Goal: Information Seeking & Learning: Learn about a topic

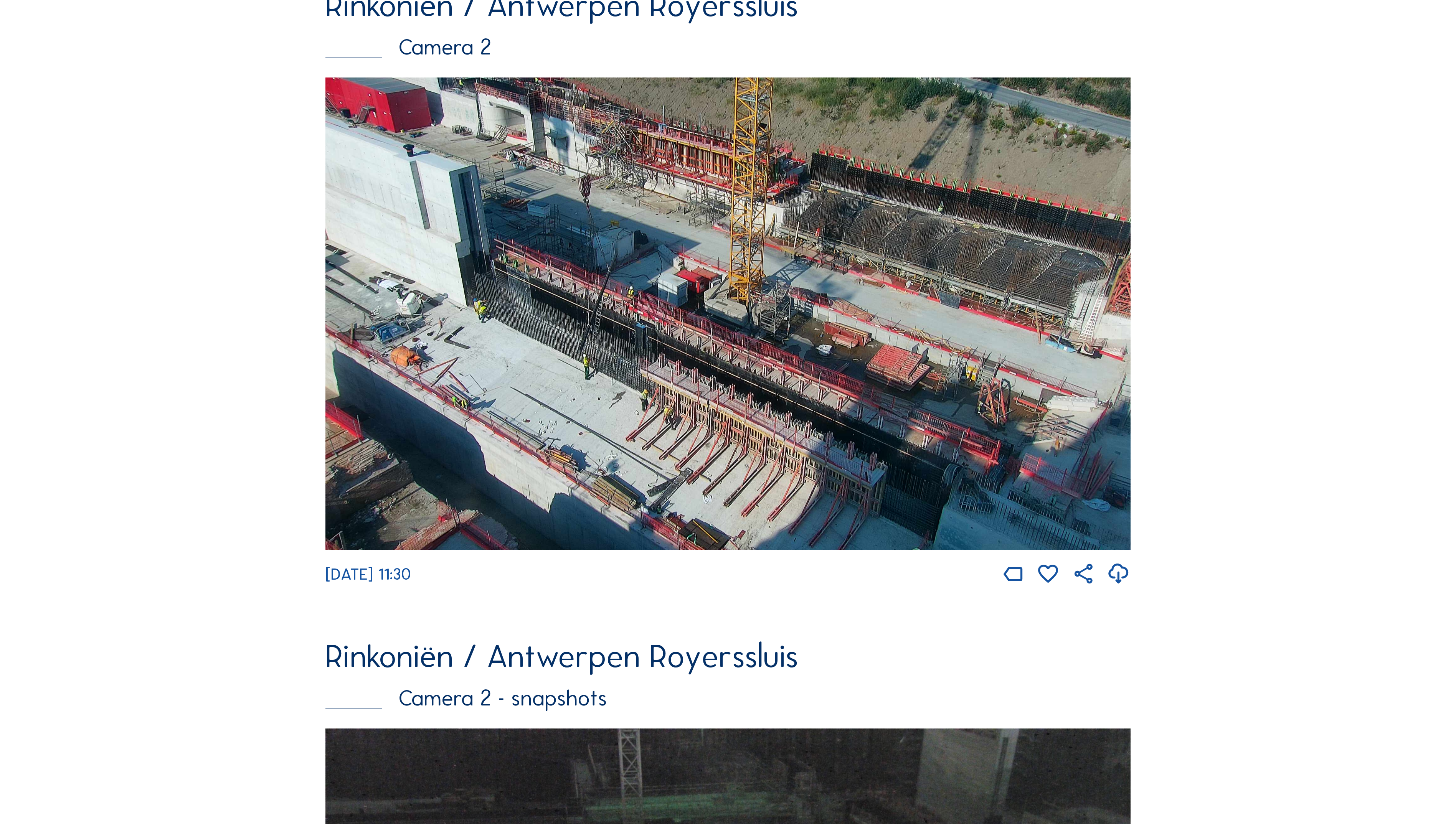
scroll to position [758, 0]
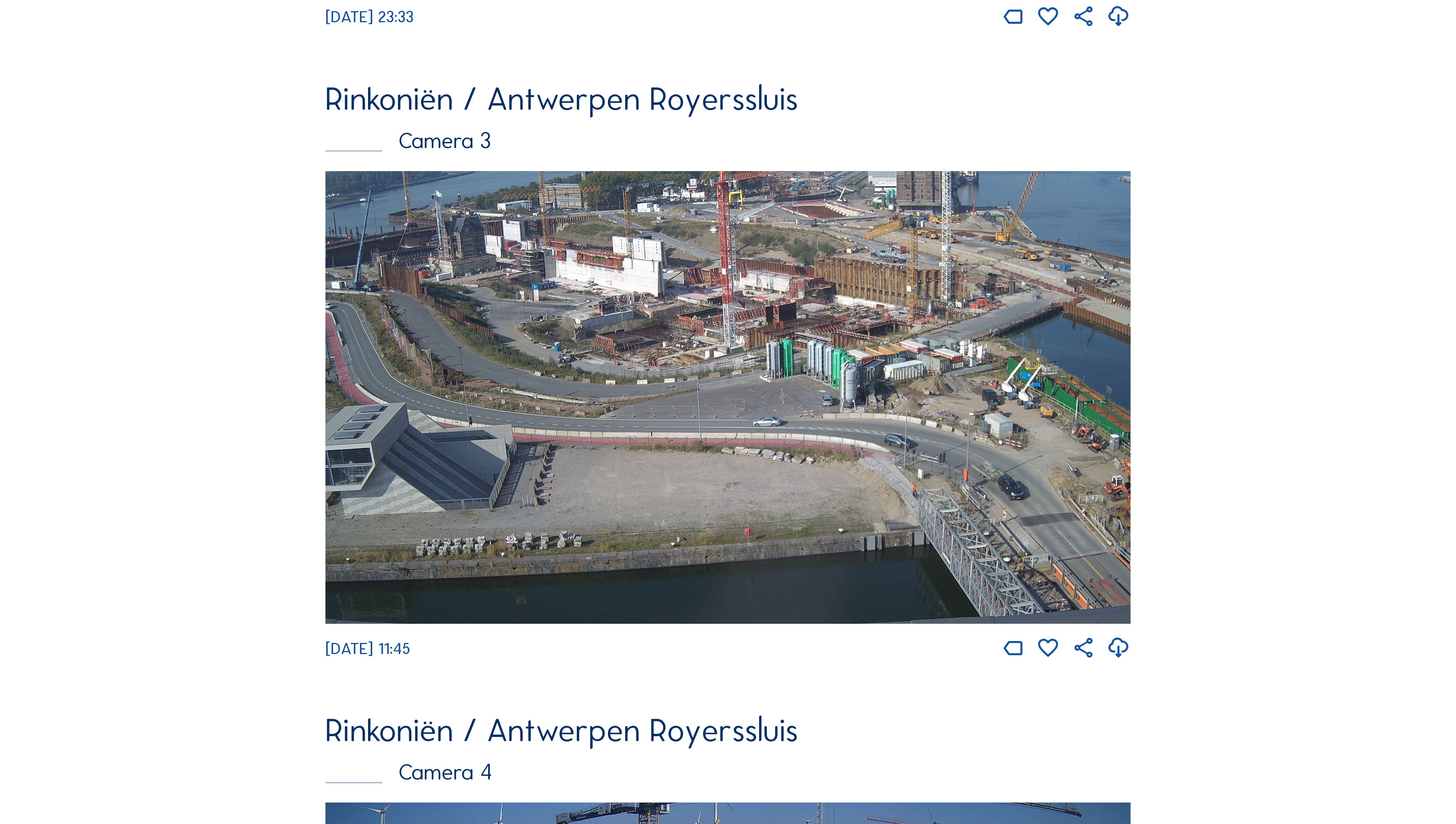
scroll to position [2020, 0]
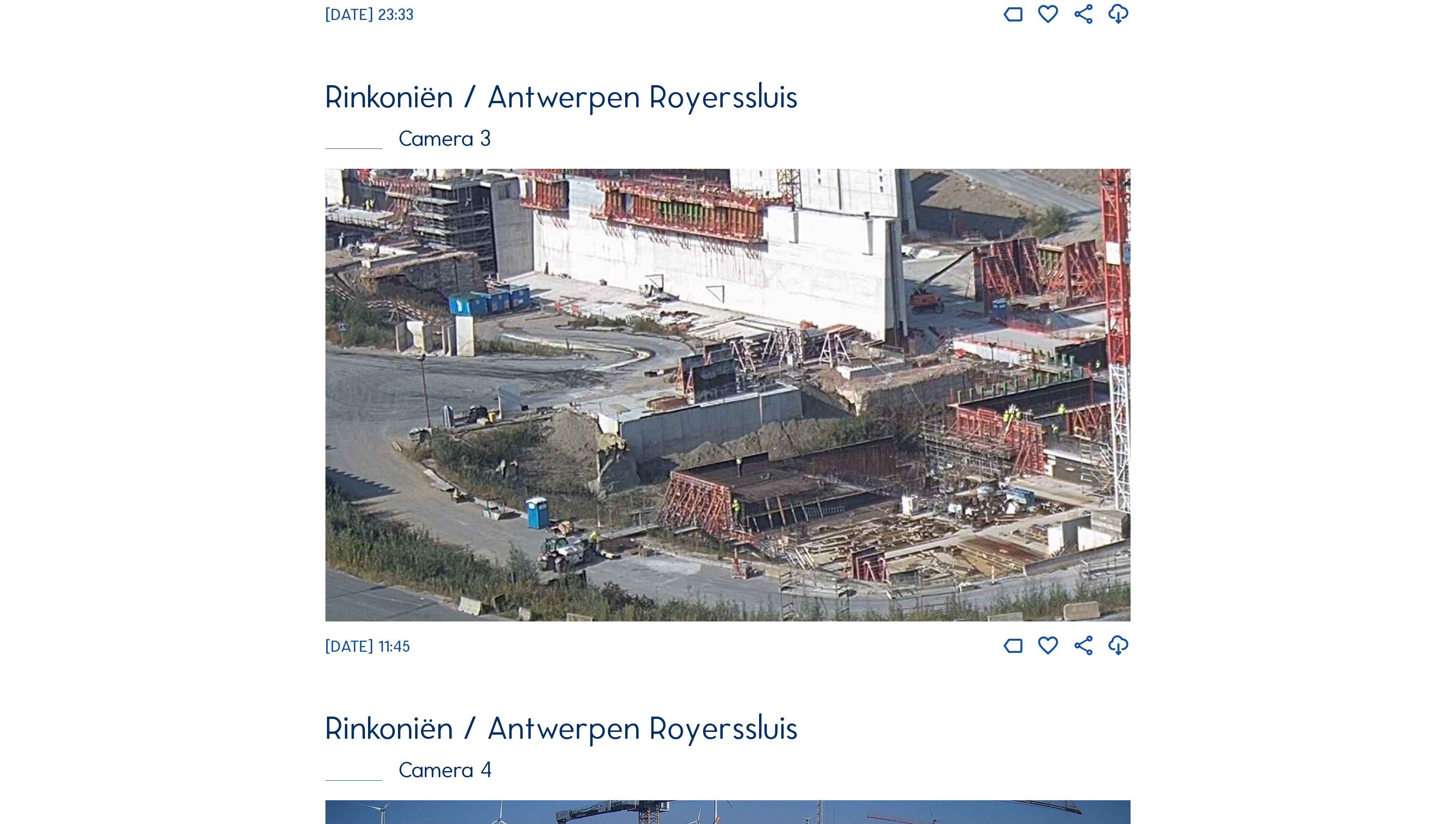
drag, startPoint x: 539, startPoint y: 366, endPoint x: 1173, endPoint y: 420, distance: 636.3
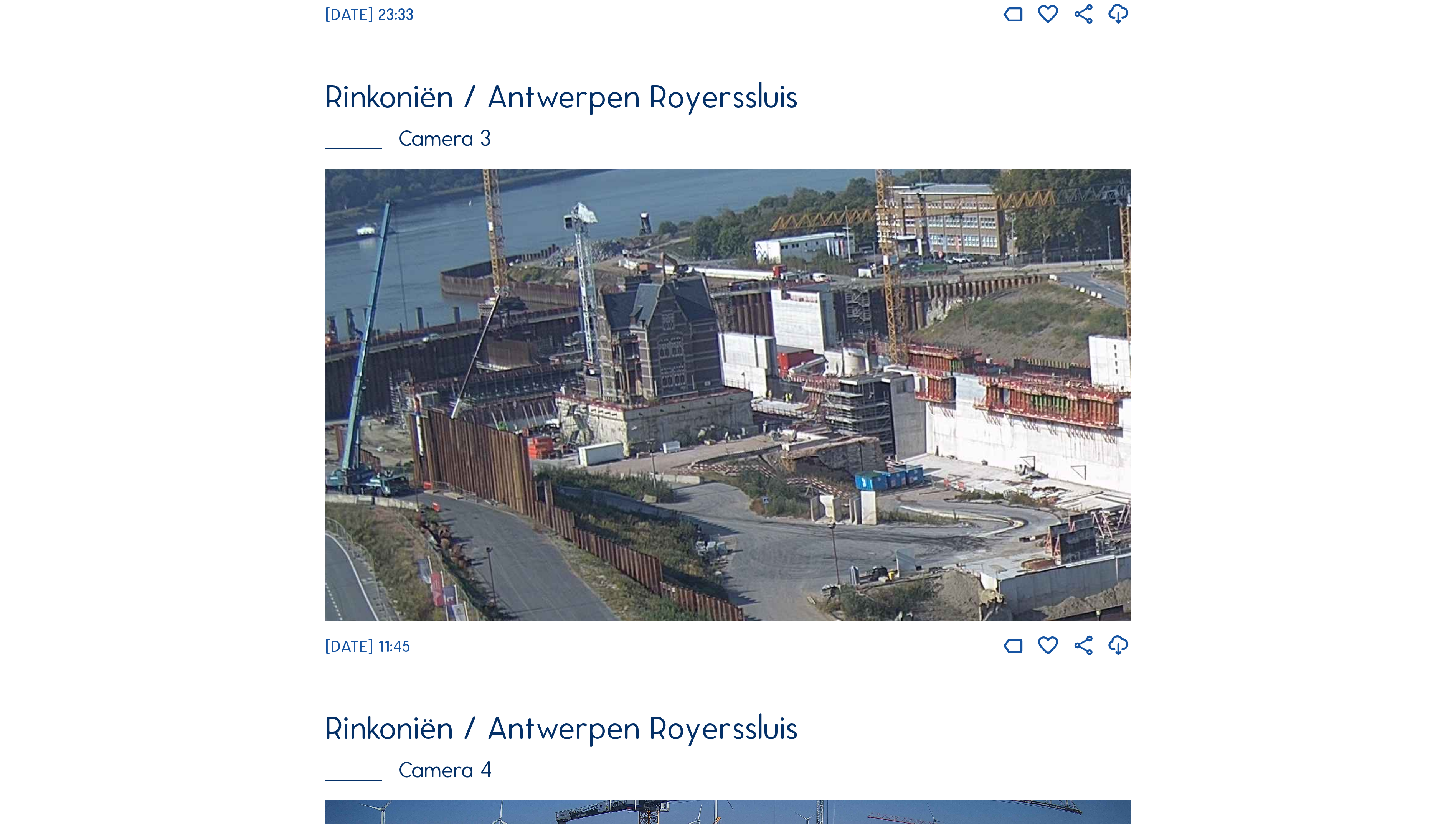
drag, startPoint x: 591, startPoint y: 380, endPoint x: 1001, endPoint y: 562, distance: 448.6
click at [1001, 562] on img at bounding box center [728, 395] width 805 height 453
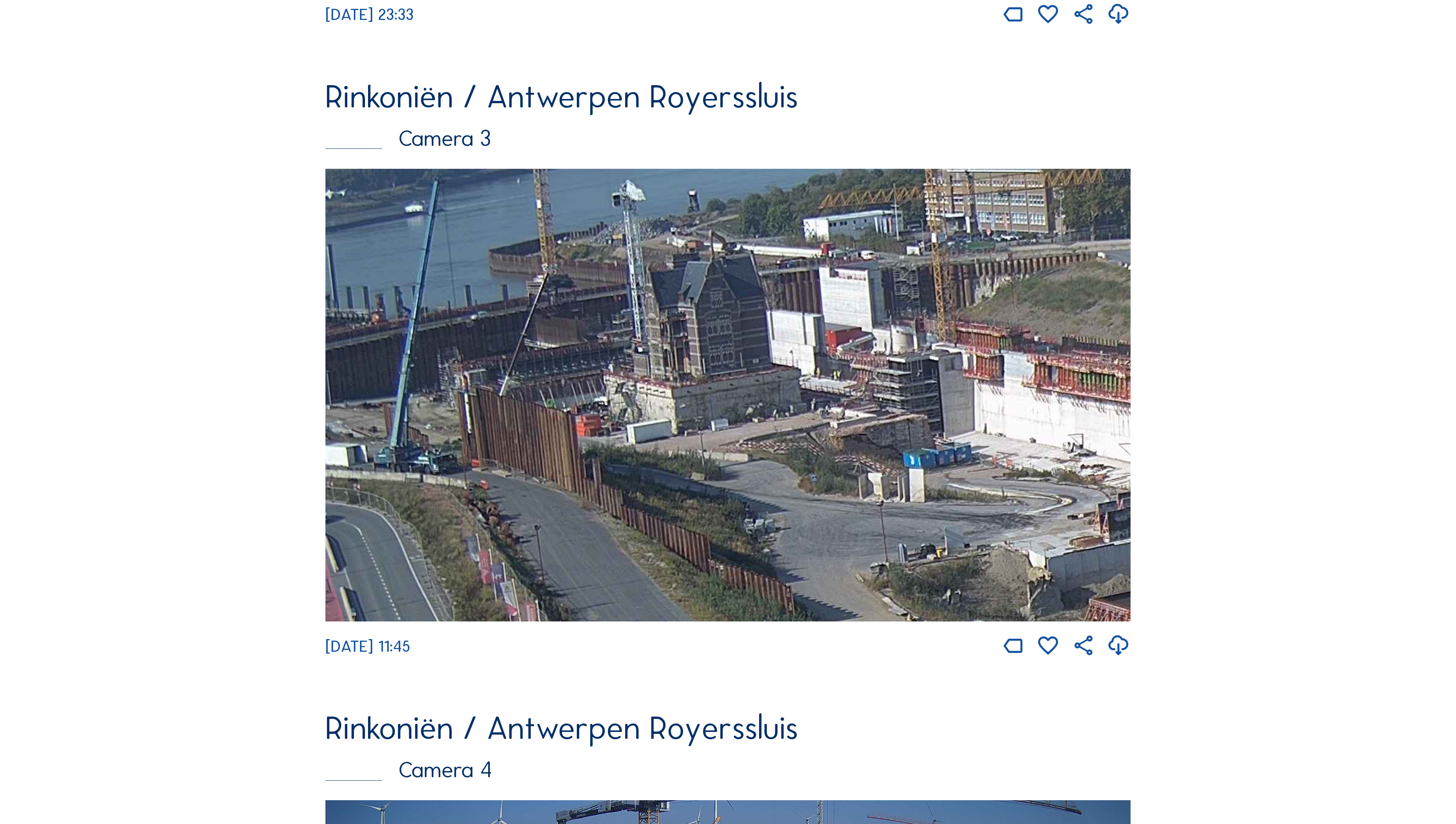
drag, startPoint x: 714, startPoint y: 494, endPoint x: 990, endPoint y: 516, distance: 276.9
click at [990, 516] on img at bounding box center [728, 395] width 805 height 453
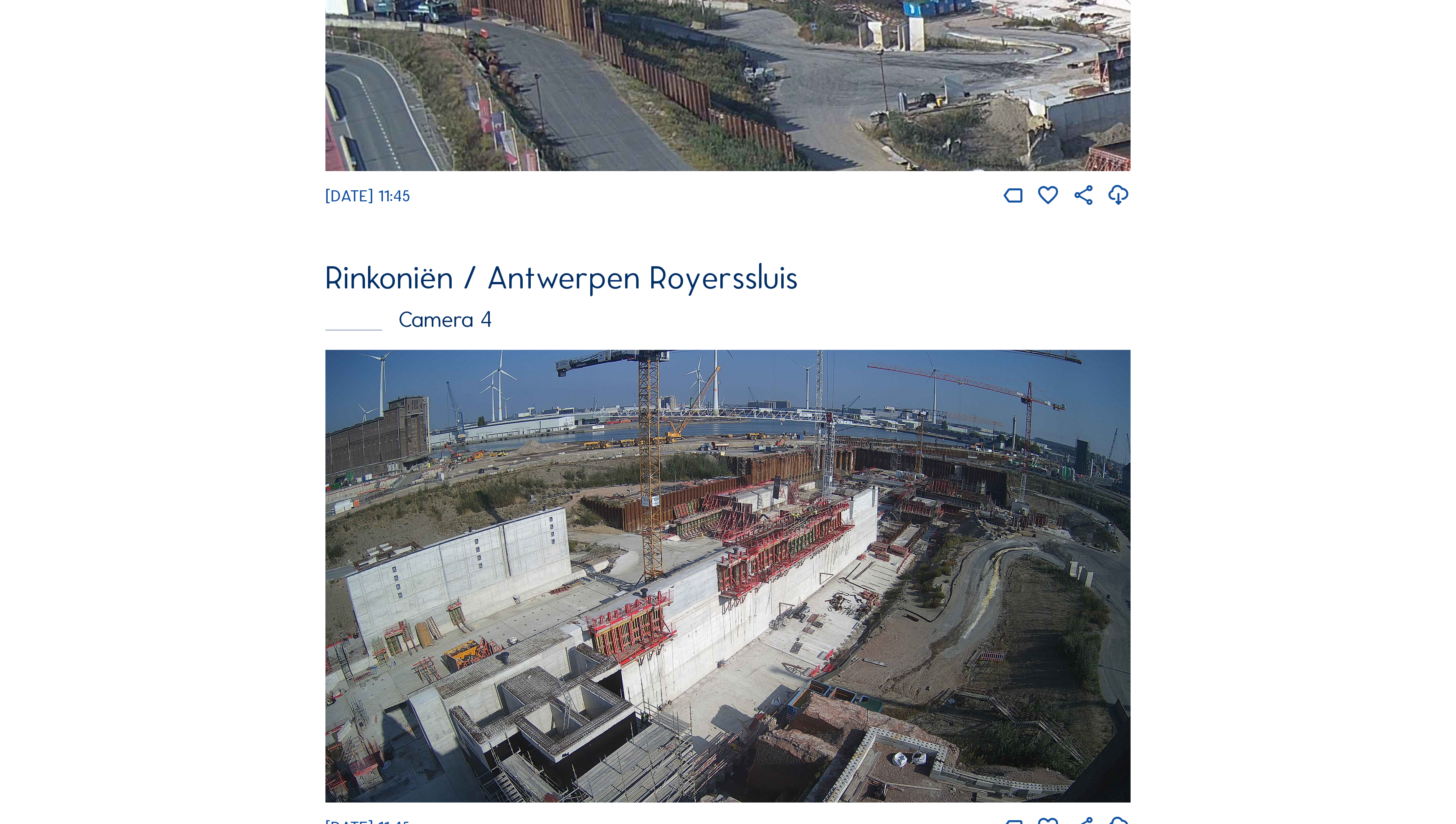
scroll to position [2634, 0]
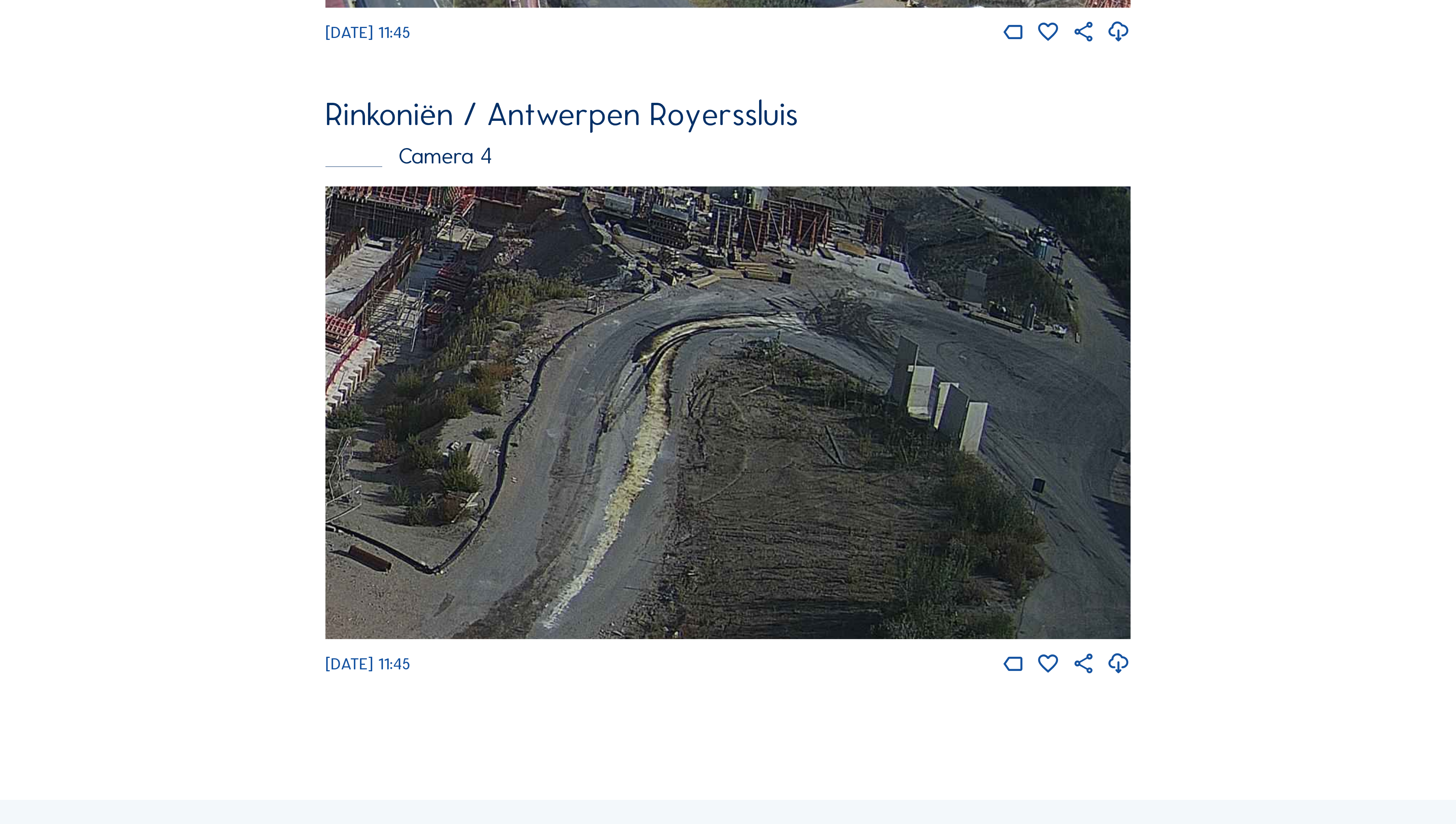
drag, startPoint x: 1025, startPoint y: 473, endPoint x: 835, endPoint y: 398, distance: 204.3
click at [835, 398] on img at bounding box center [728, 413] width 805 height 453
click at [833, 408] on img at bounding box center [728, 413] width 805 height 453
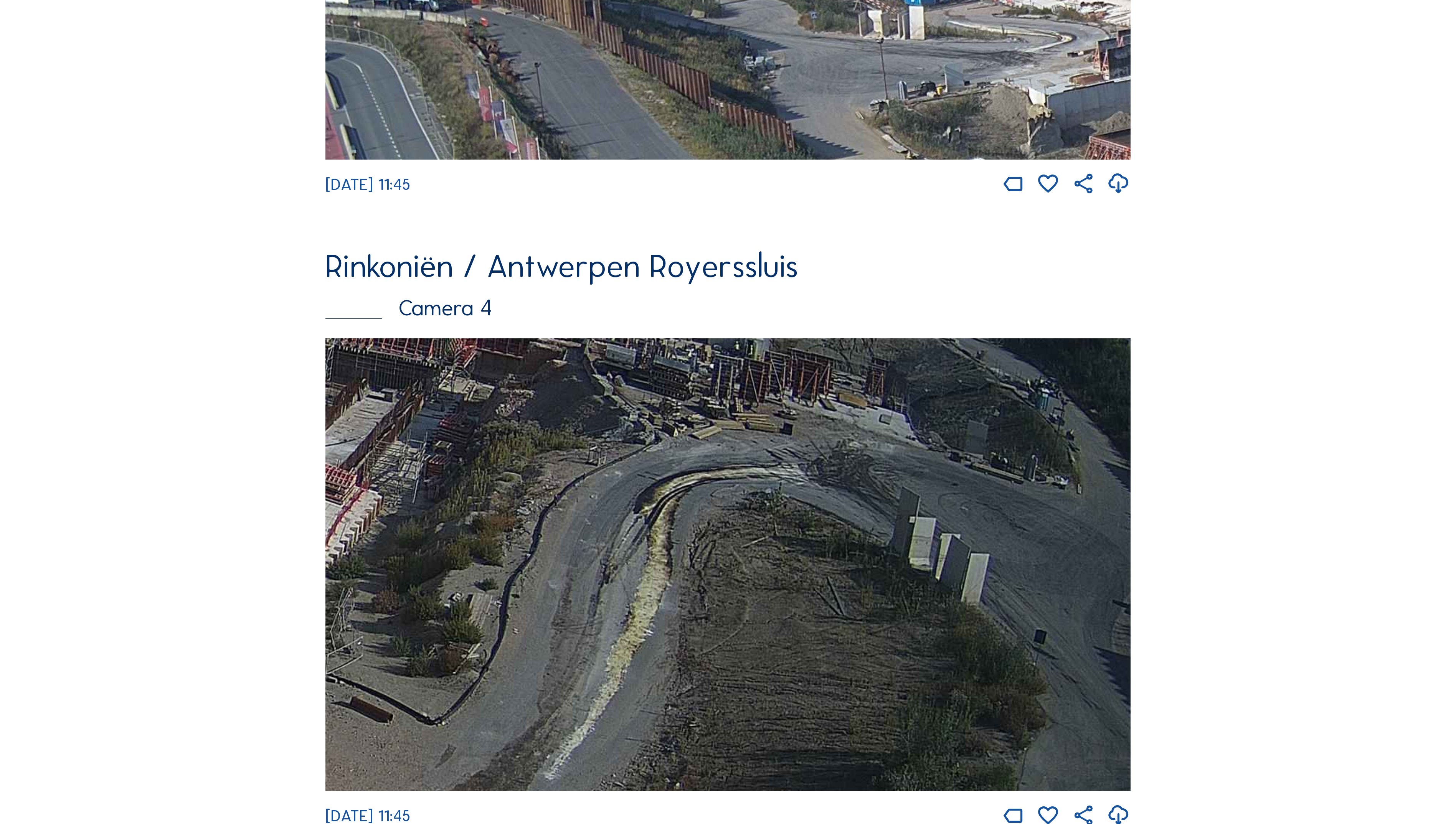
scroll to position [2481, 0]
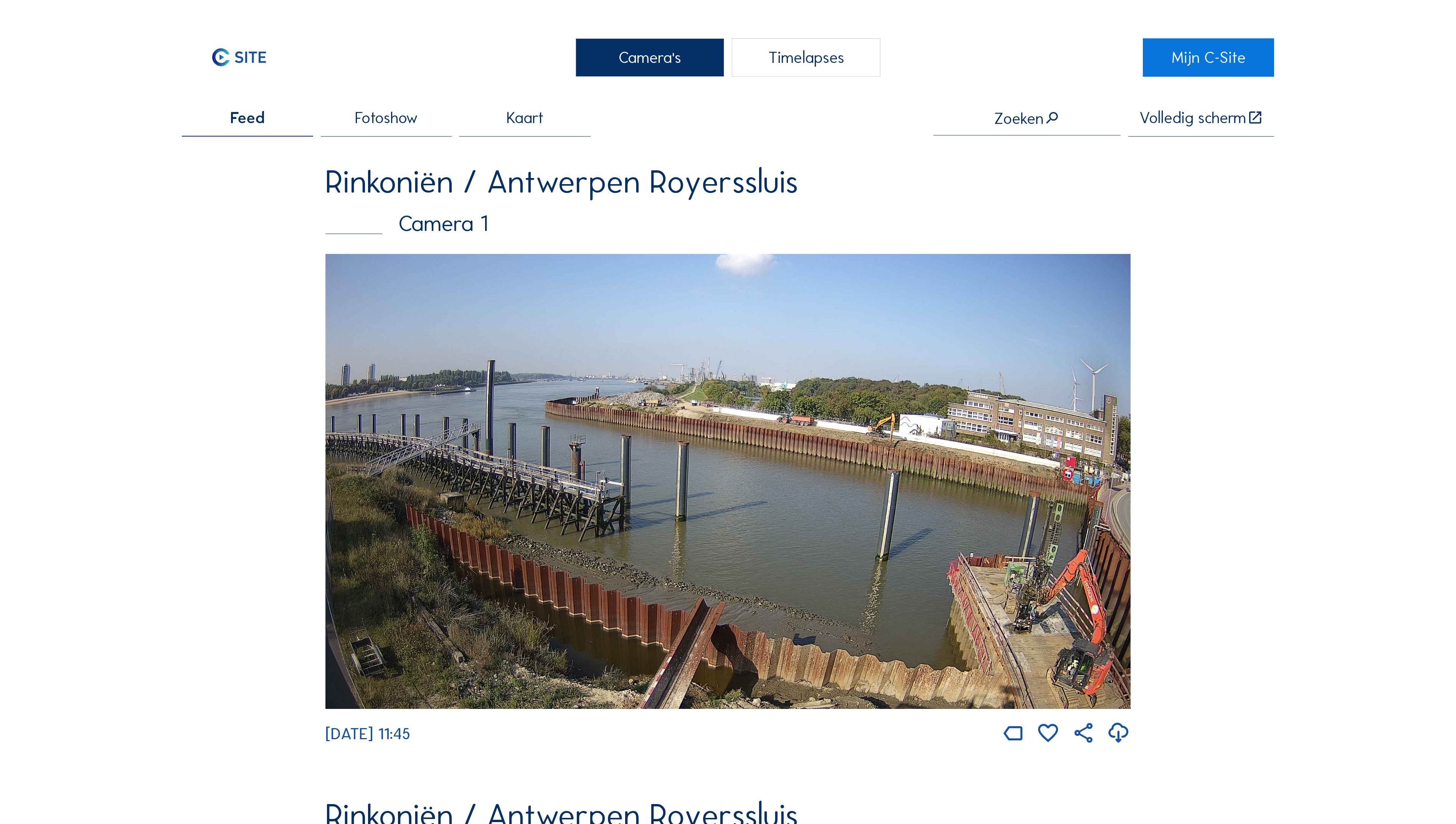
scroll to position [2481, 0]
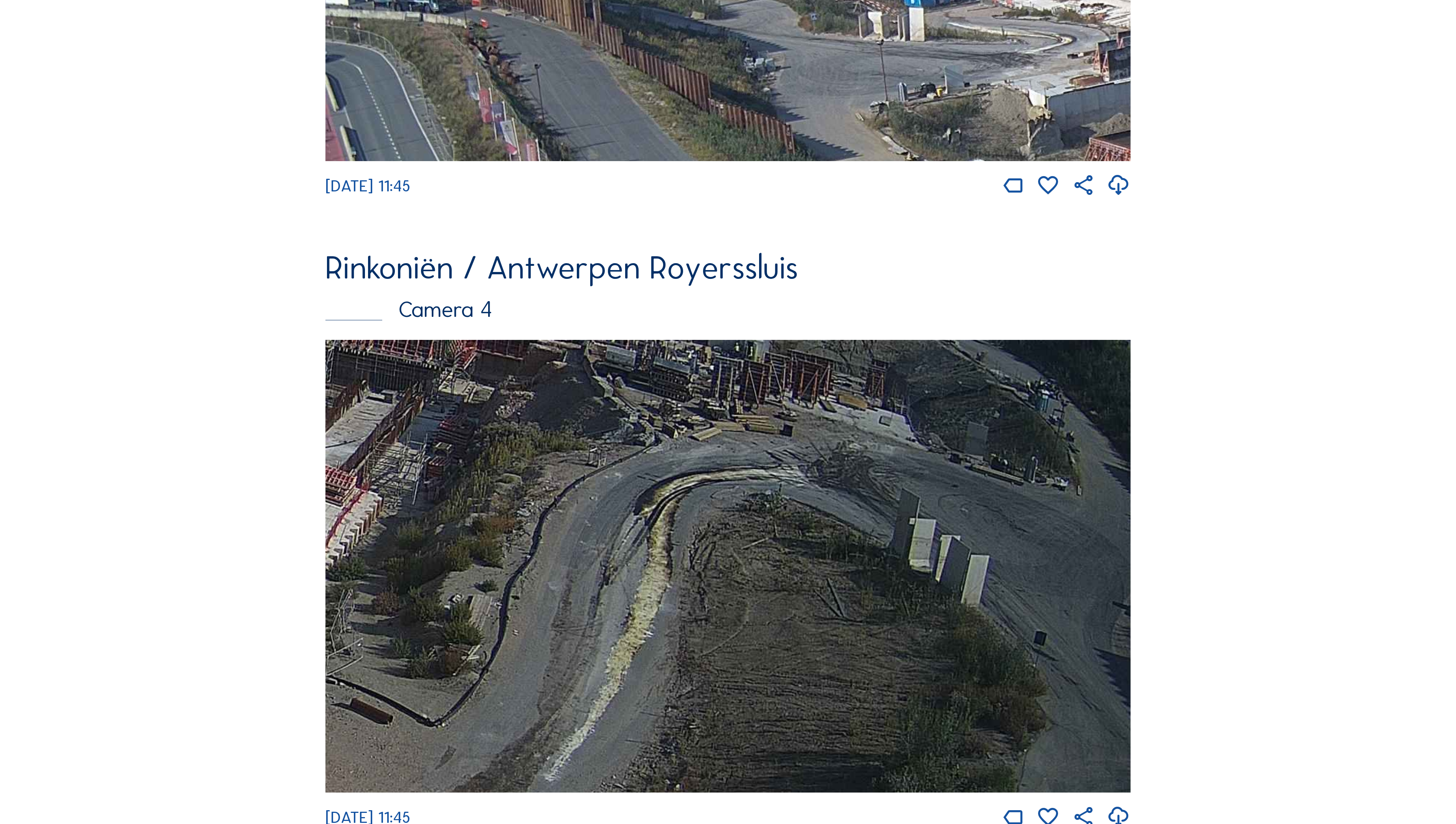
click at [687, 340] on div "Rinkoniën / Antwerpen Royerssluis Camera 4" at bounding box center [728, 295] width 805 height 88
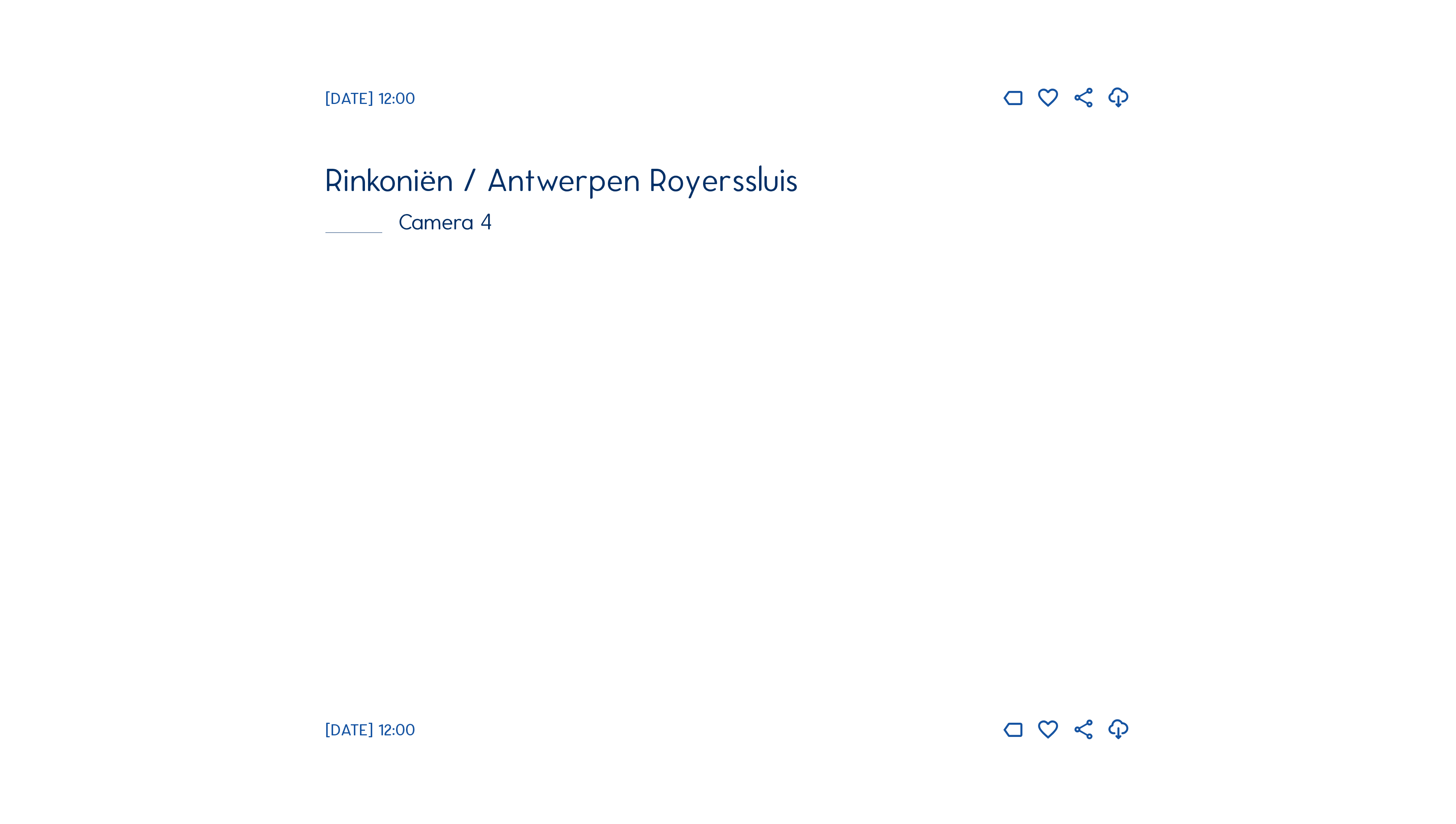
scroll to position [2650, 0]
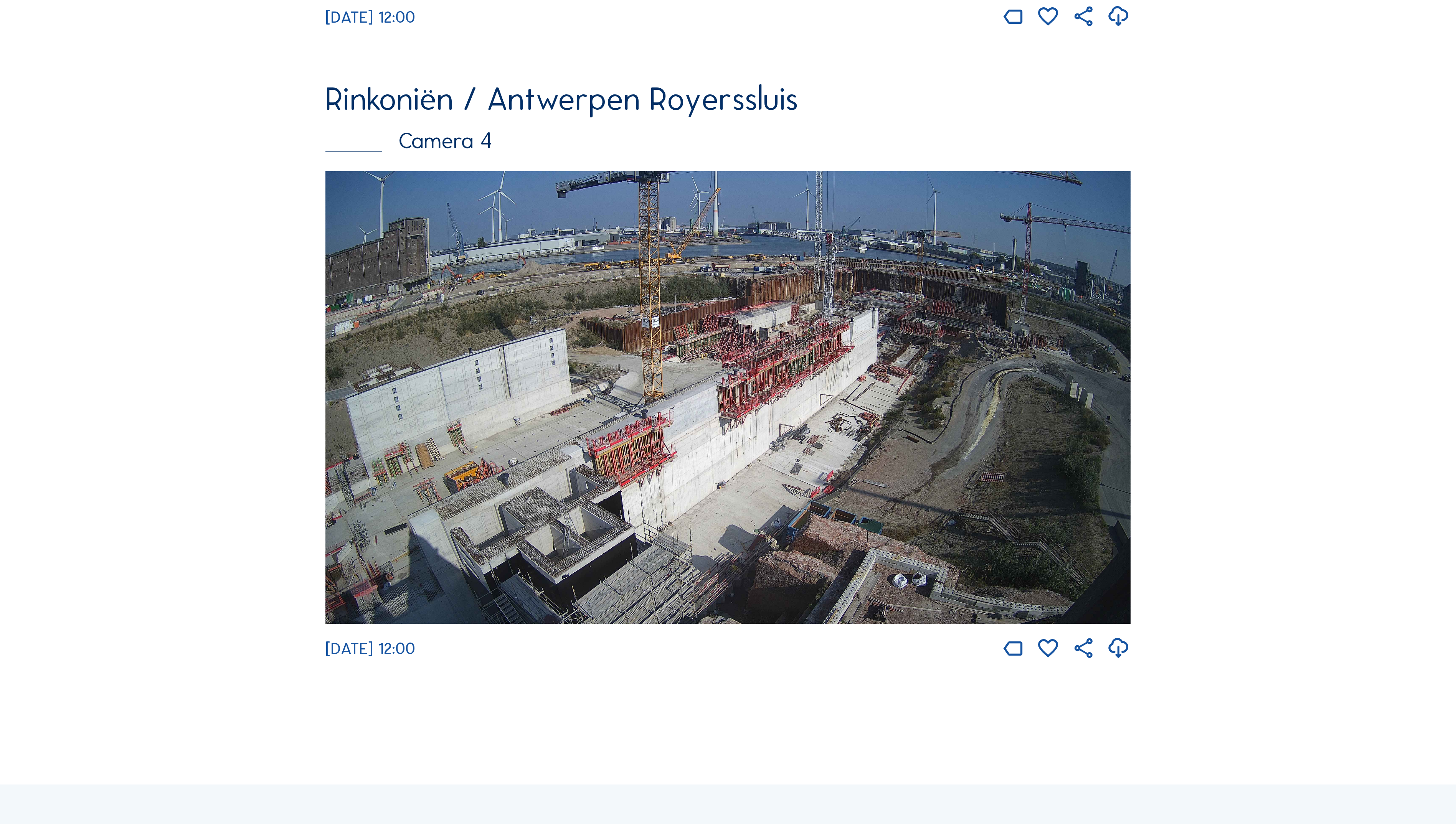
click at [788, 497] on img at bounding box center [728, 397] width 805 height 453
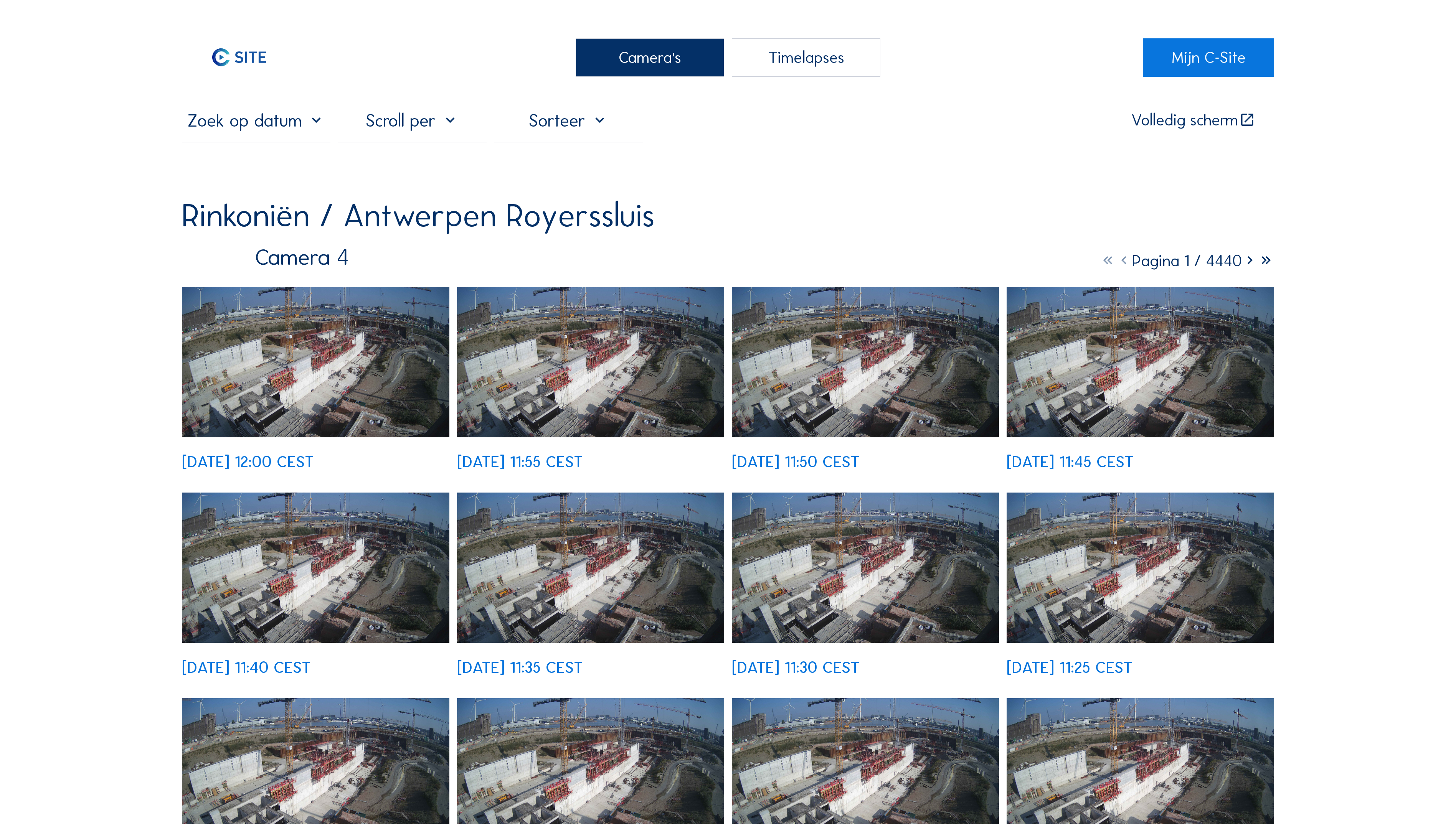
click at [317, 125] on input "text" at bounding box center [256, 120] width 149 height 22
click at [255, 213] on div "26" at bounding box center [256, 209] width 13 height 12
type input "26/09/2025 12:00"
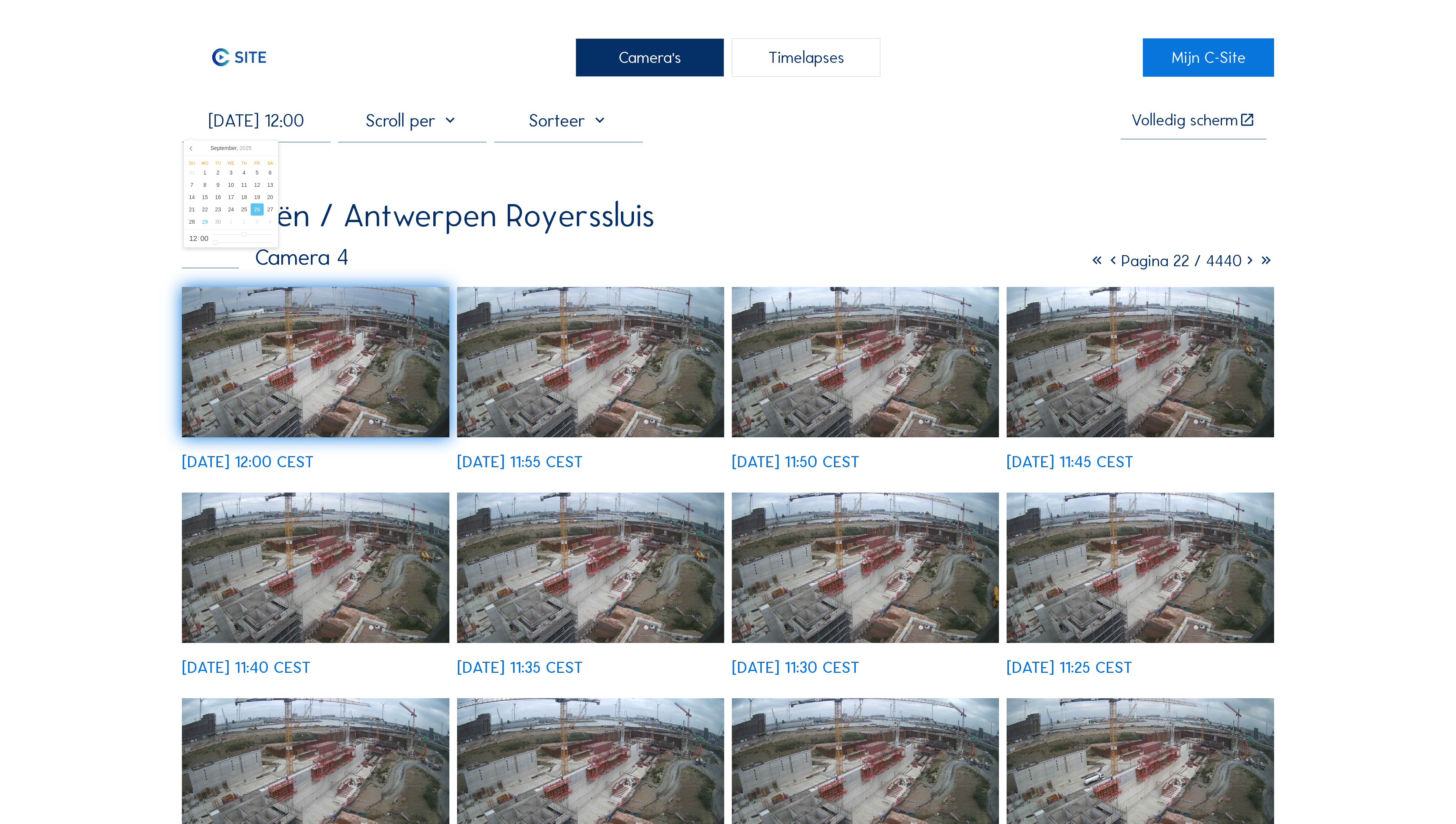
click at [319, 353] on img at bounding box center [315, 361] width 267 height 150
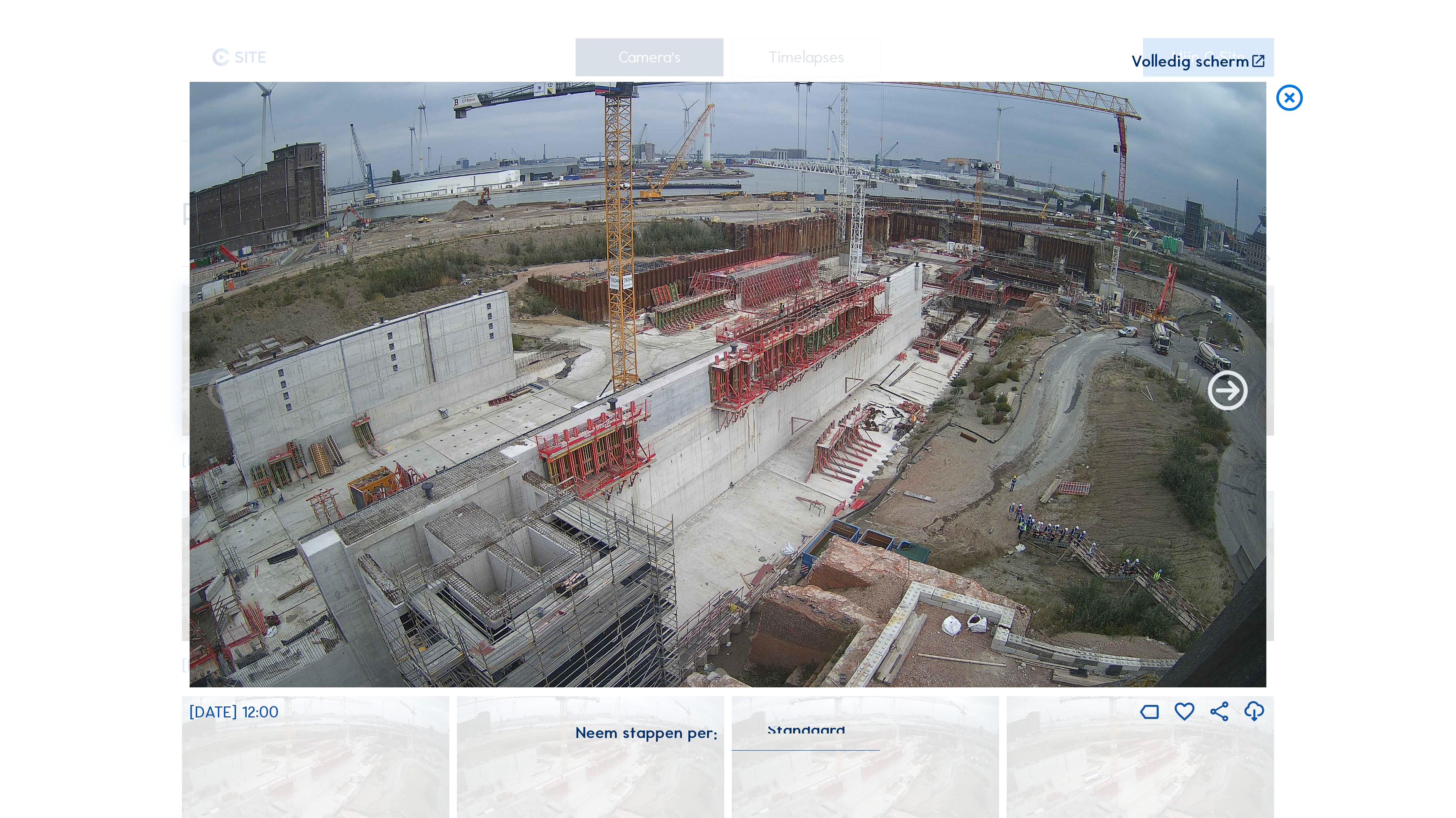
click at [1228, 390] on icon at bounding box center [1228, 392] width 48 height 48
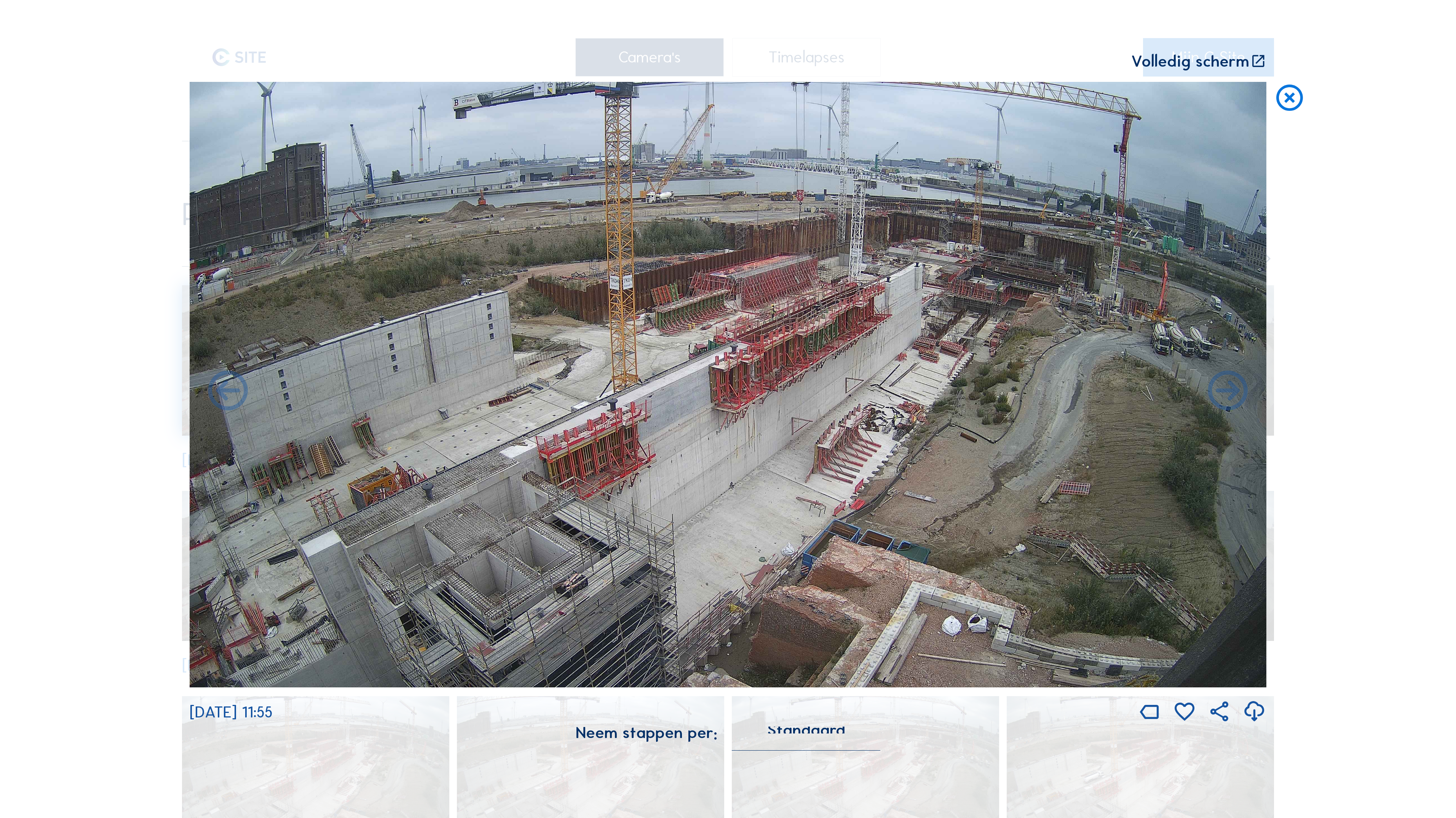
click at [1228, 390] on icon at bounding box center [1228, 392] width 48 height 48
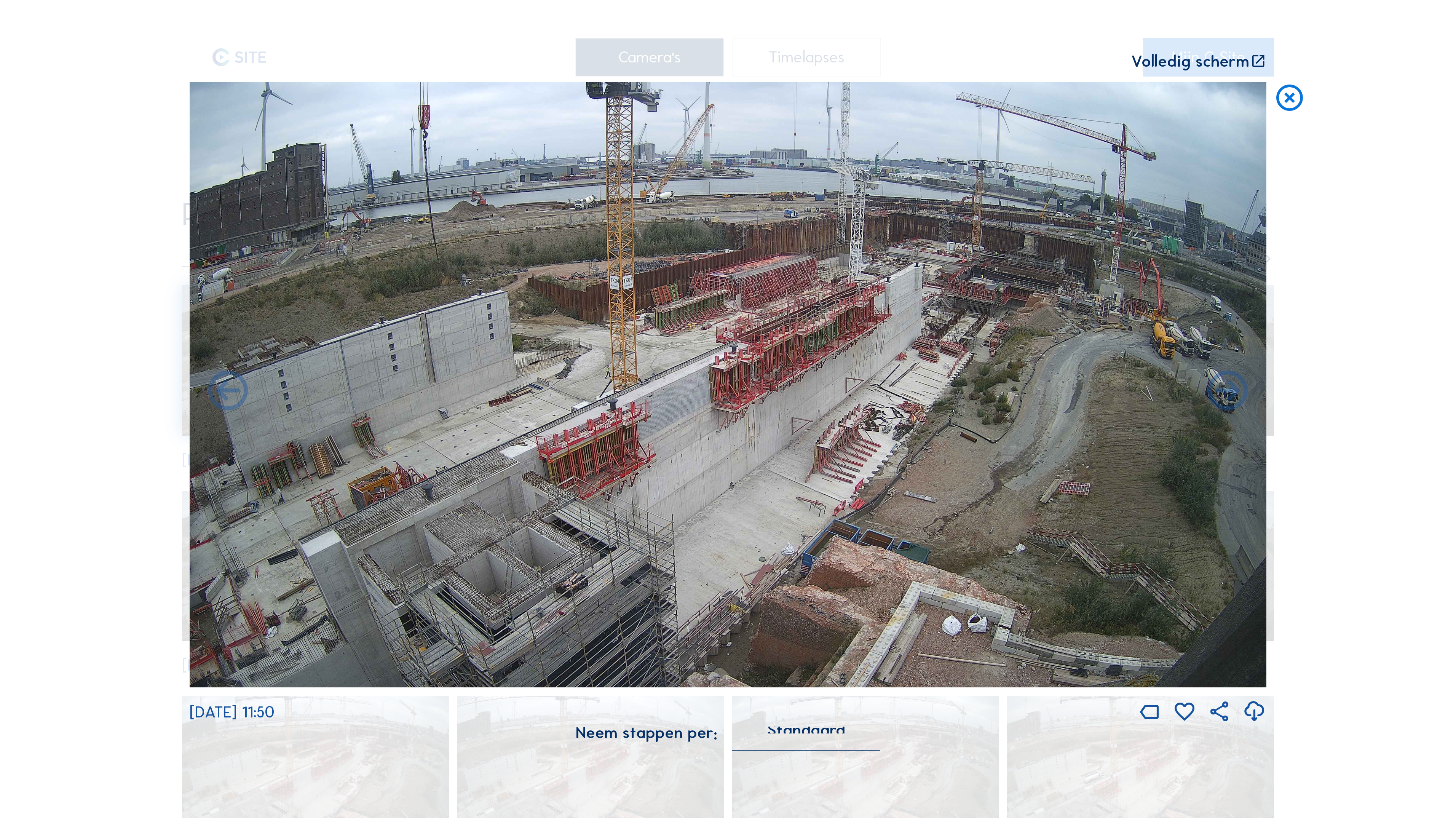
click at [1228, 390] on icon at bounding box center [1228, 392] width 48 height 48
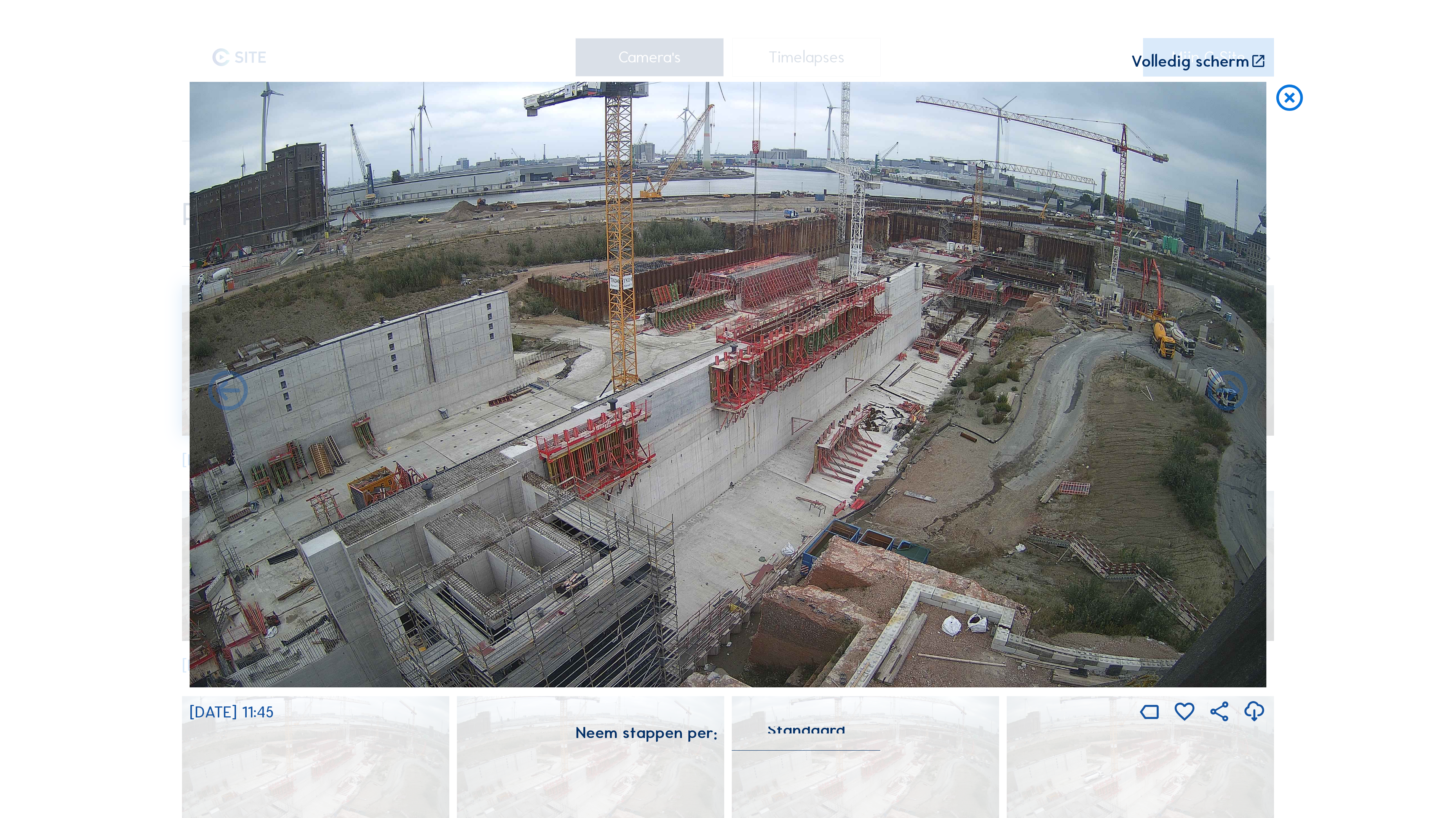
click at [1228, 390] on icon at bounding box center [1228, 392] width 48 height 48
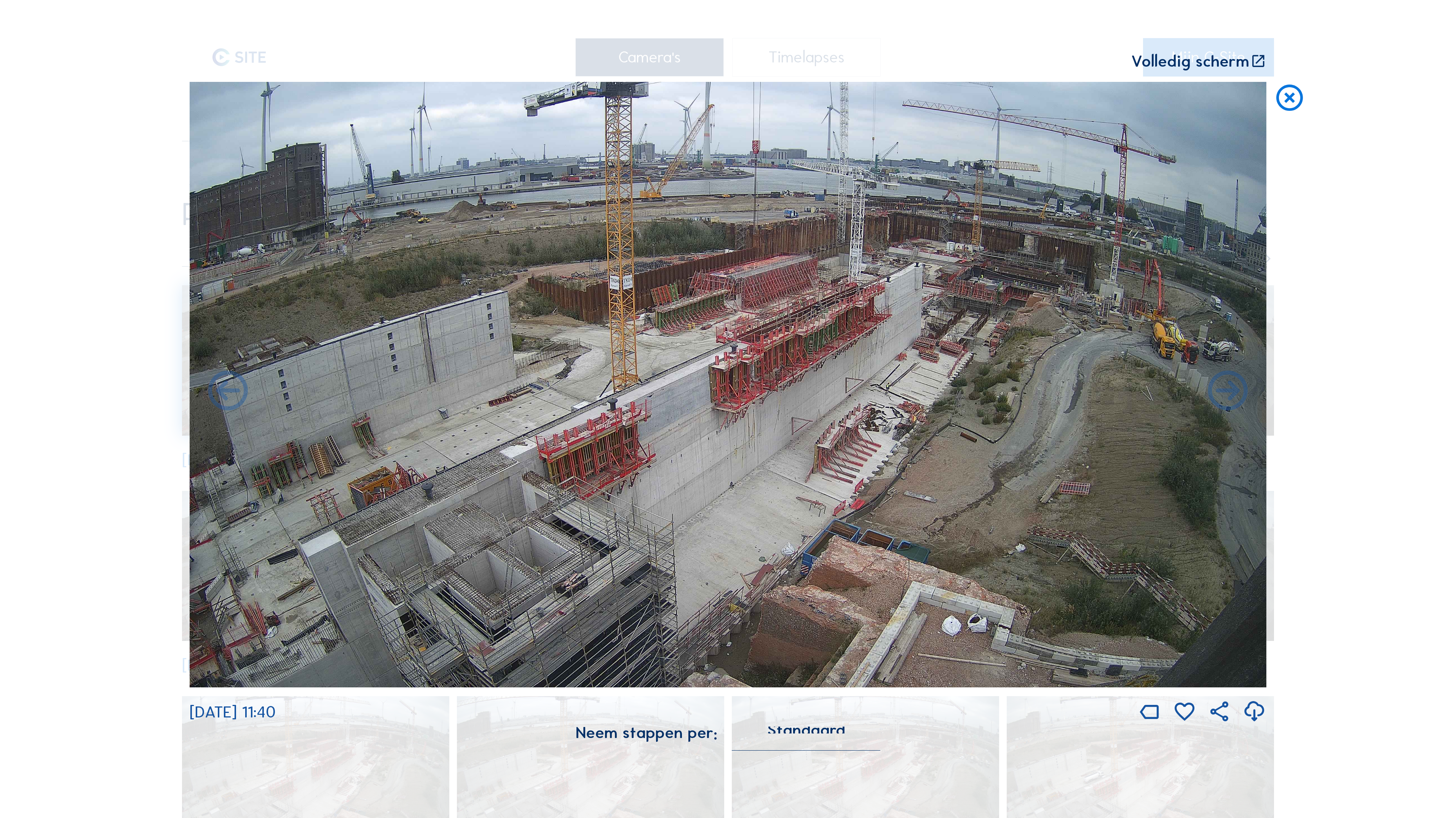
click at [1228, 390] on icon at bounding box center [1228, 392] width 48 height 48
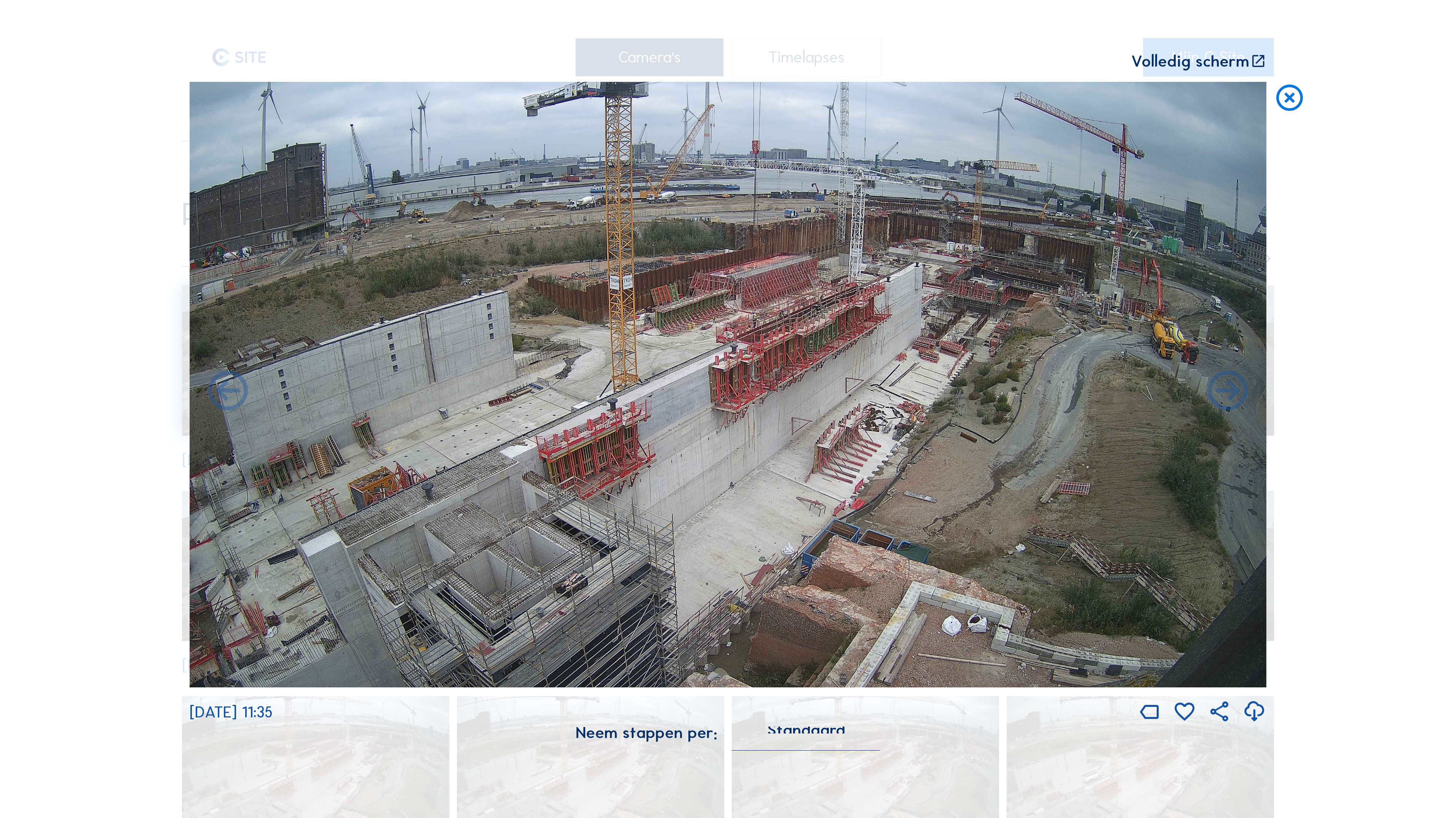
click at [1228, 390] on icon at bounding box center [1228, 392] width 48 height 48
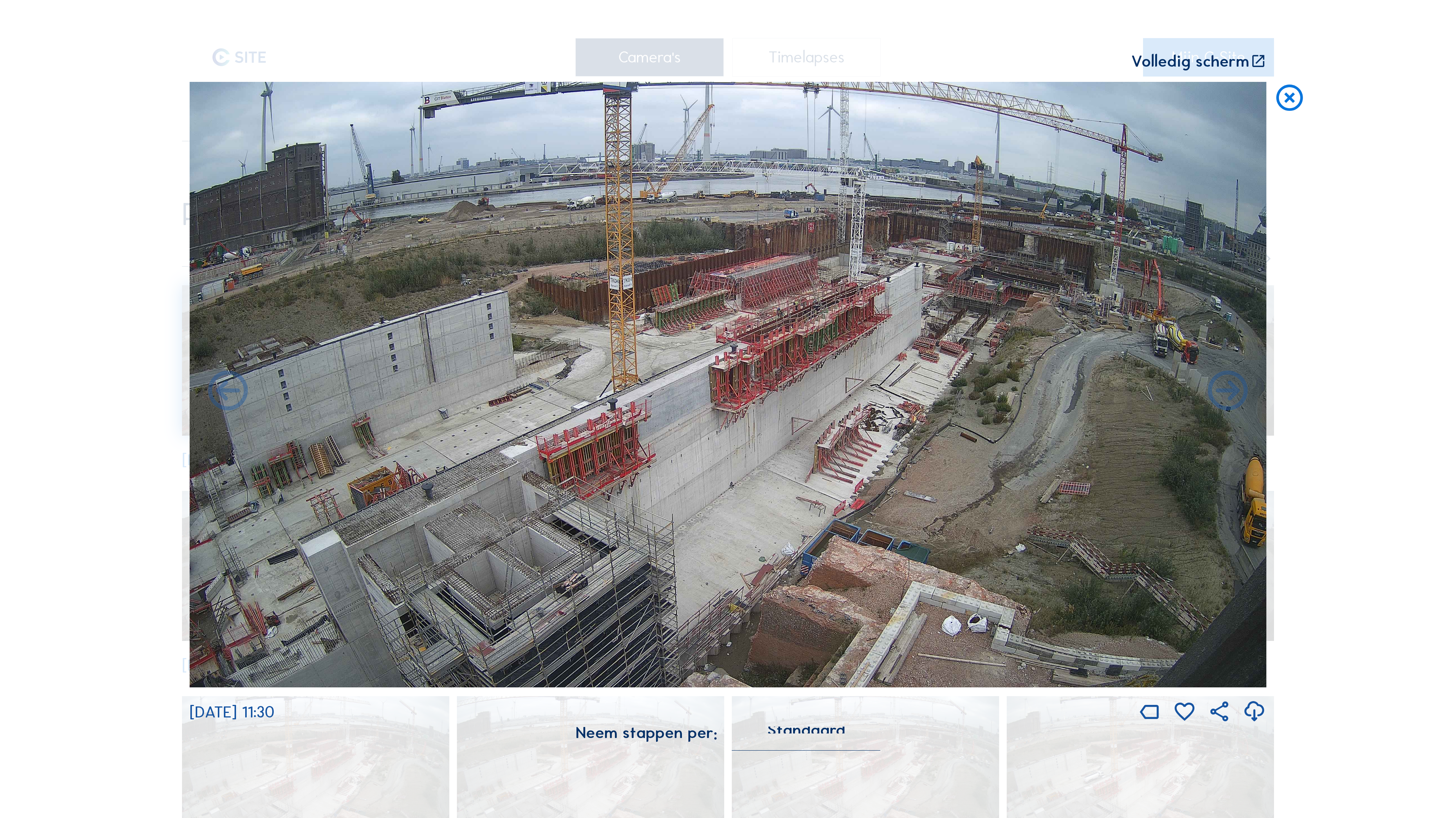
click at [1228, 390] on icon at bounding box center [1228, 392] width 48 height 48
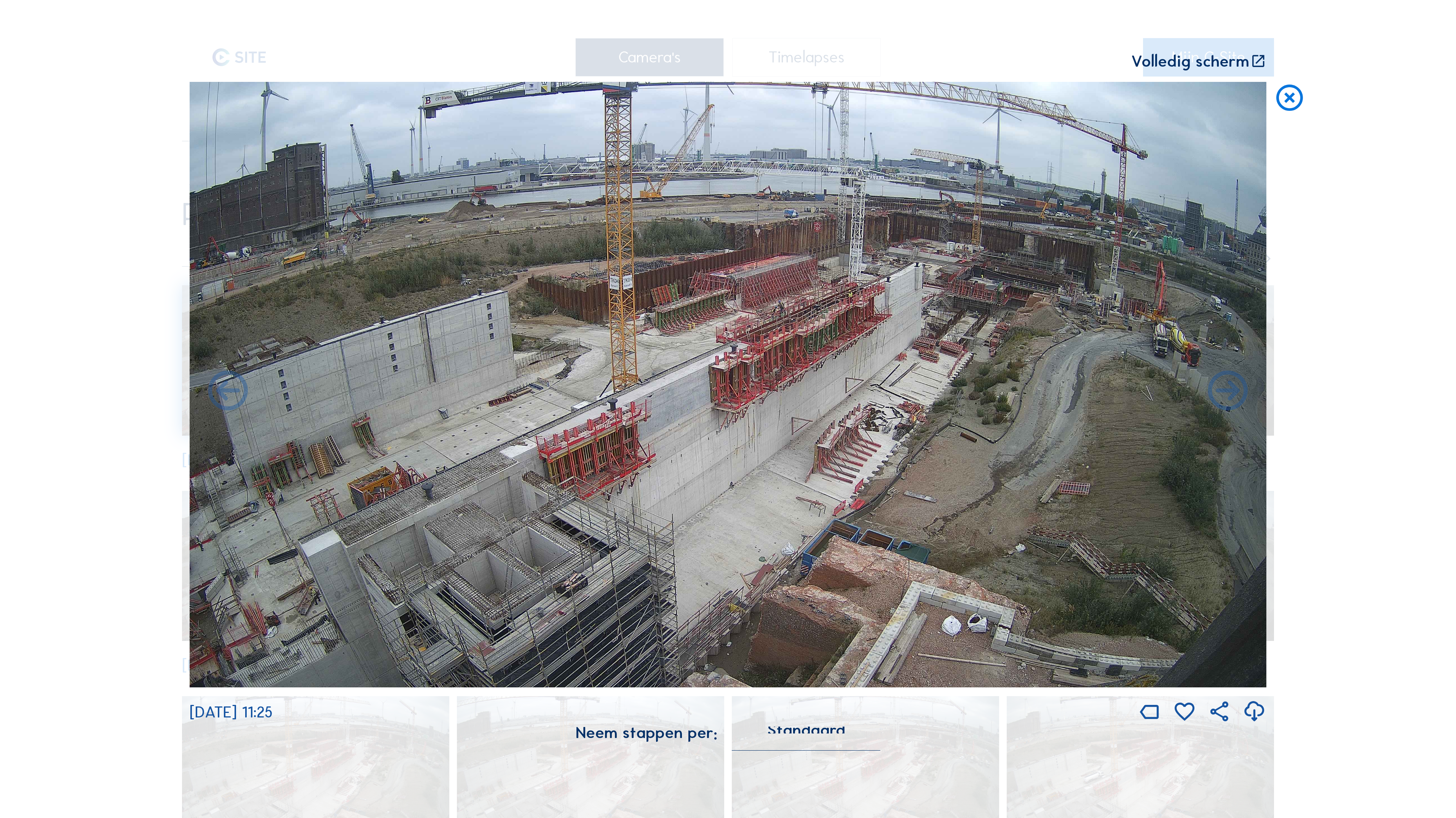
click at [1228, 390] on icon at bounding box center [1228, 392] width 48 height 48
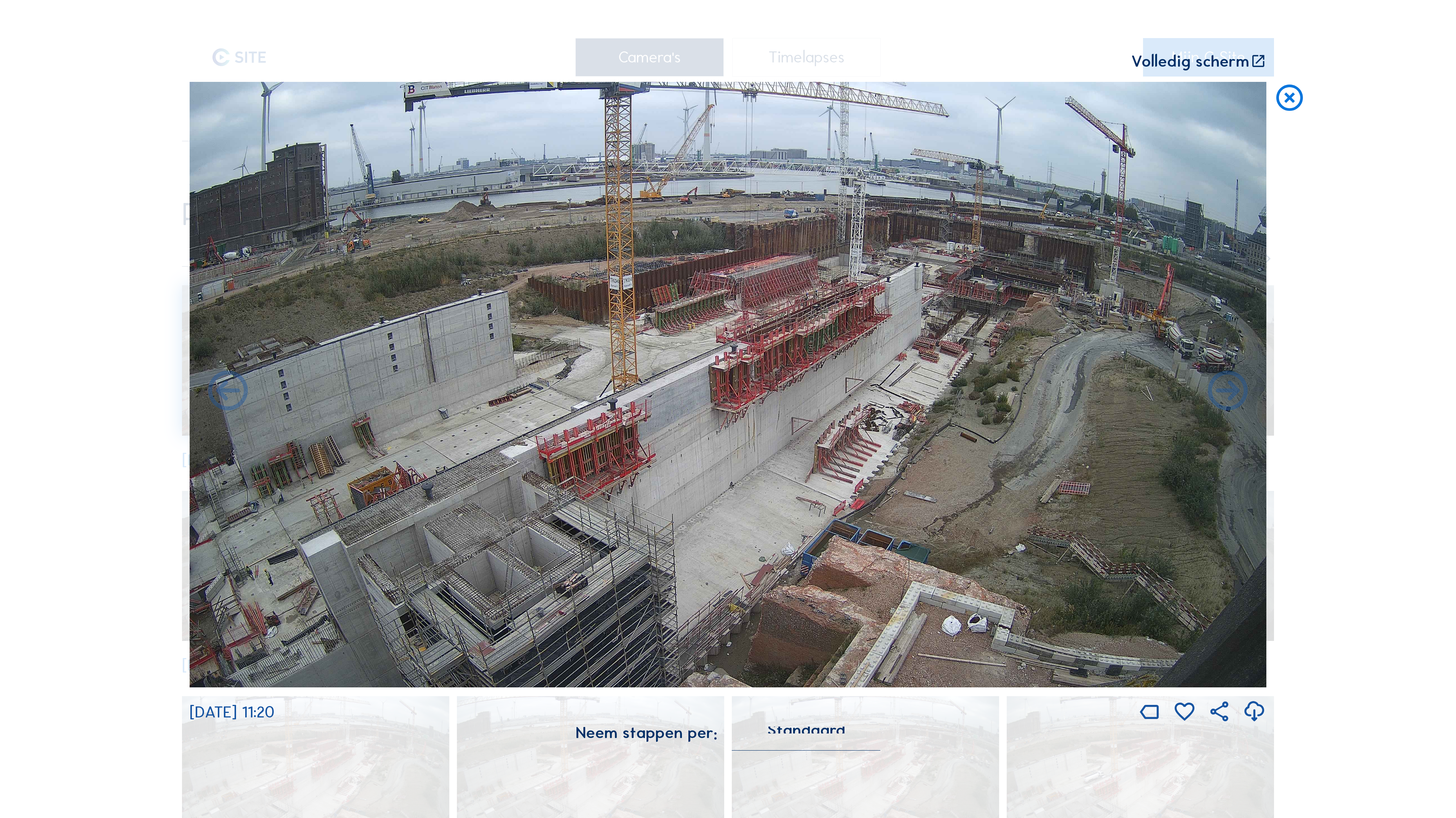
click at [1228, 390] on icon at bounding box center [1228, 392] width 48 height 48
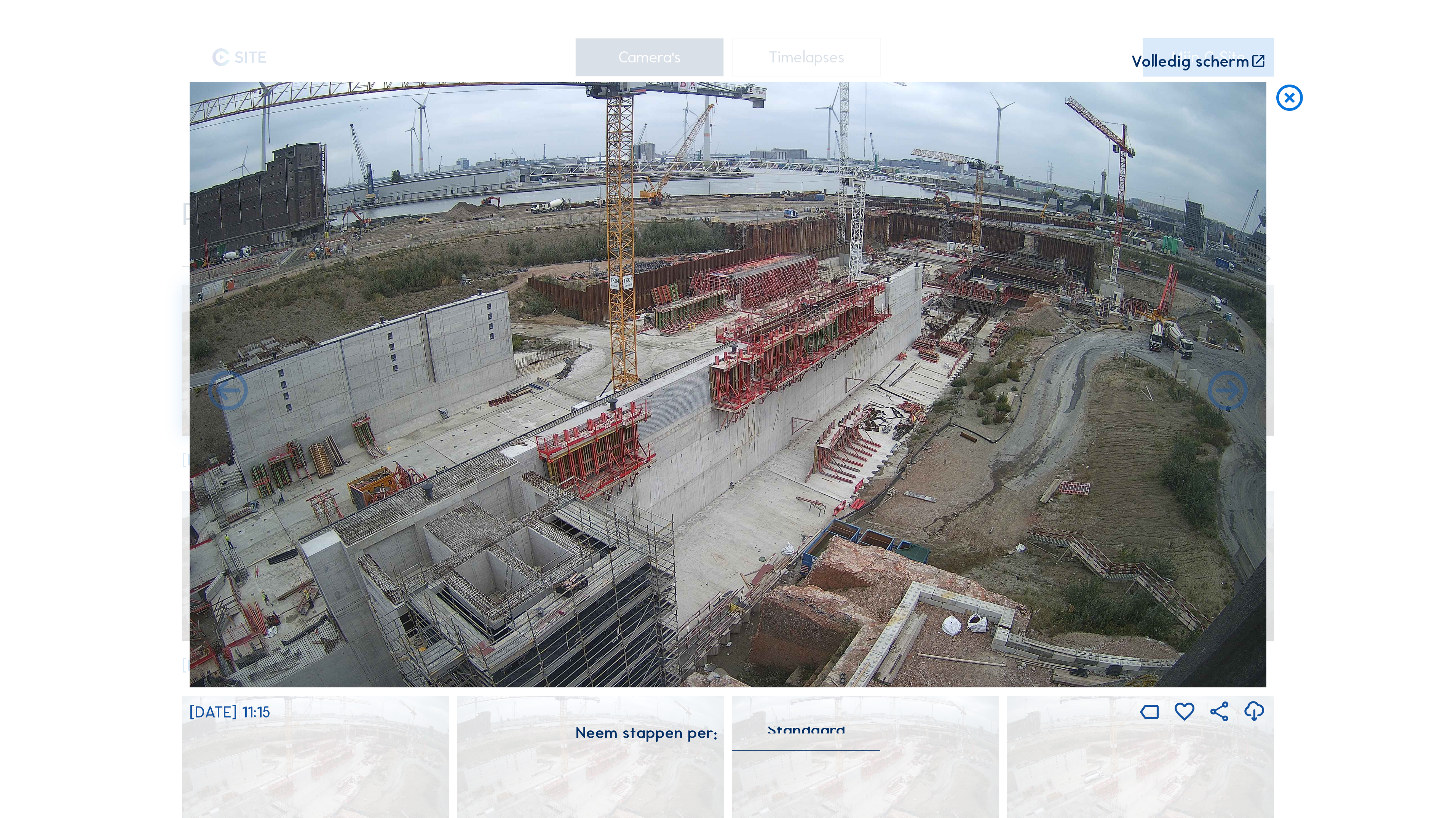
click at [1228, 390] on icon at bounding box center [1228, 392] width 48 height 48
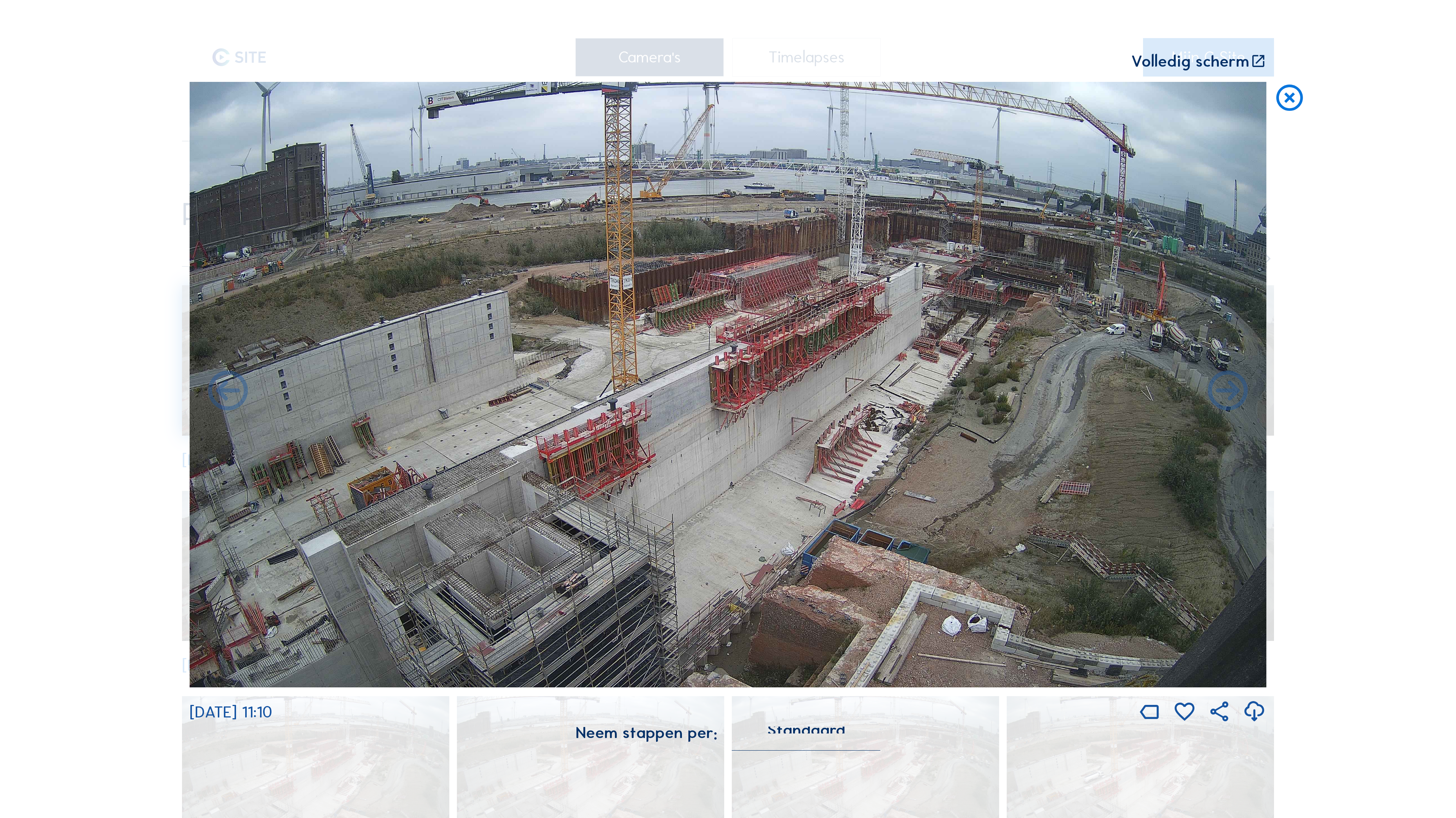
click at [1228, 390] on icon at bounding box center [1228, 392] width 48 height 48
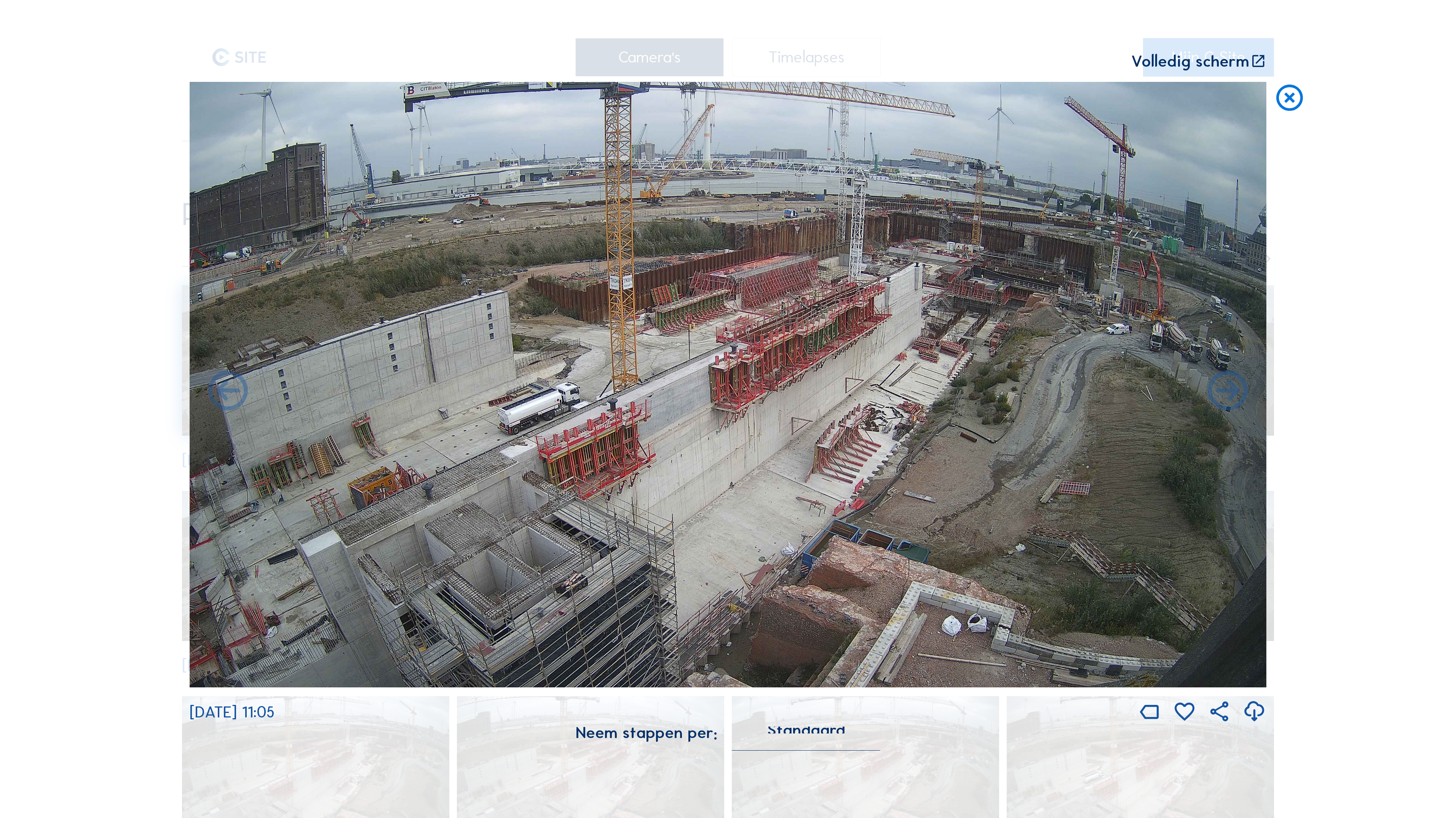
click at [1228, 390] on icon at bounding box center [1228, 392] width 48 height 48
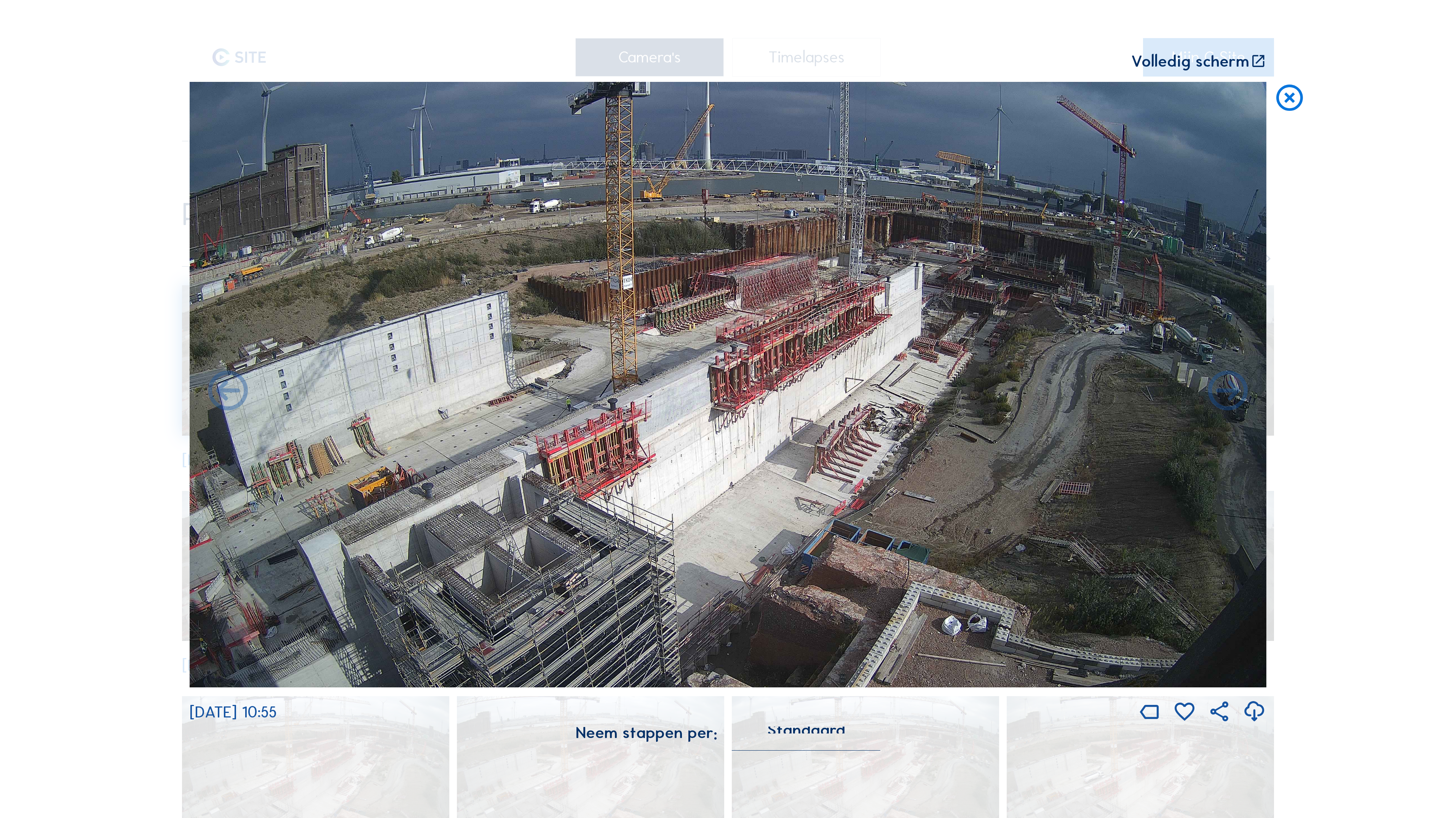
click at [1228, 390] on icon at bounding box center [1228, 392] width 48 height 48
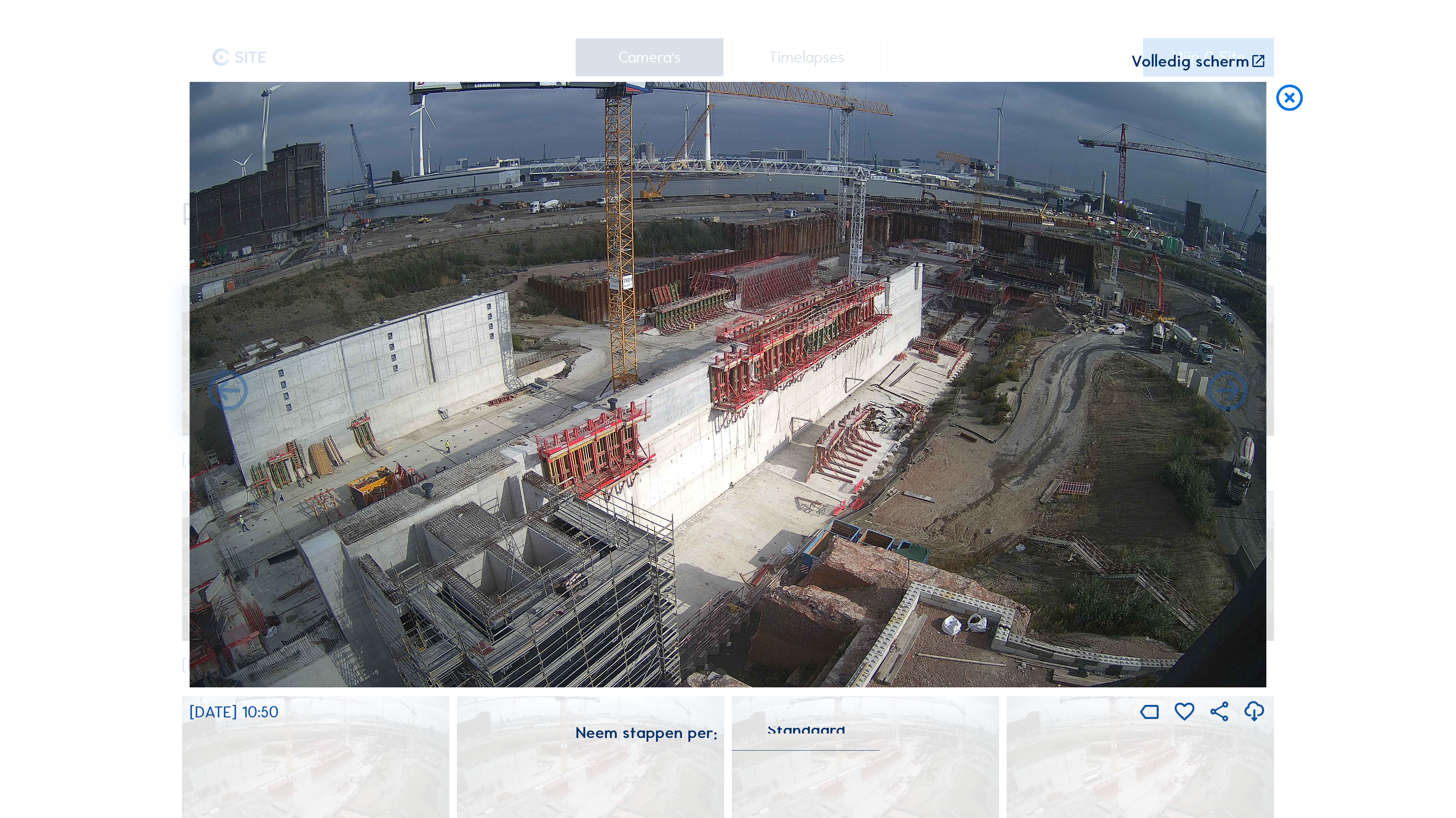
click at [1228, 390] on icon at bounding box center [1228, 392] width 48 height 48
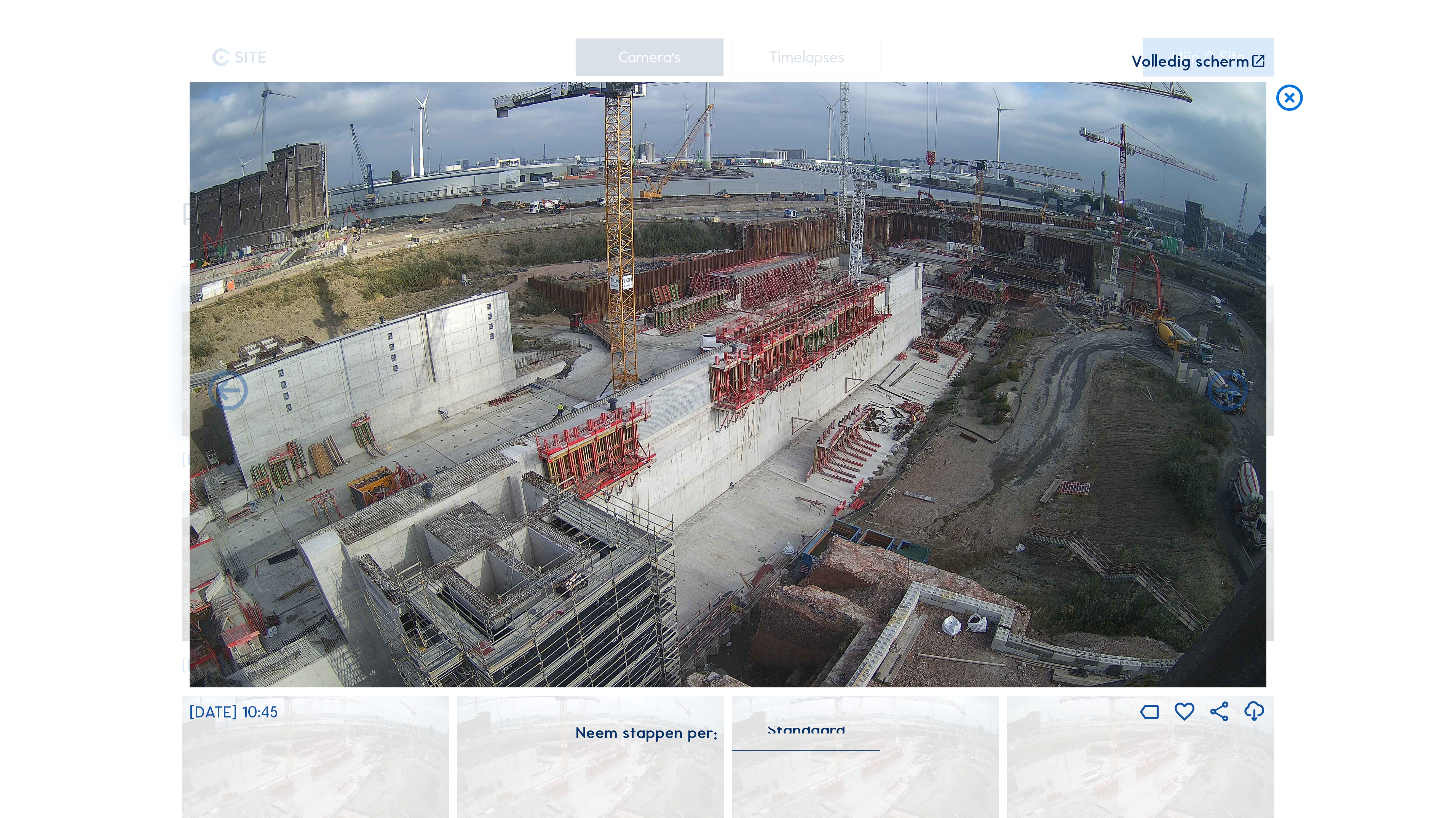
click at [1228, 390] on icon at bounding box center [1228, 392] width 48 height 48
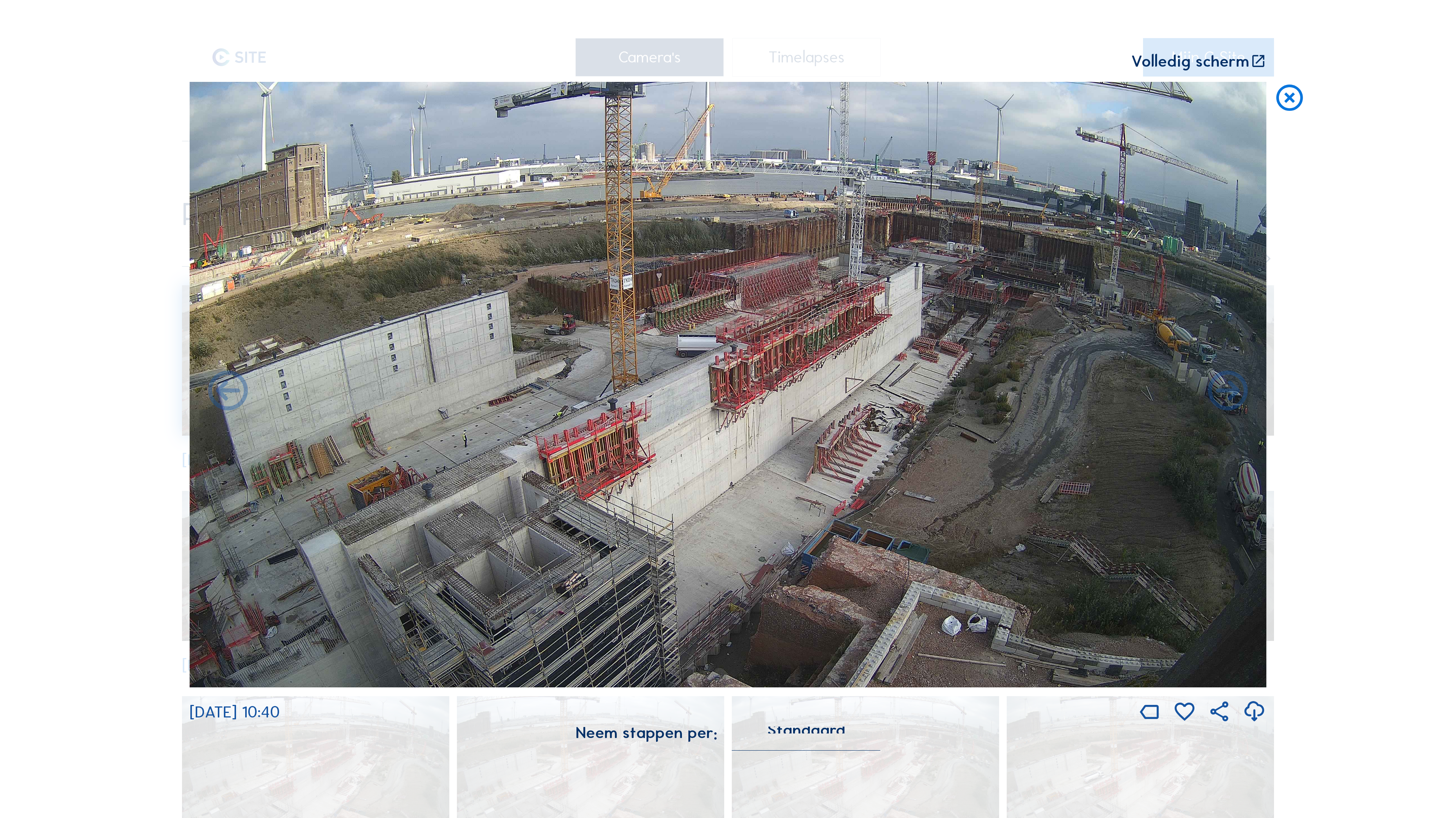
click at [1228, 390] on icon at bounding box center [1228, 392] width 48 height 48
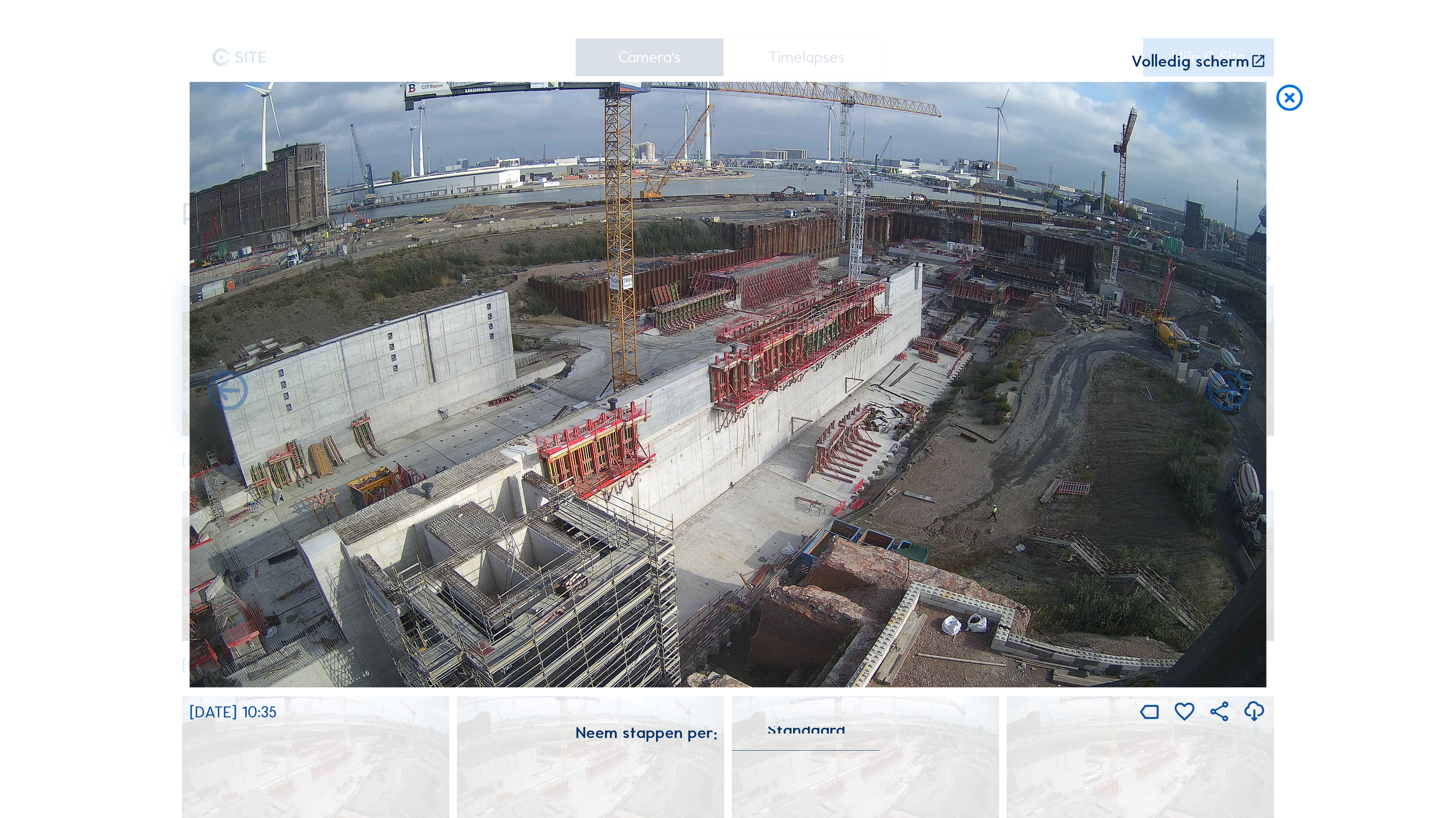
click at [1228, 390] on icon at bounding box center [1228, 392] width 48 height 48
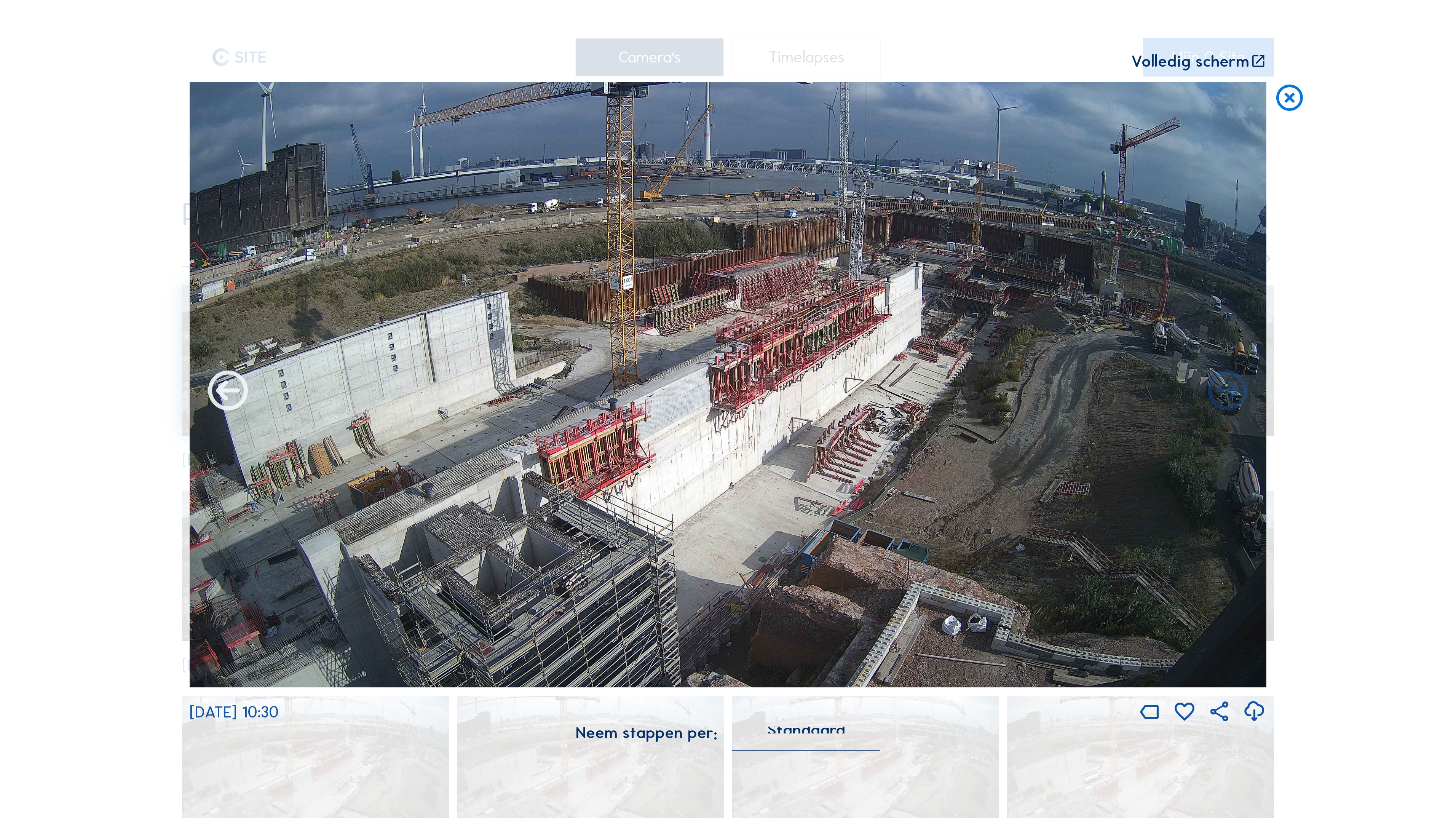
click at [228, 397] on icon at bounding box center [228, 392] width 48 height 48
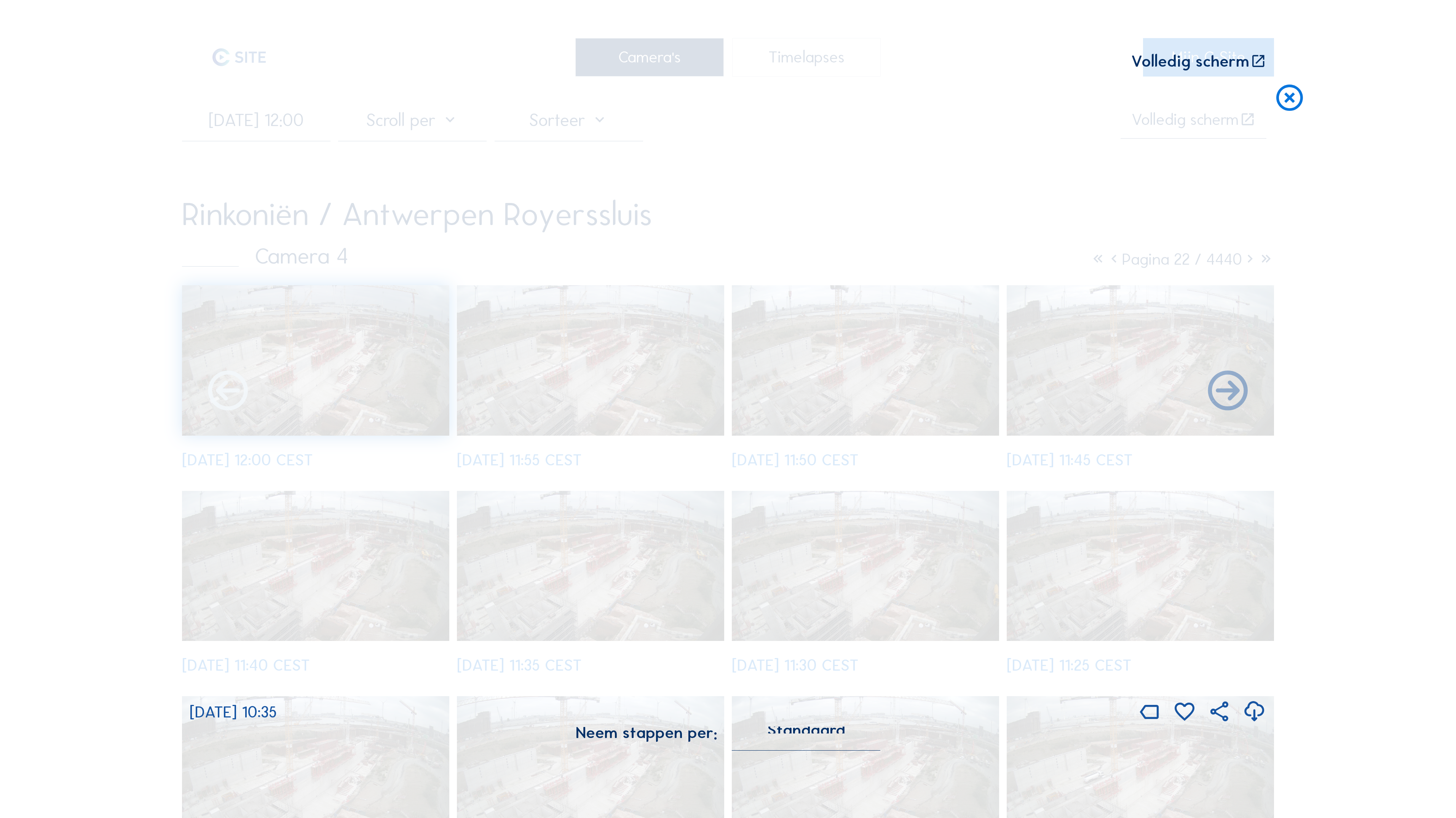
click at [230, 396] on icon at bounding box center [228, 392] width 48 height 48
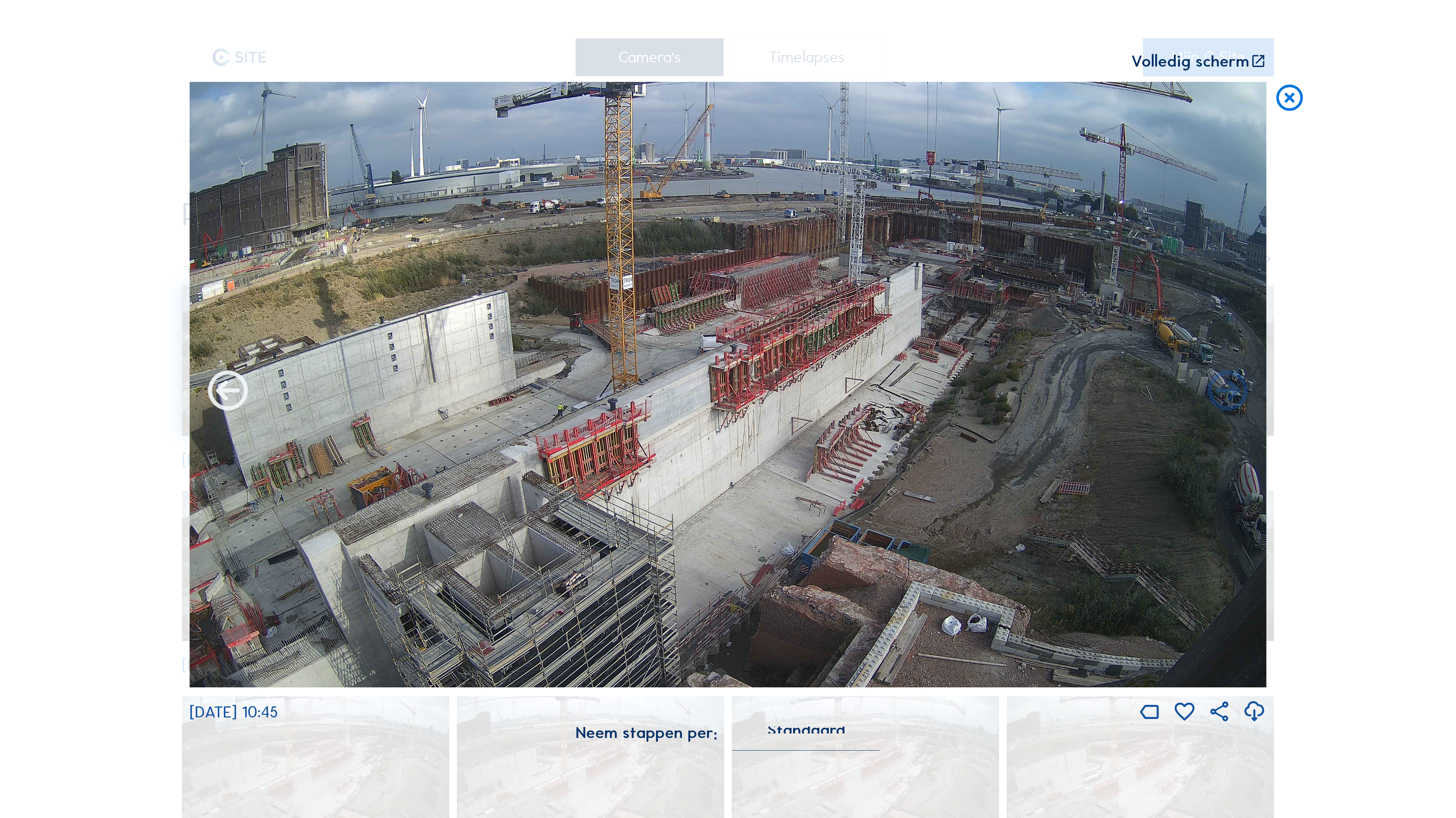
click at [228, 395] on icon at bounding box center [228, 392] width 48 height 48
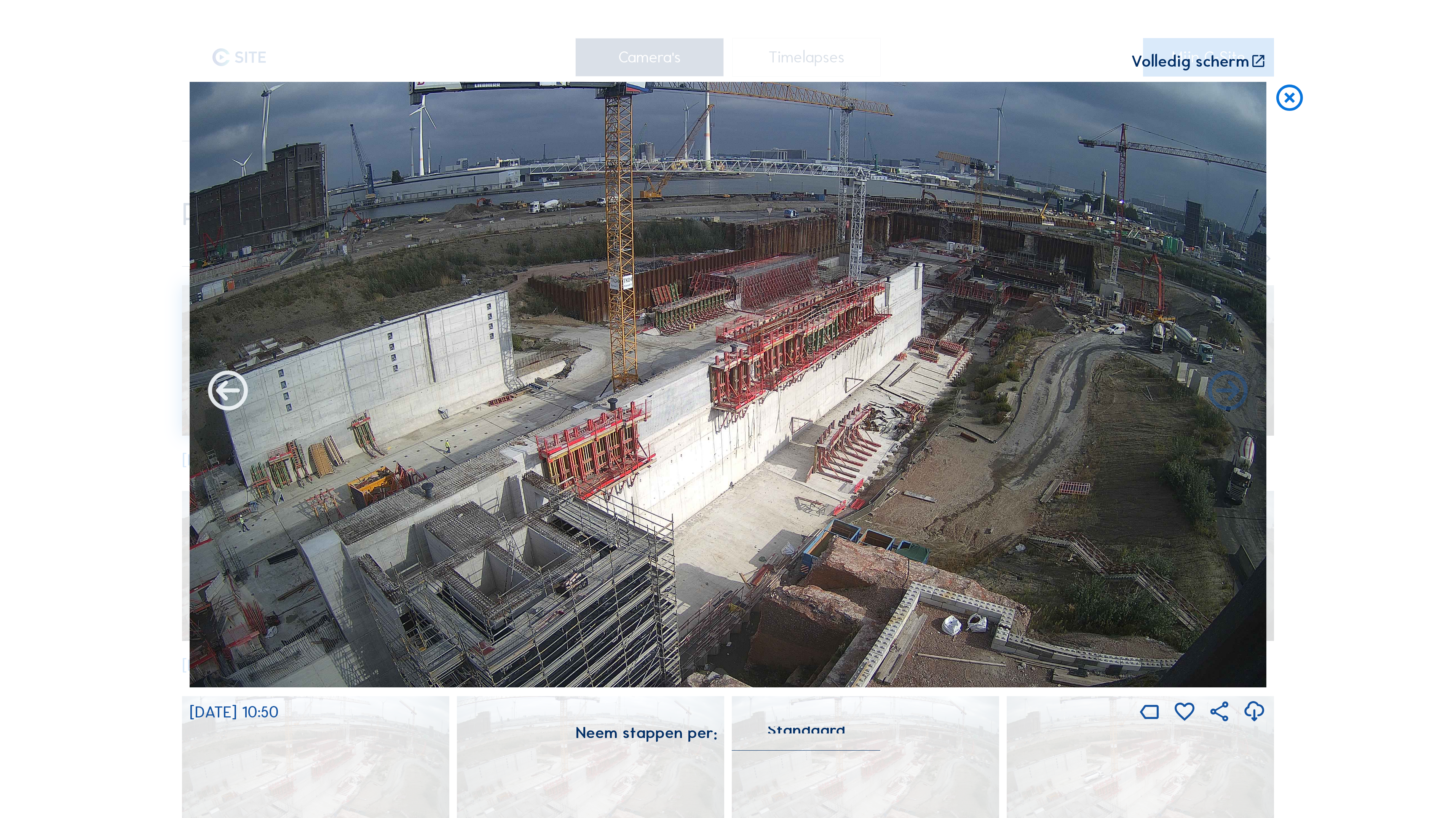
click at [229, 395] on icon at bounding box center [228, 392] width 48 height 48
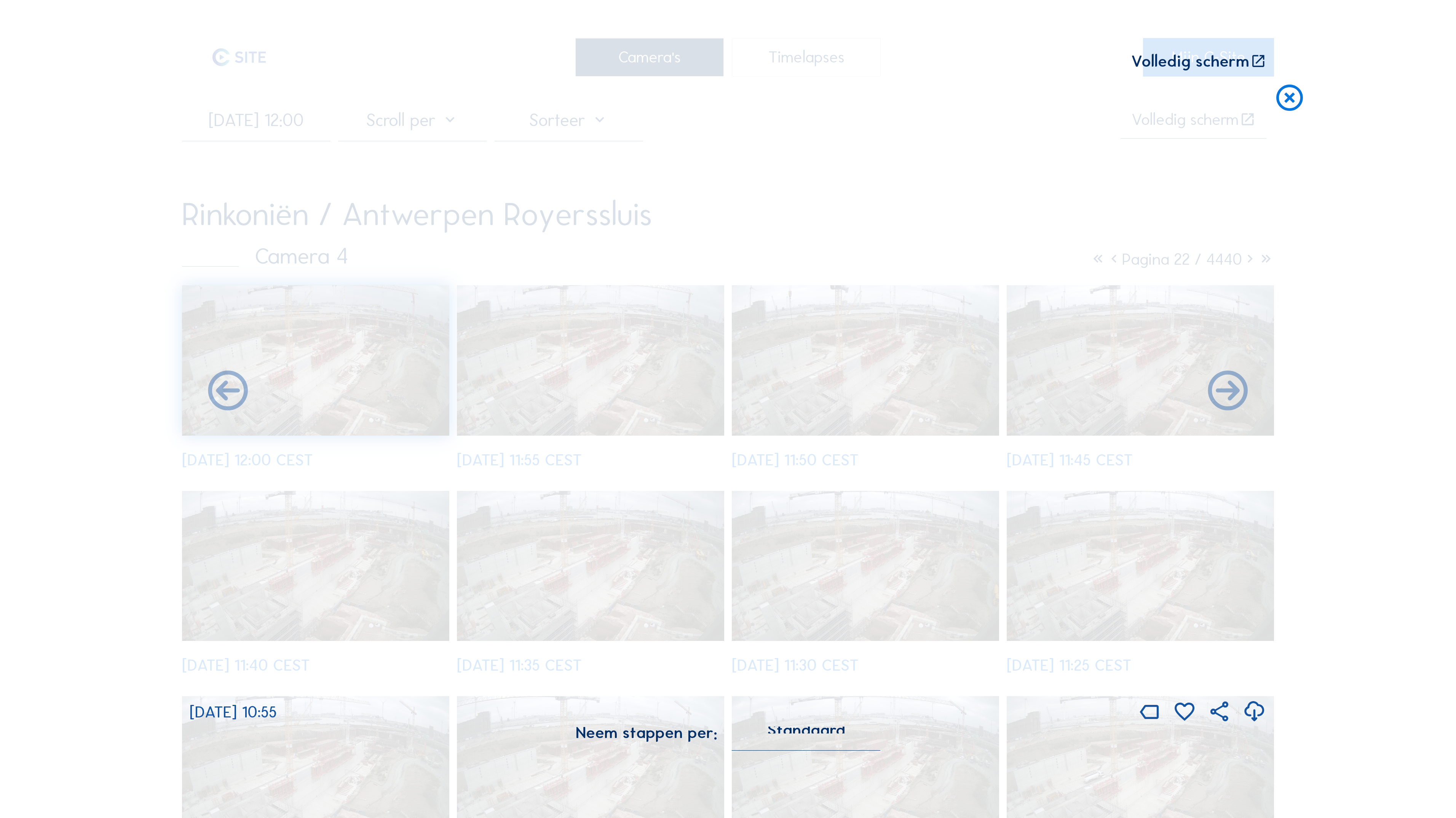
click at [229, 395] on icon at bounding box center [228, 392] width 48 height 48
click at [230, 395] on icon at bounding box center [228, 392] width 48 height 48
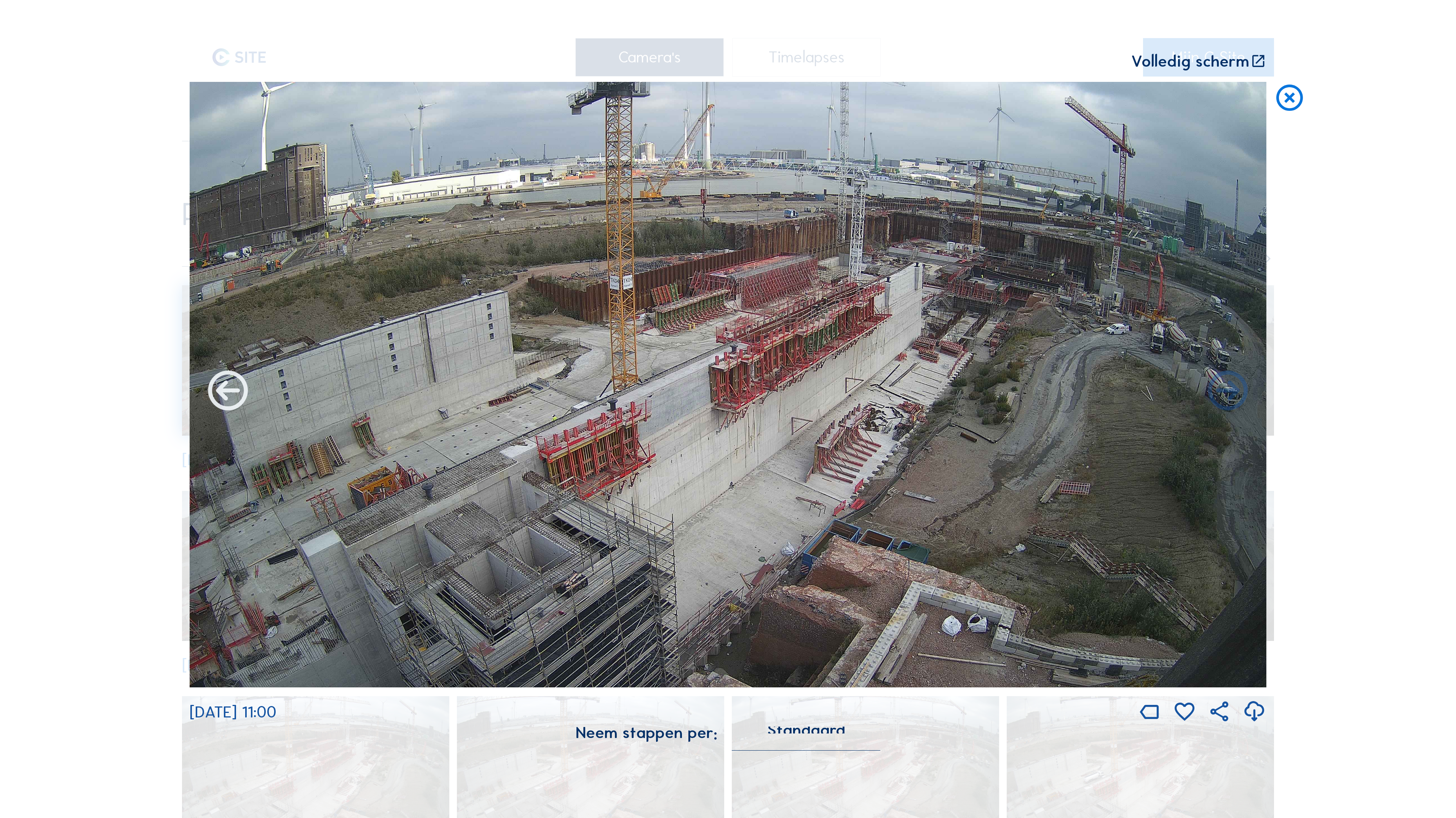
click at [231, 395] on icon at bounding box center [228, 392] width 48 height 48
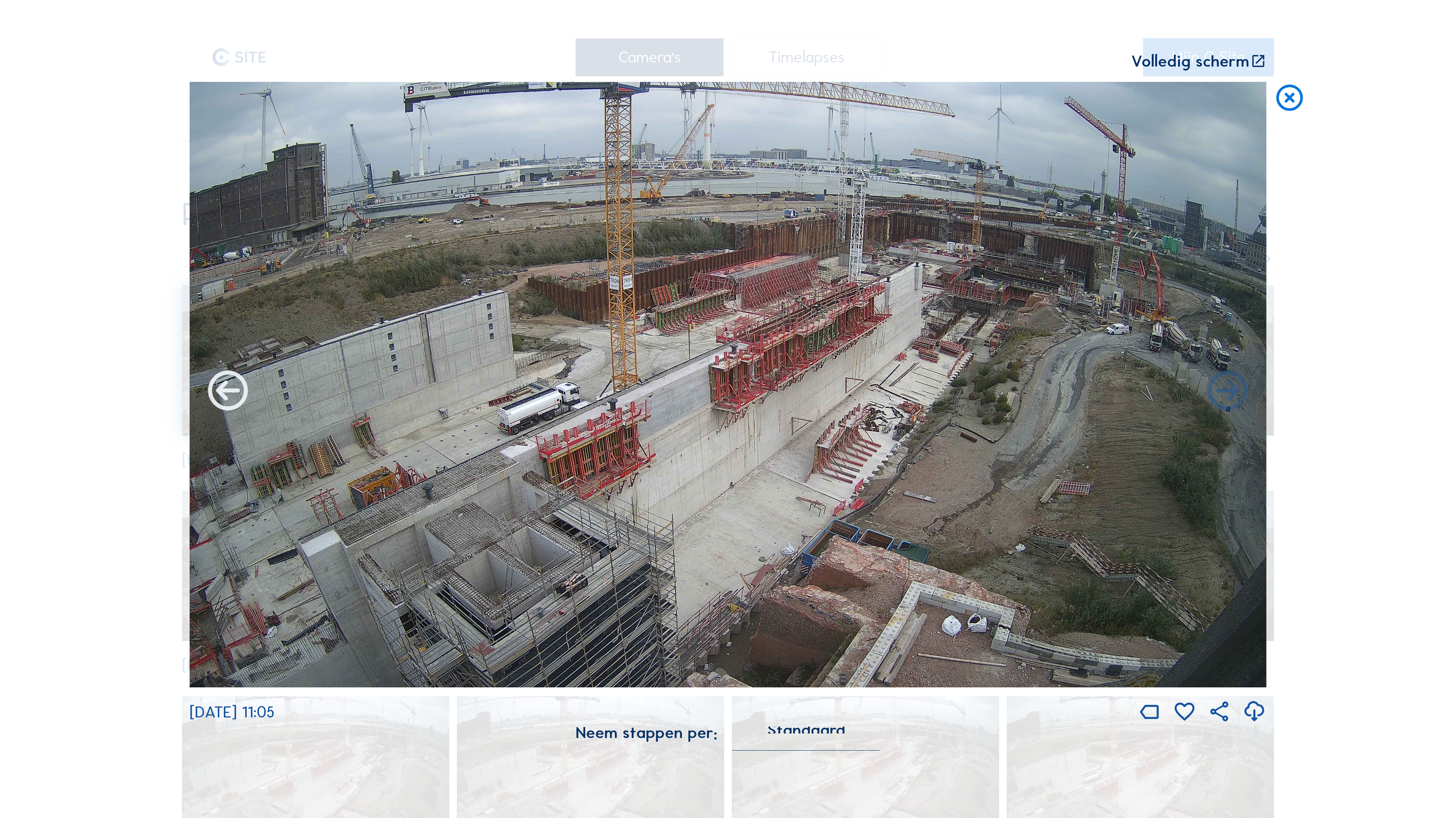
click at [231, 393] on icon at bounding box center [228, 392] width 48 height 48
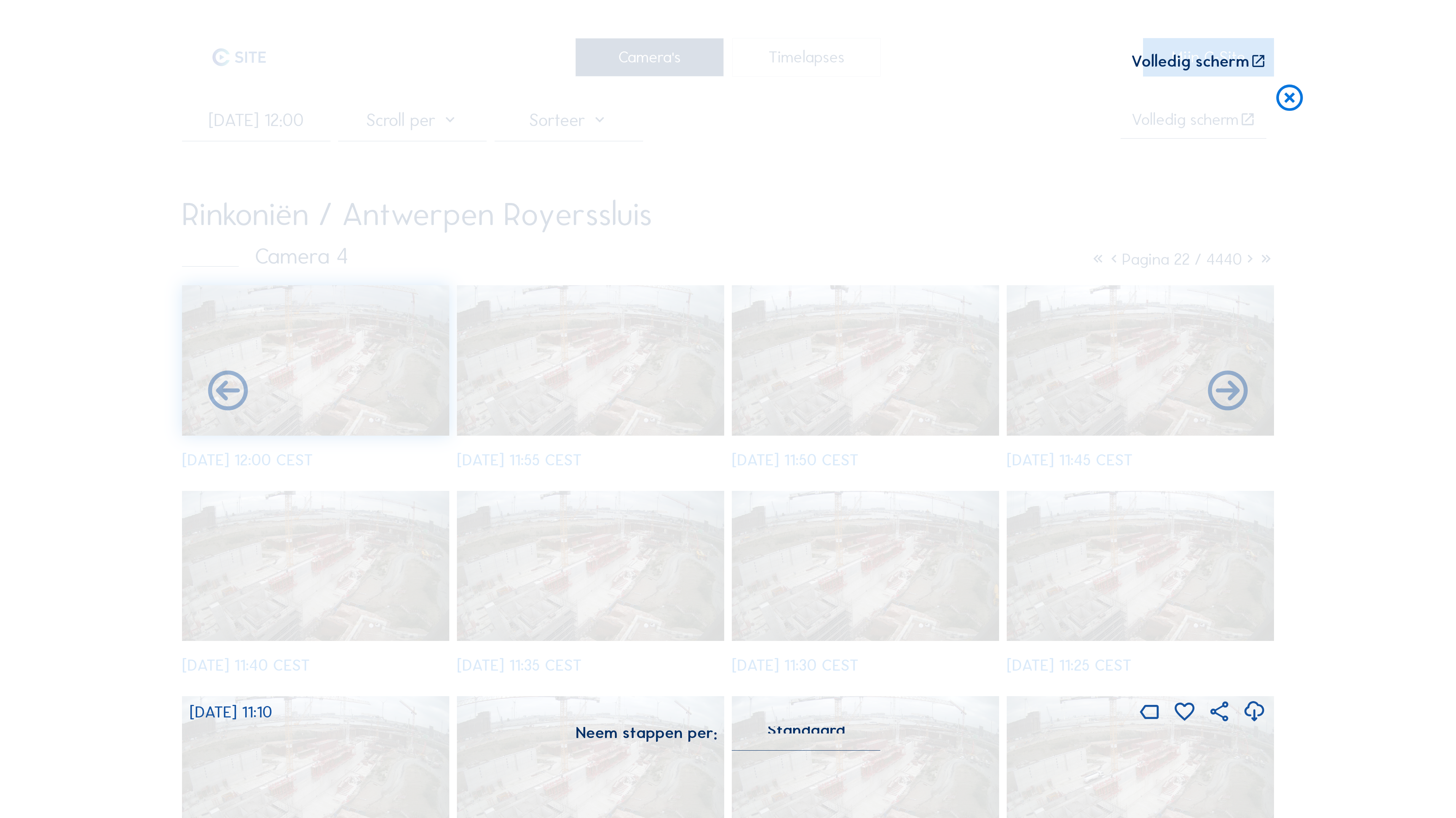
click at [231, 393] on icon at bounding box center [228, 392] width 48 height 48
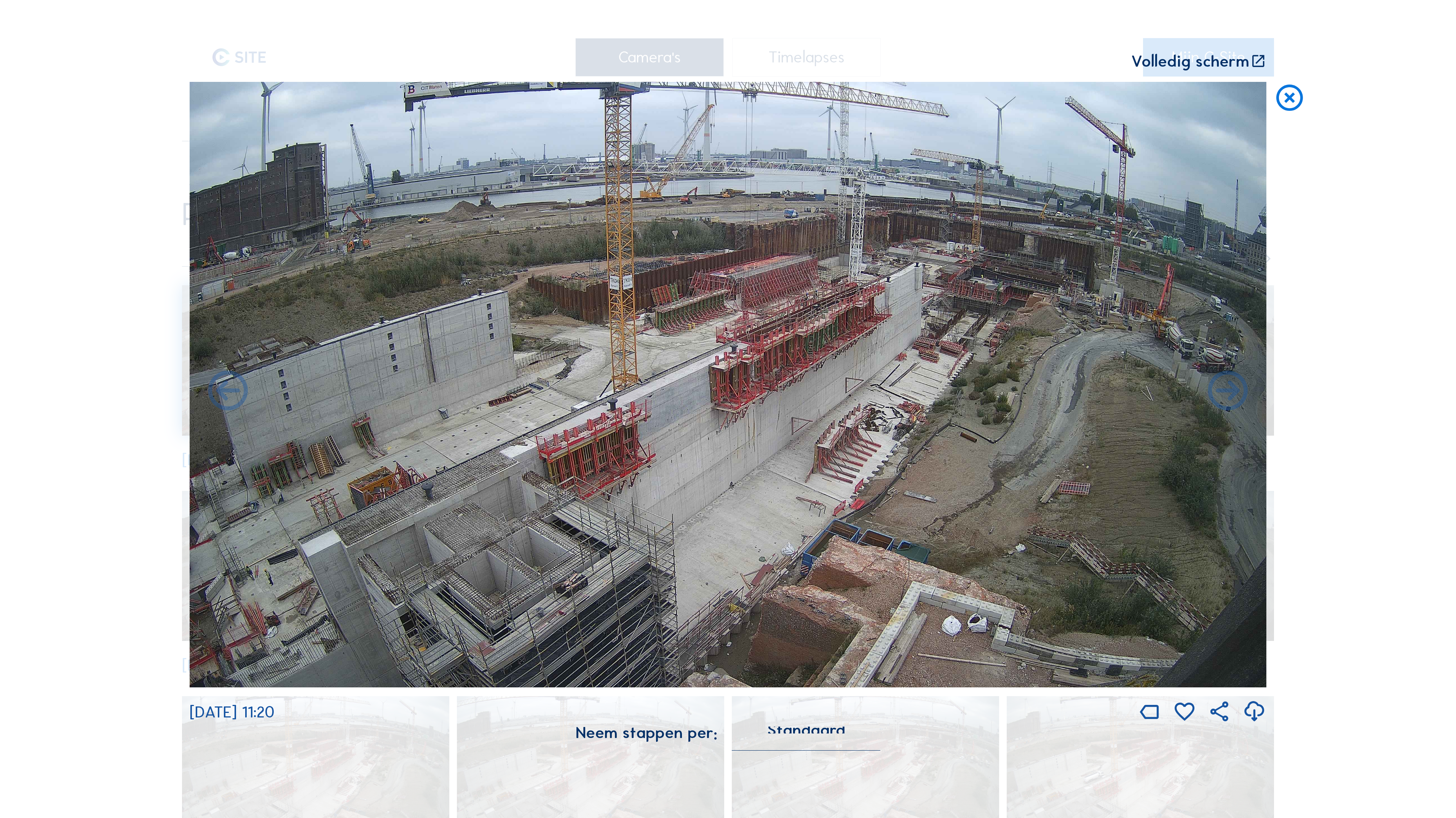
click at [231, 393] on icon at bounding box center [228, 392] width 48 height 48
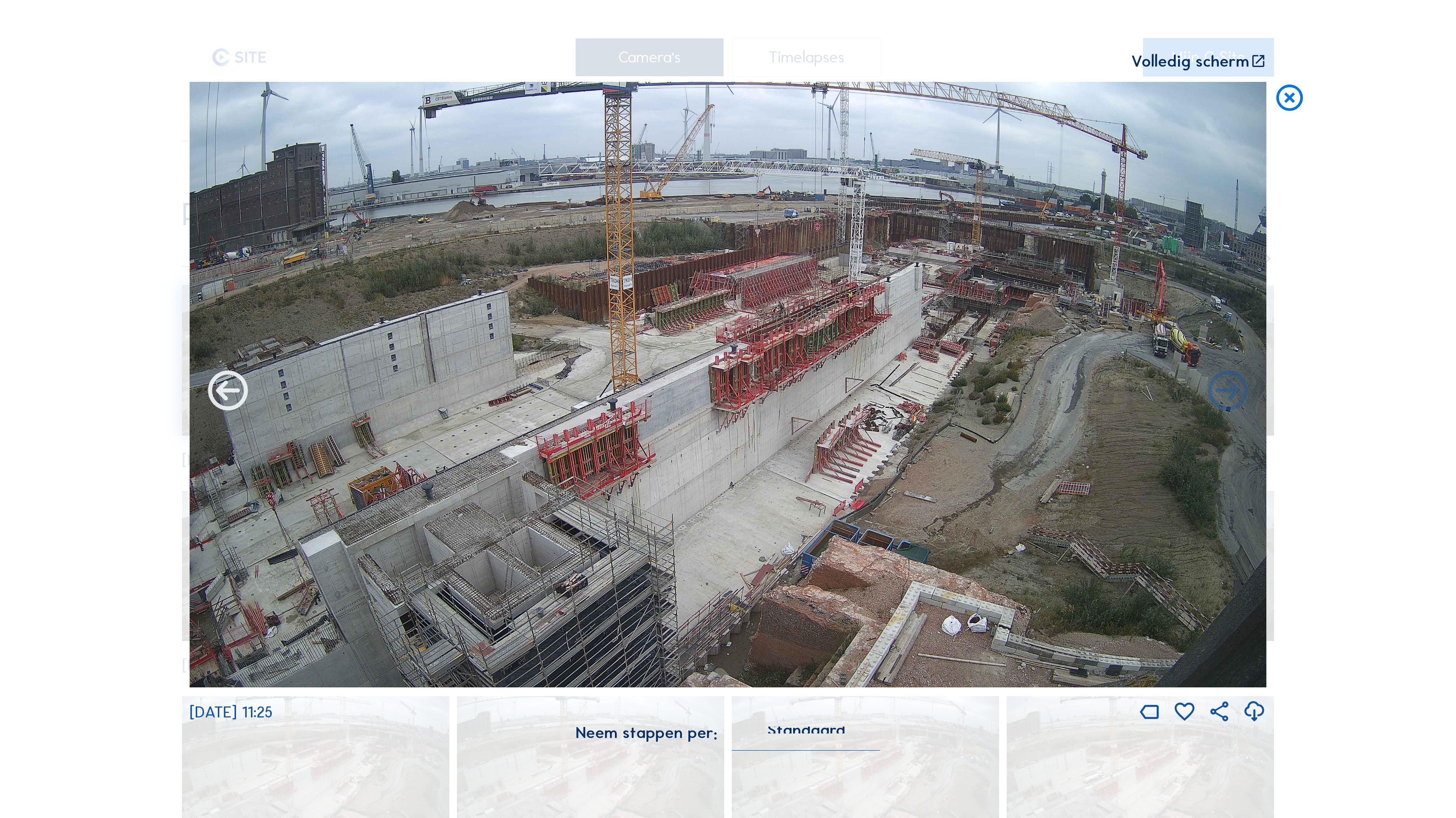
click at [232, 395] on icon at bounding box center [228, 392] width 48 height 48
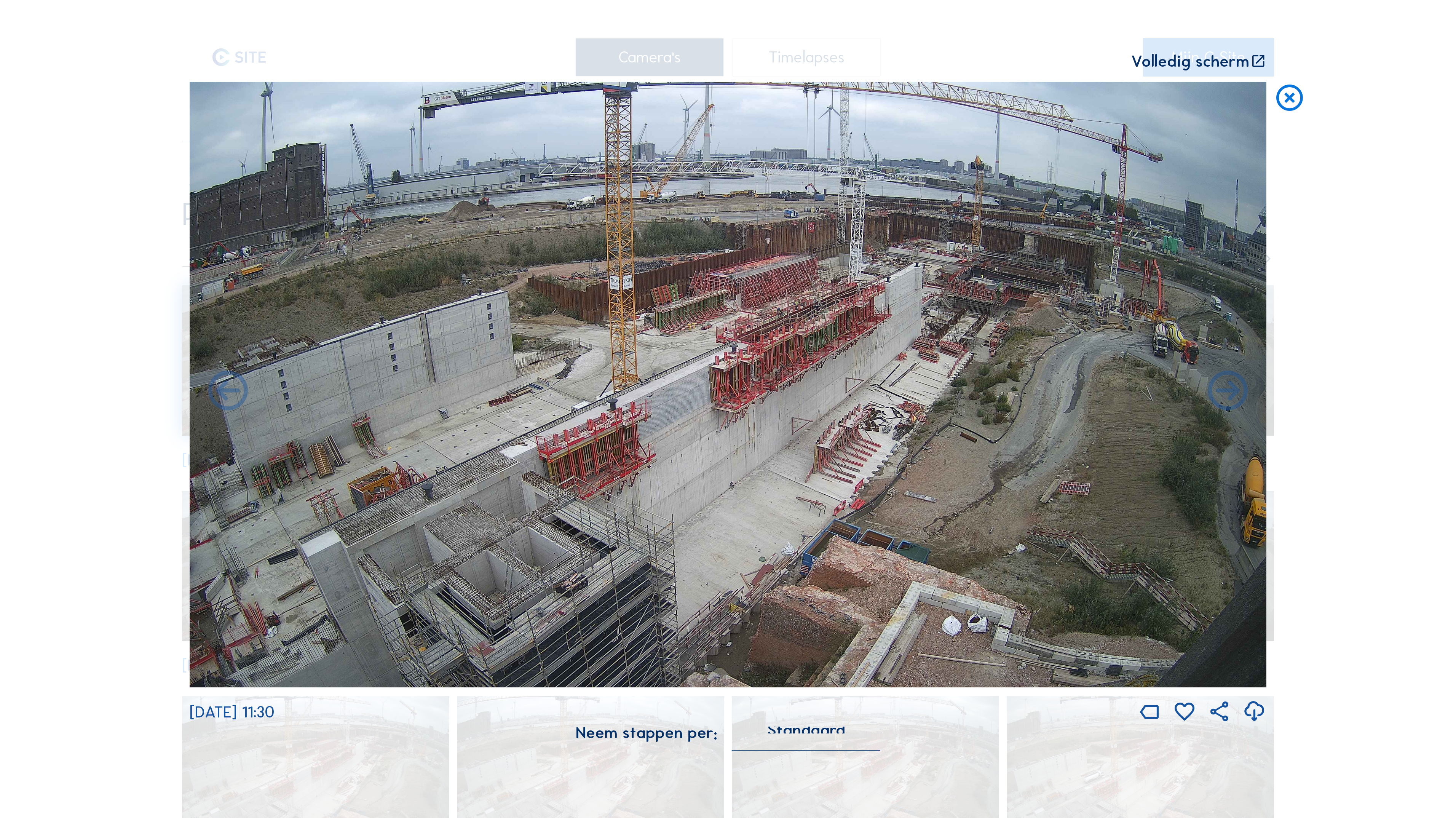
click at [232, 395] on icon at bounding box center [228, 392] width 48 height 48
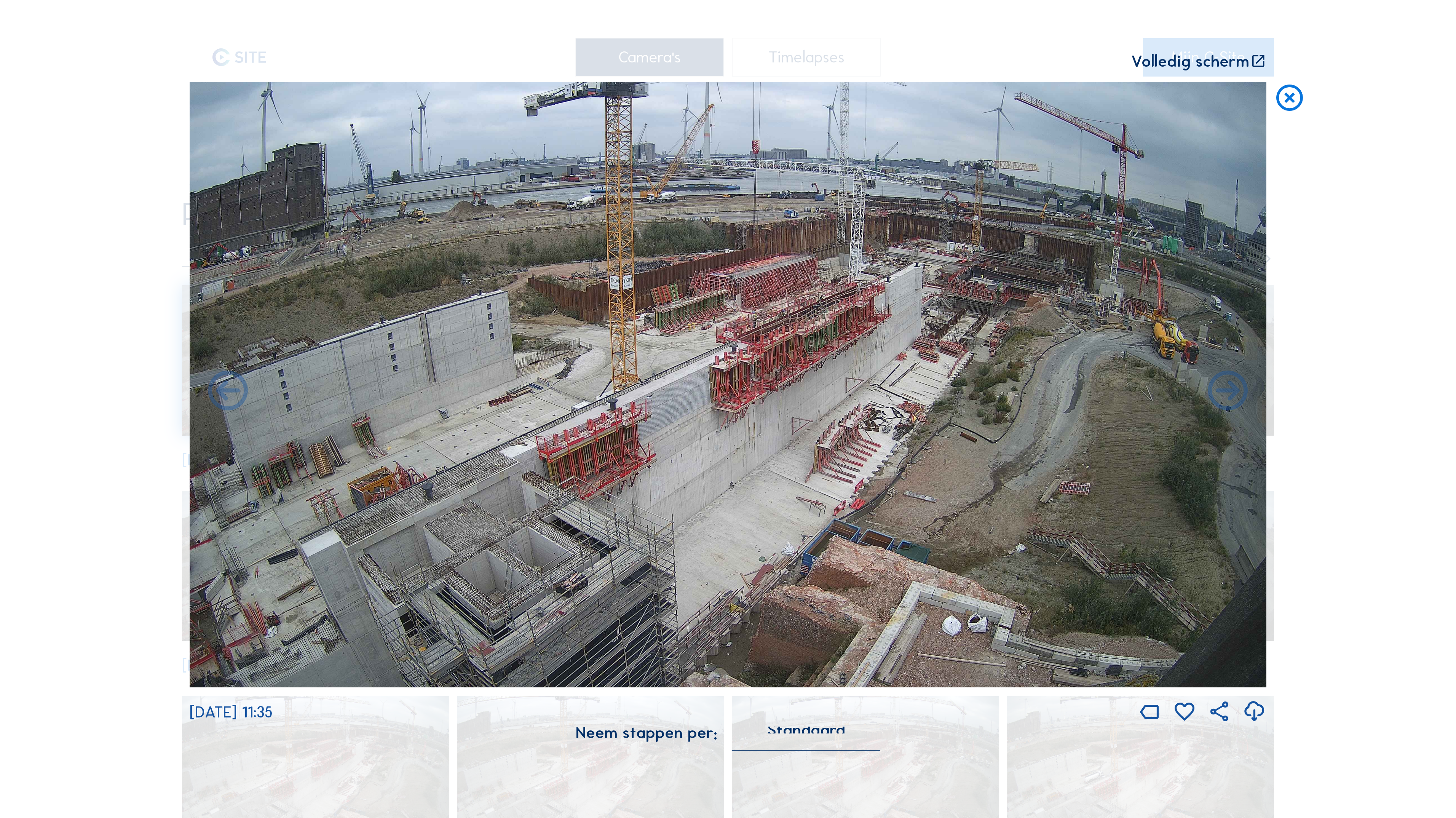
click at [232, 395] on icon at bounding box center [228, 392] width 48 height 48
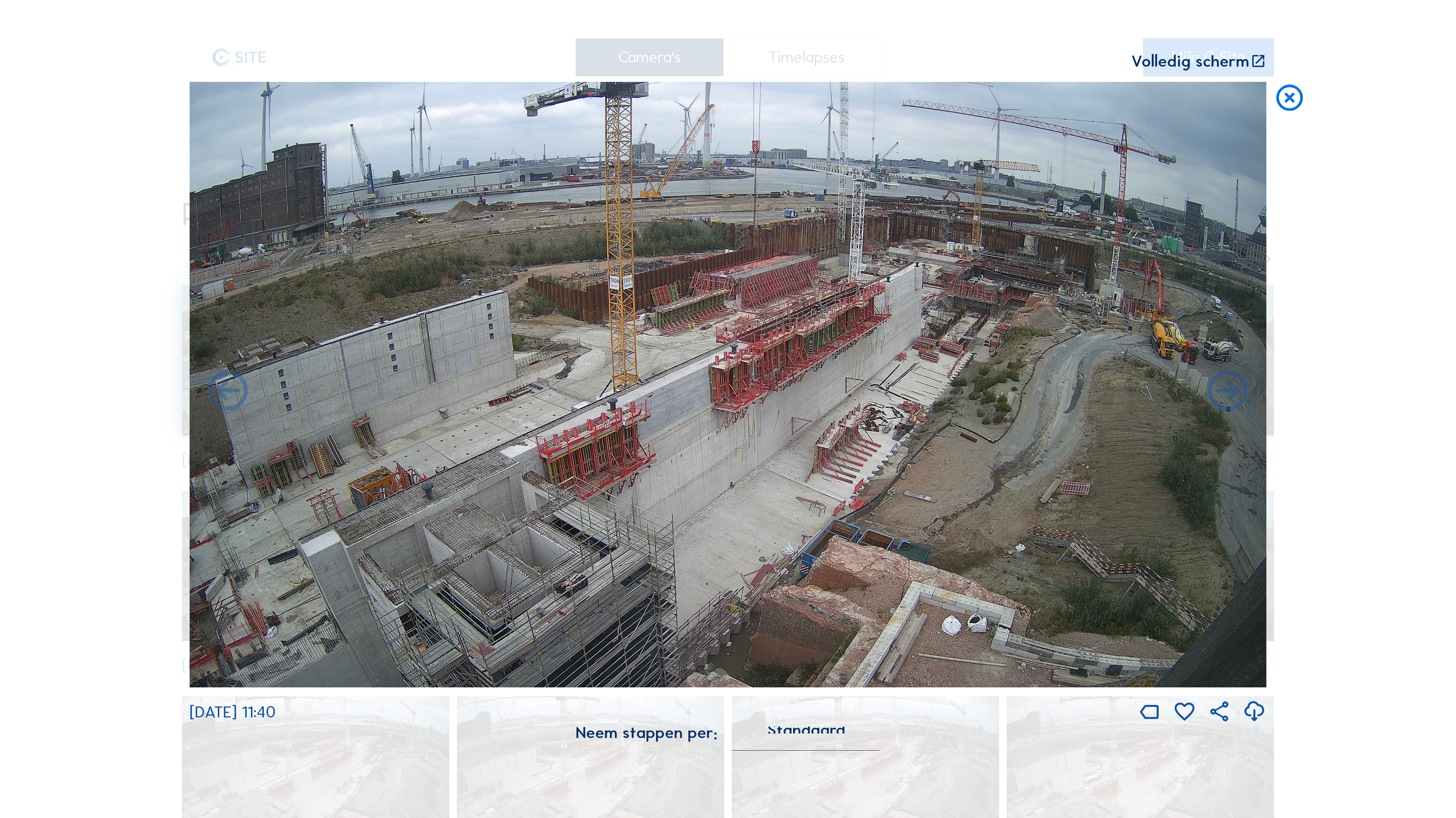
click at [232, 395] on icon at bounding box center [228, 392] width 48 height 48
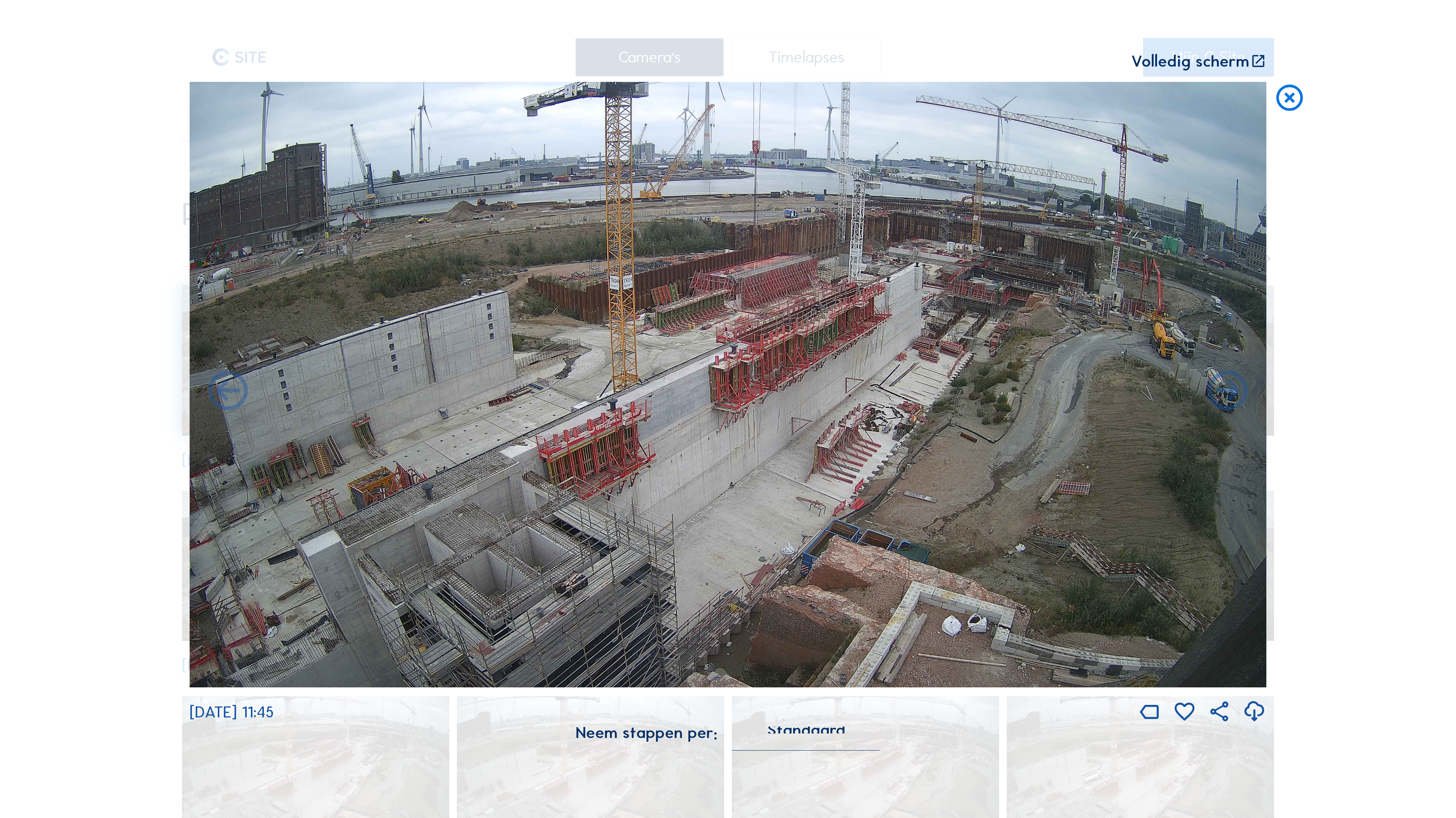
click at [232, 395] on icon at bounding box center [228, 392] width 48 height 48
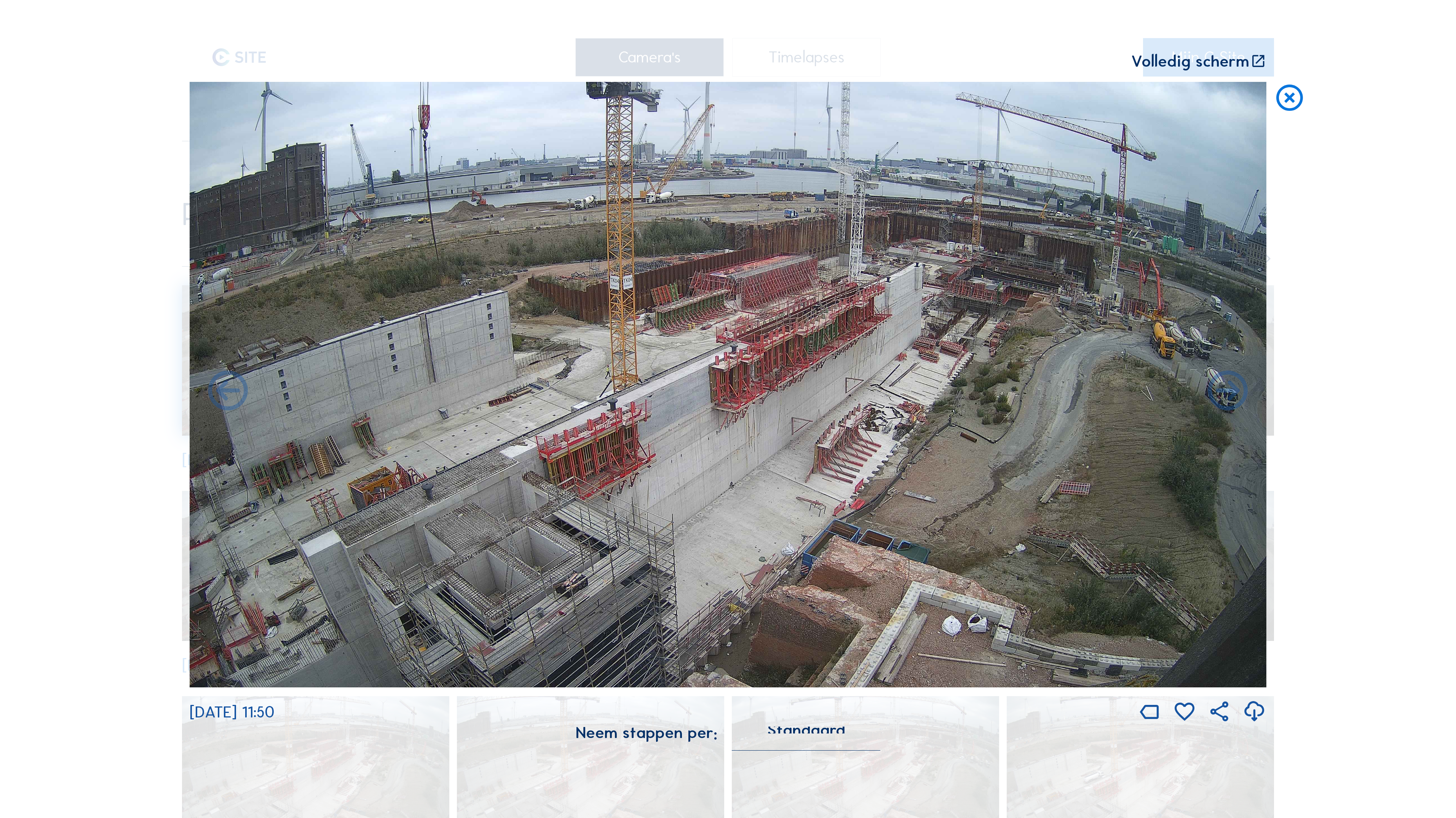
click at [232, 395] on icon at bounding box center [228, 392] width 48 height 48
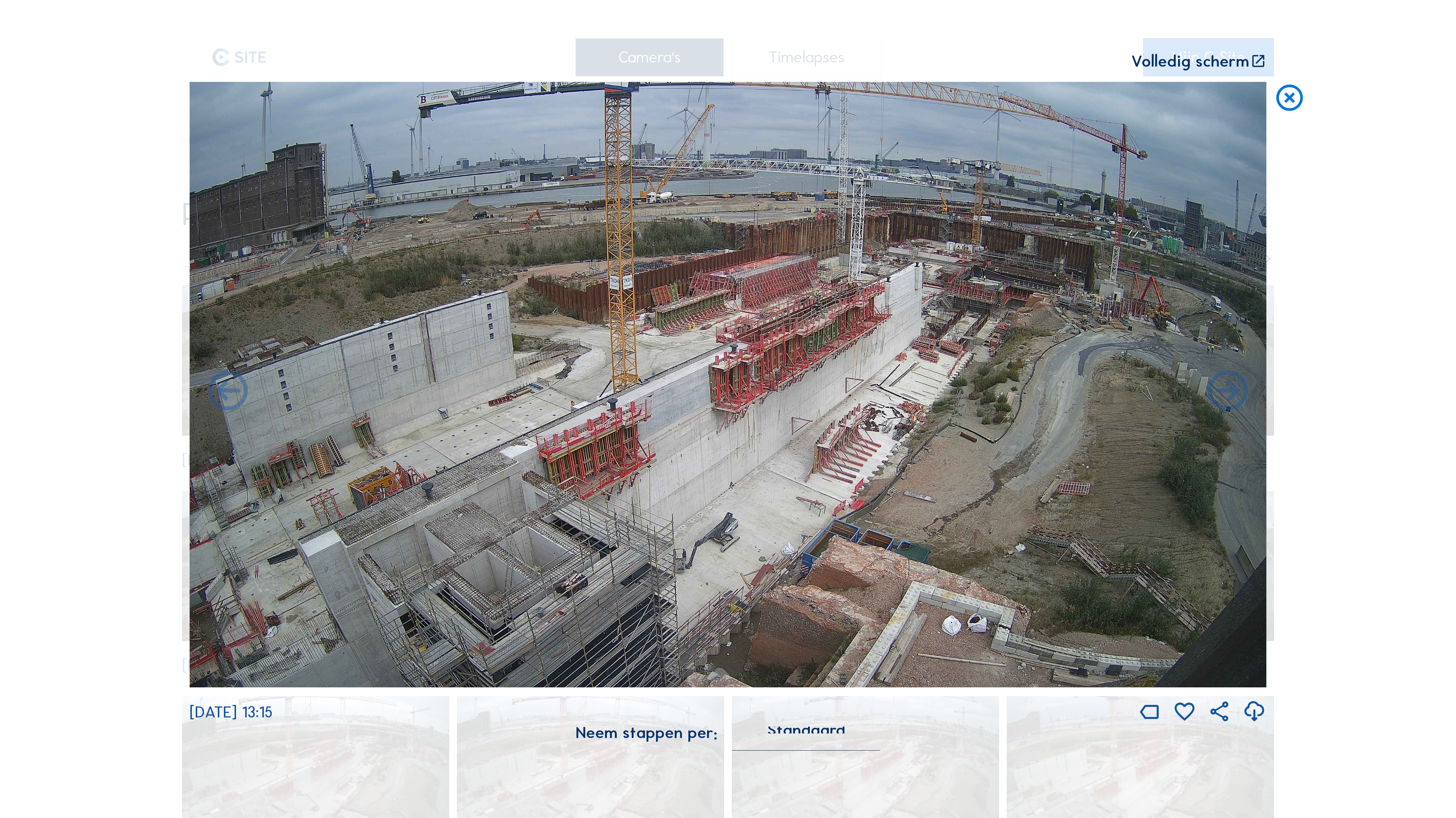
click at [232, 395] on div "Scroll om door de tijd te reizen | Druk op de 'Alt'-knop + scroll om te Zoomen …" at bounding box center [728, 409] width 1456 height 818
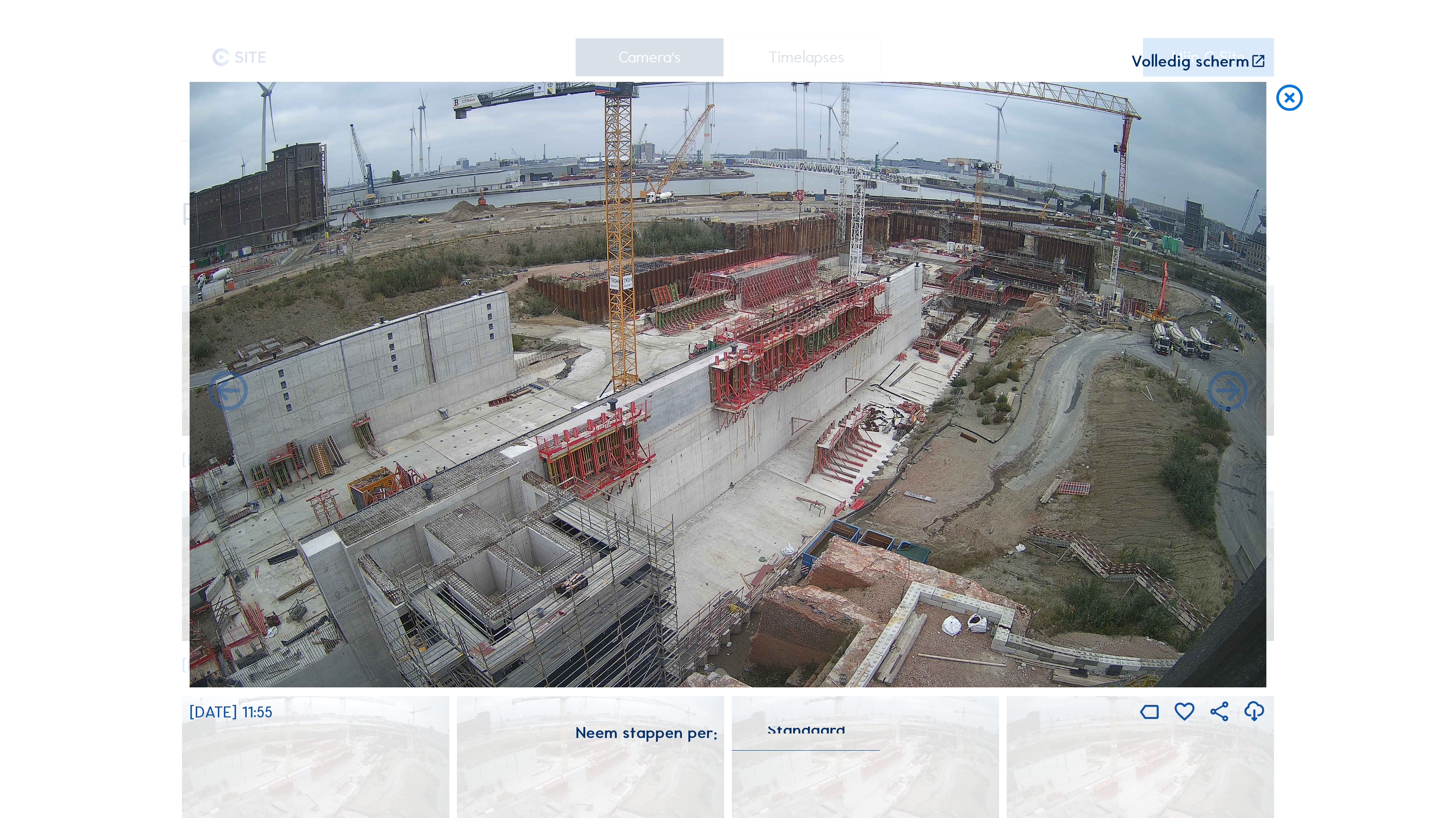
click at [232, 395] on icon at bounding box center [228, 392] width 48 height 48
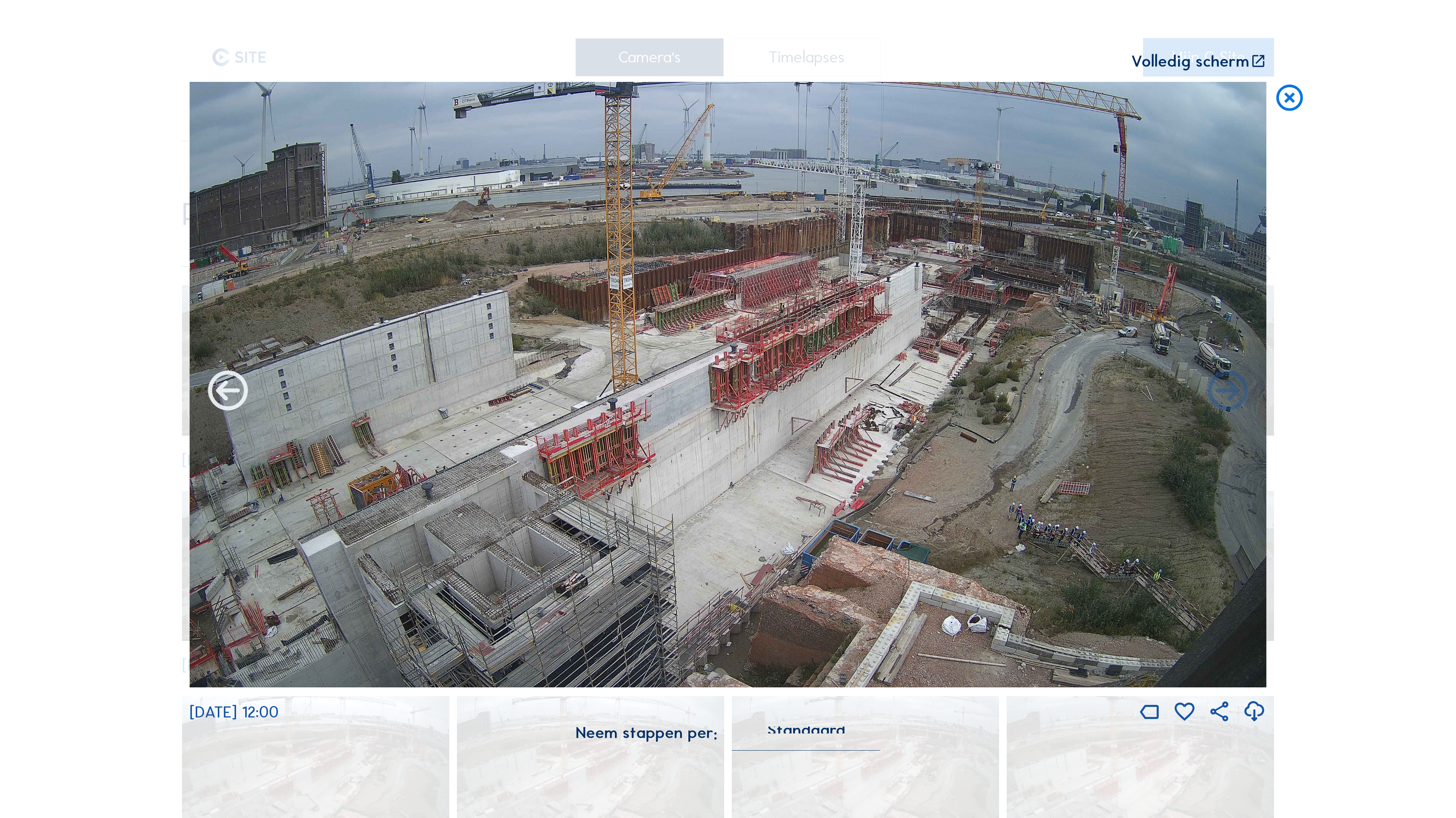
click at [232, 395] on icon at bounding box center [228, 392] width 48 height 48
click at [233, 393] on icon at bounding box center [228, 392] width 48 height 48
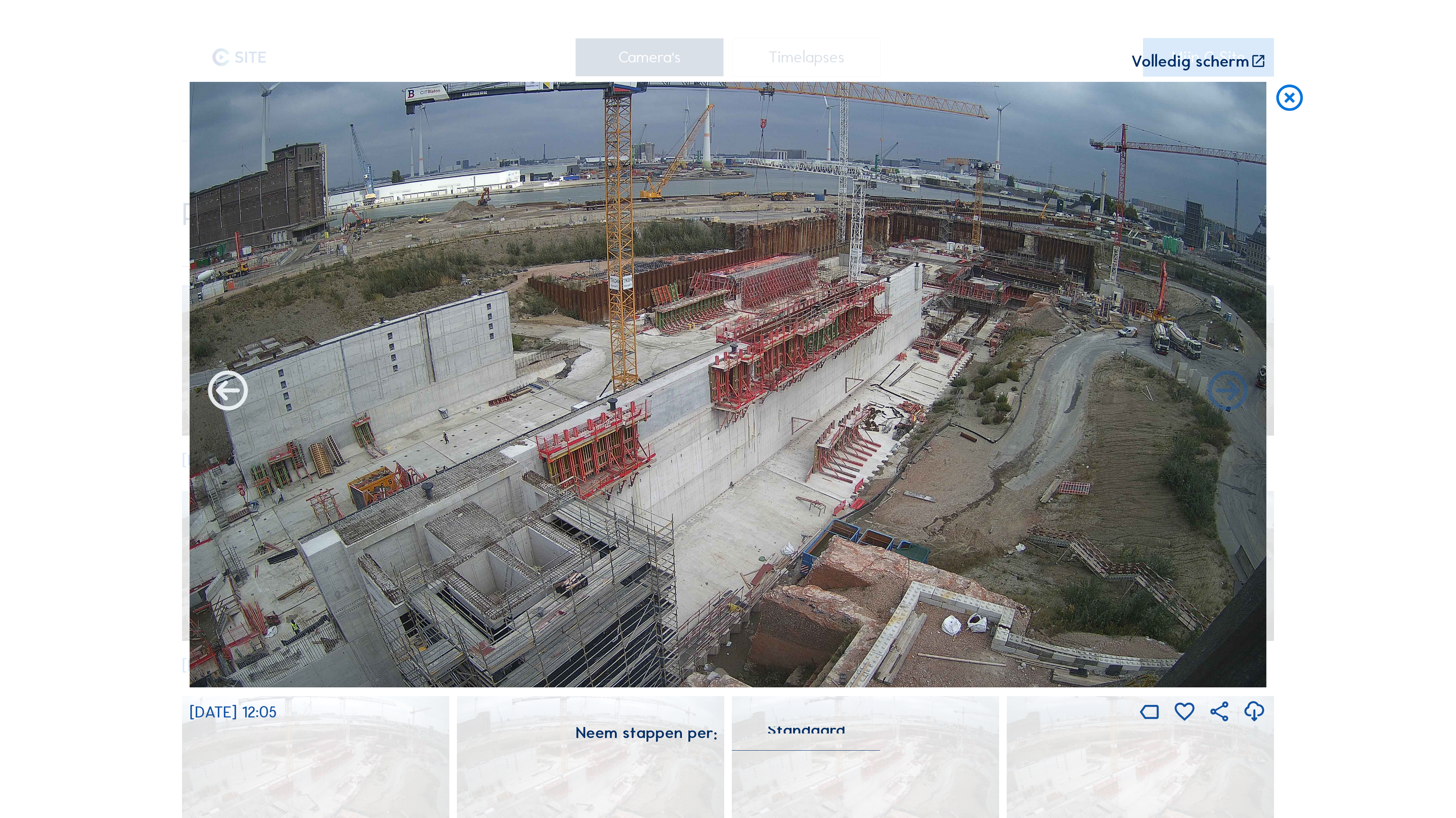
click at [230, 393] on icon at bounding box center [228, 392] width 48 height 48
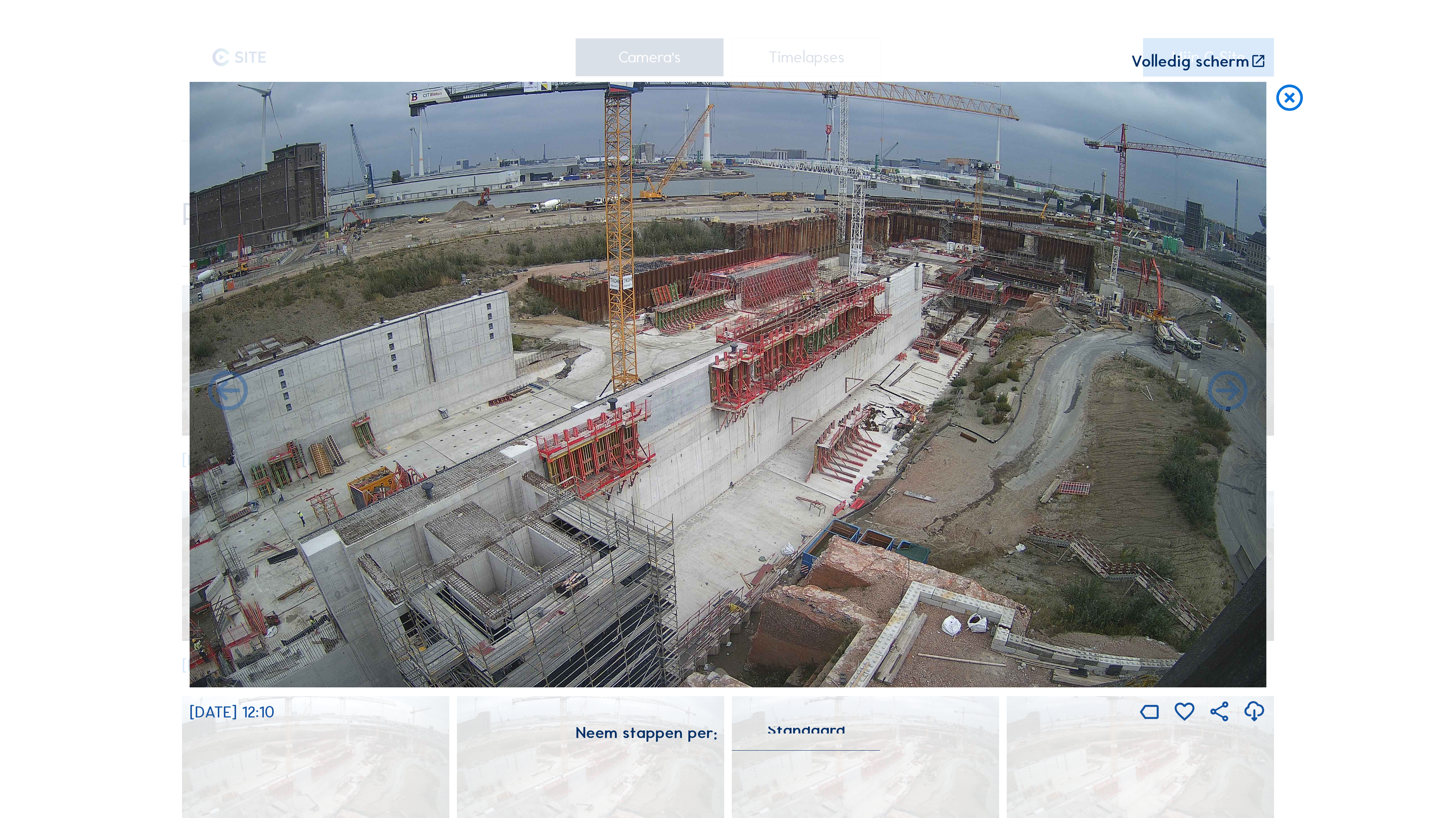
click at [230, 393] on icon at bounding box center [228, 392] width 48 height 48
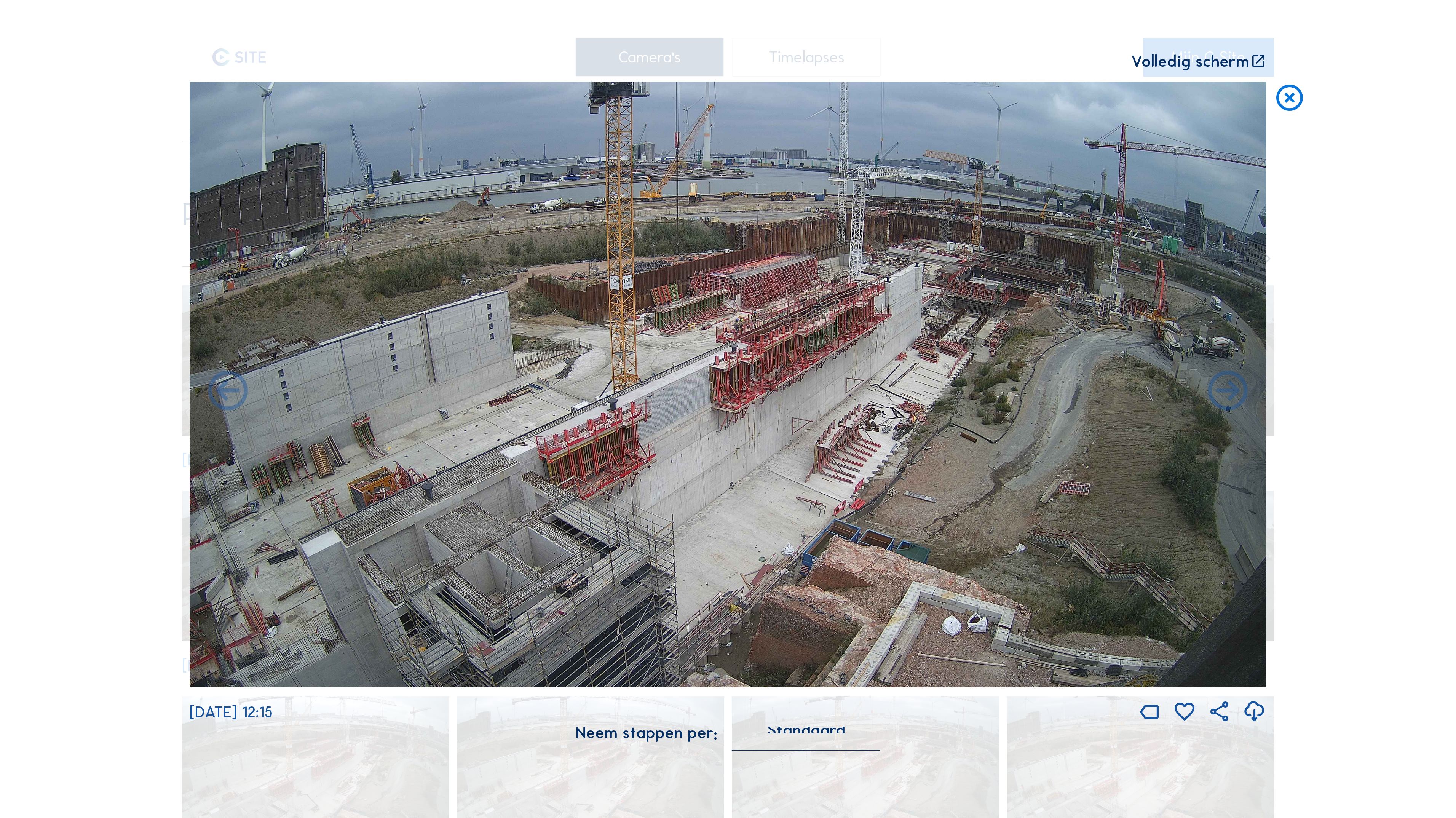
click at [230, 393] on icon at bounding box center [228, 392] width 48 height 48
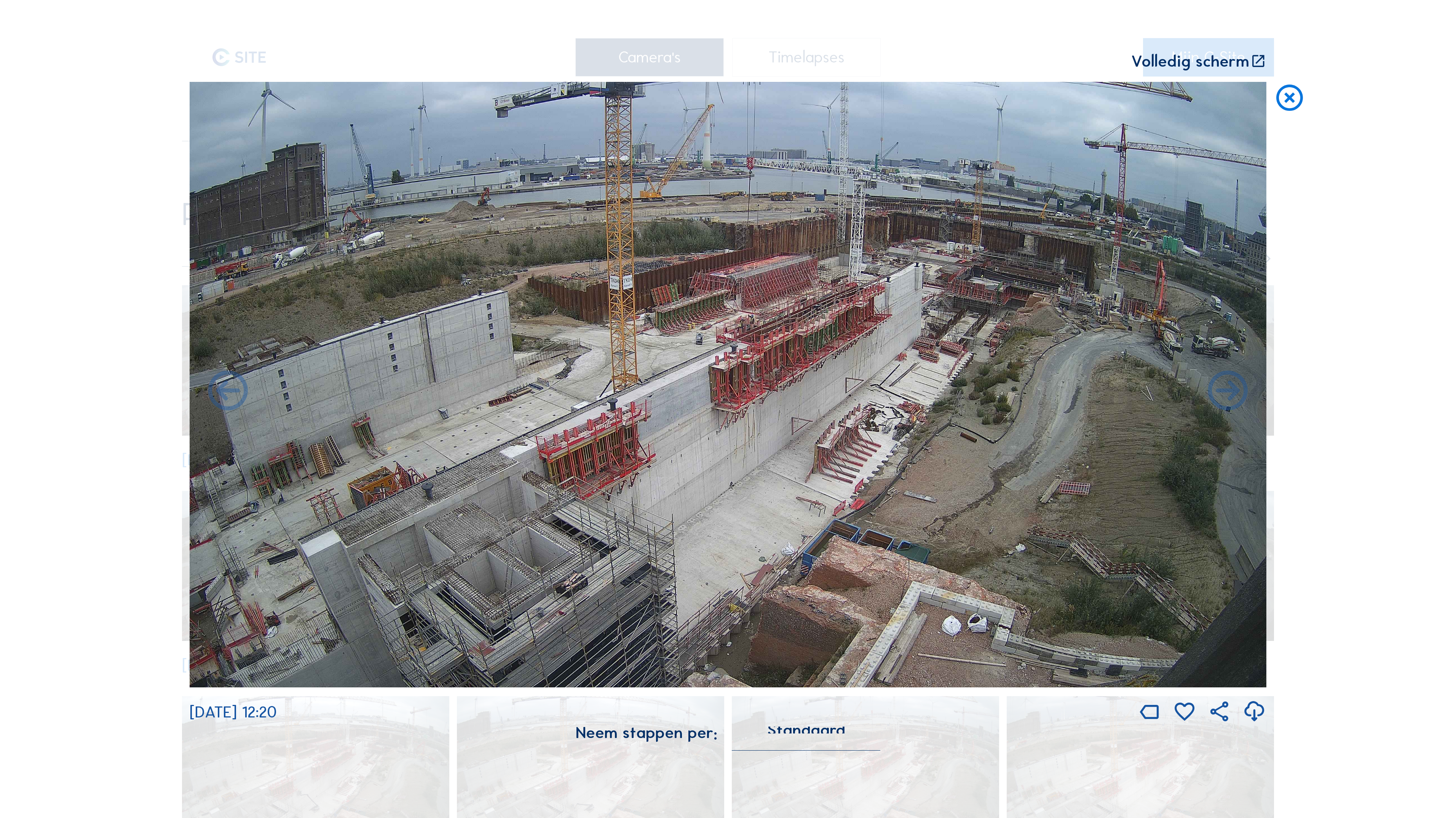
click at [230, 393] on icon at bounding box center [228, 392] width 48 height 48
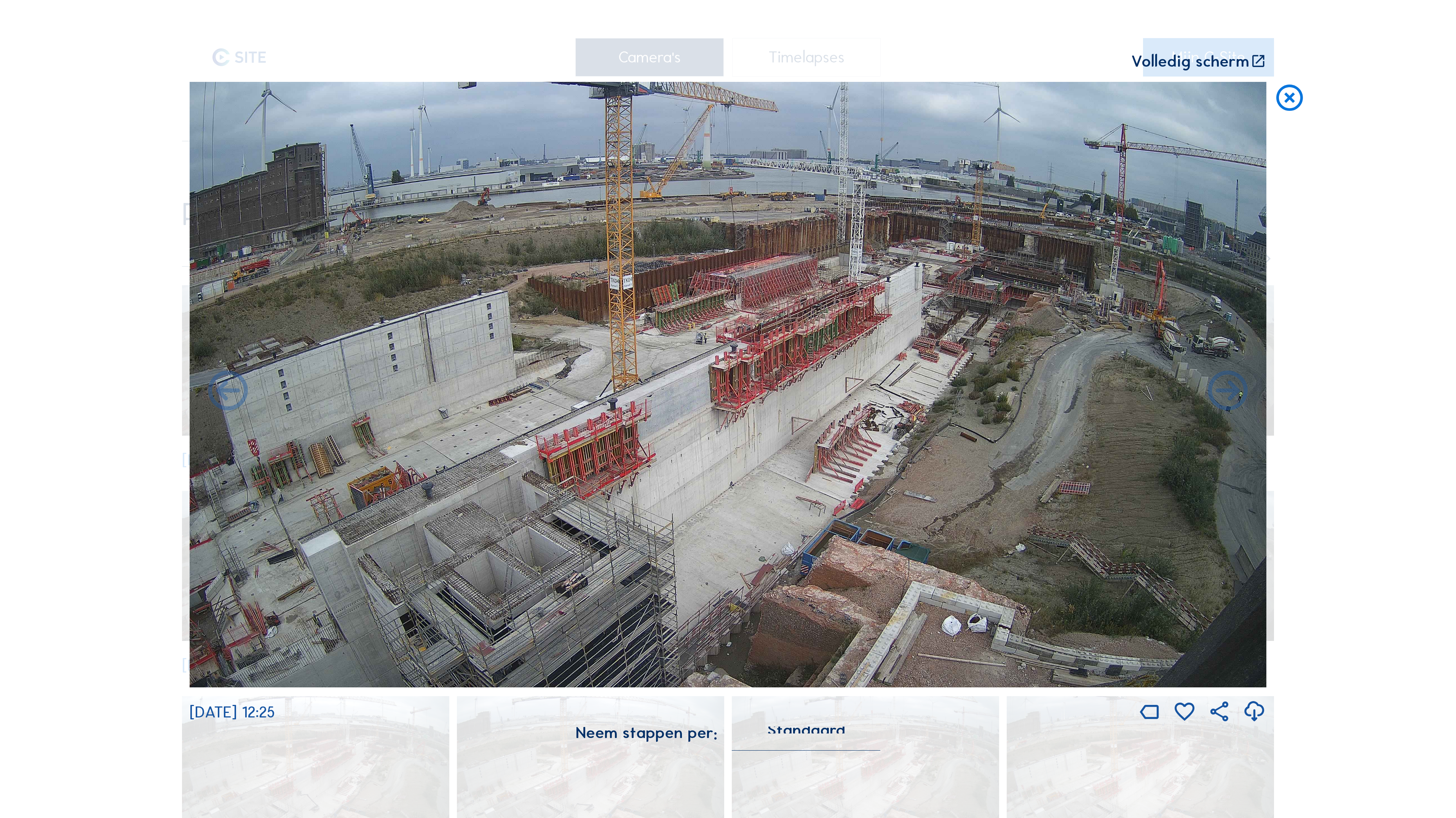
click at [230, 393] on icon at bounding box center [228, 392] width 48 height 48
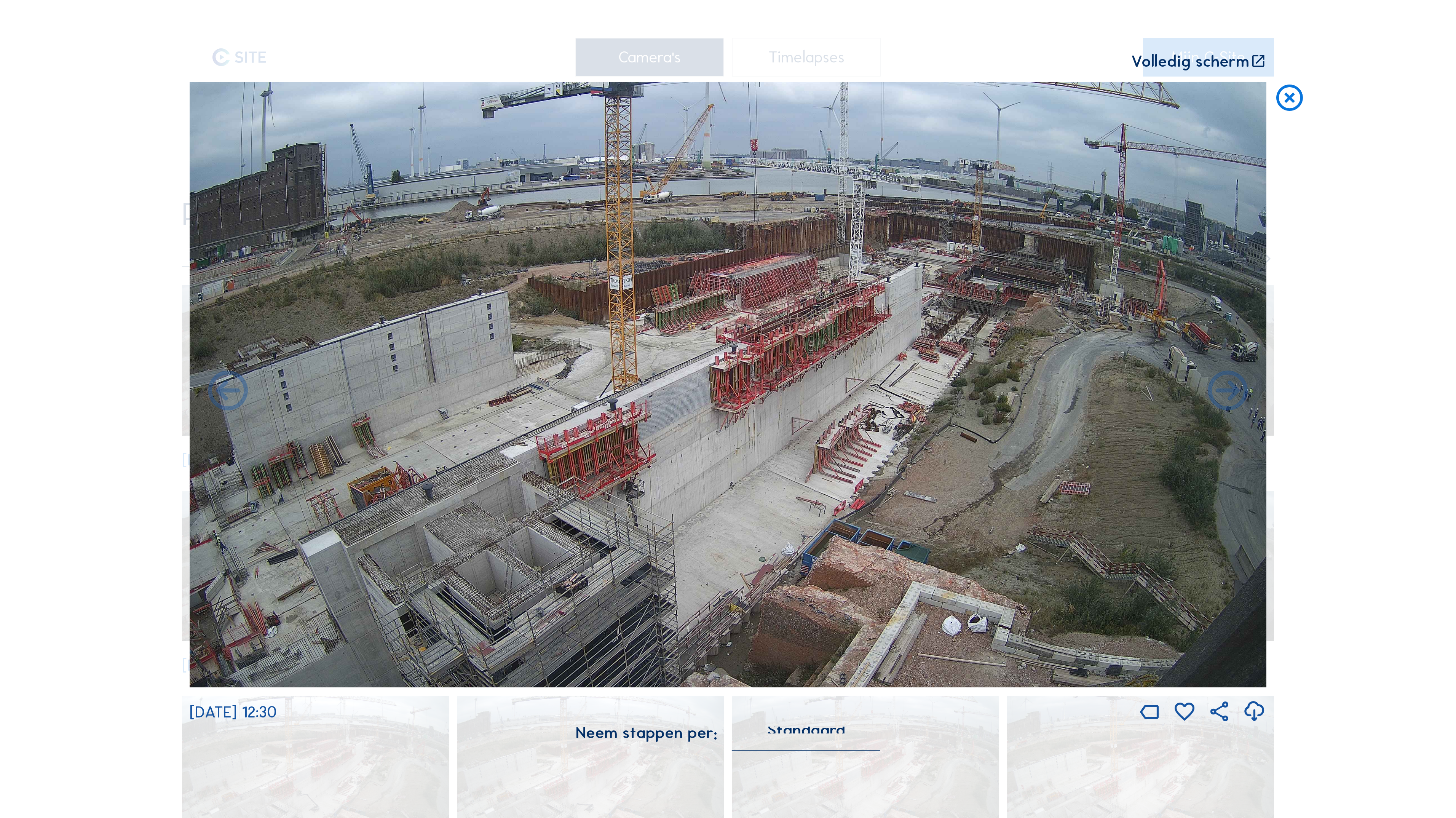
click at [230, 393] on icon at bounding box center [228, 392] width 48 height 48
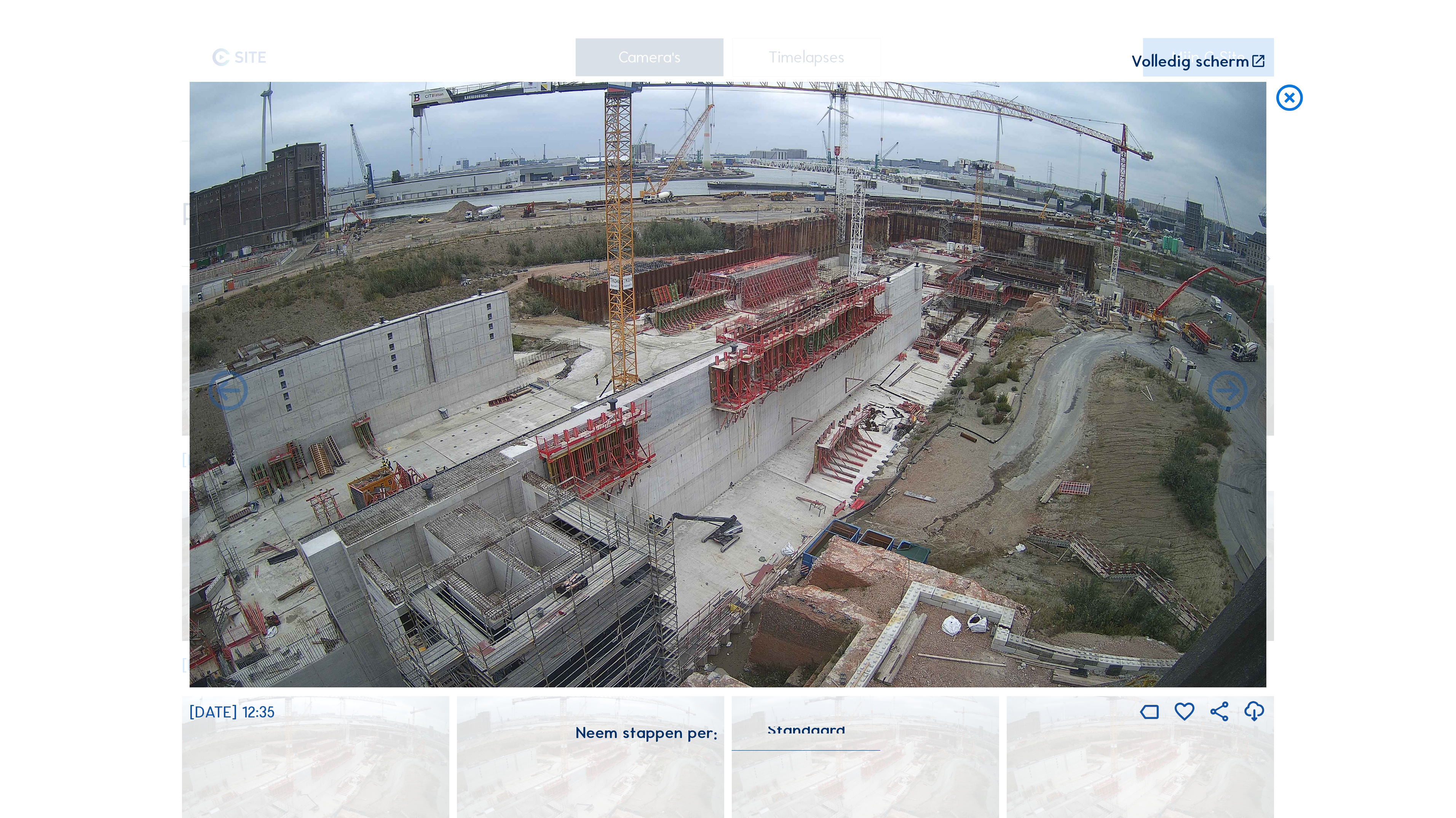
click at [230, 393] on icon at bounding box center [228, 392] width 48 height 48
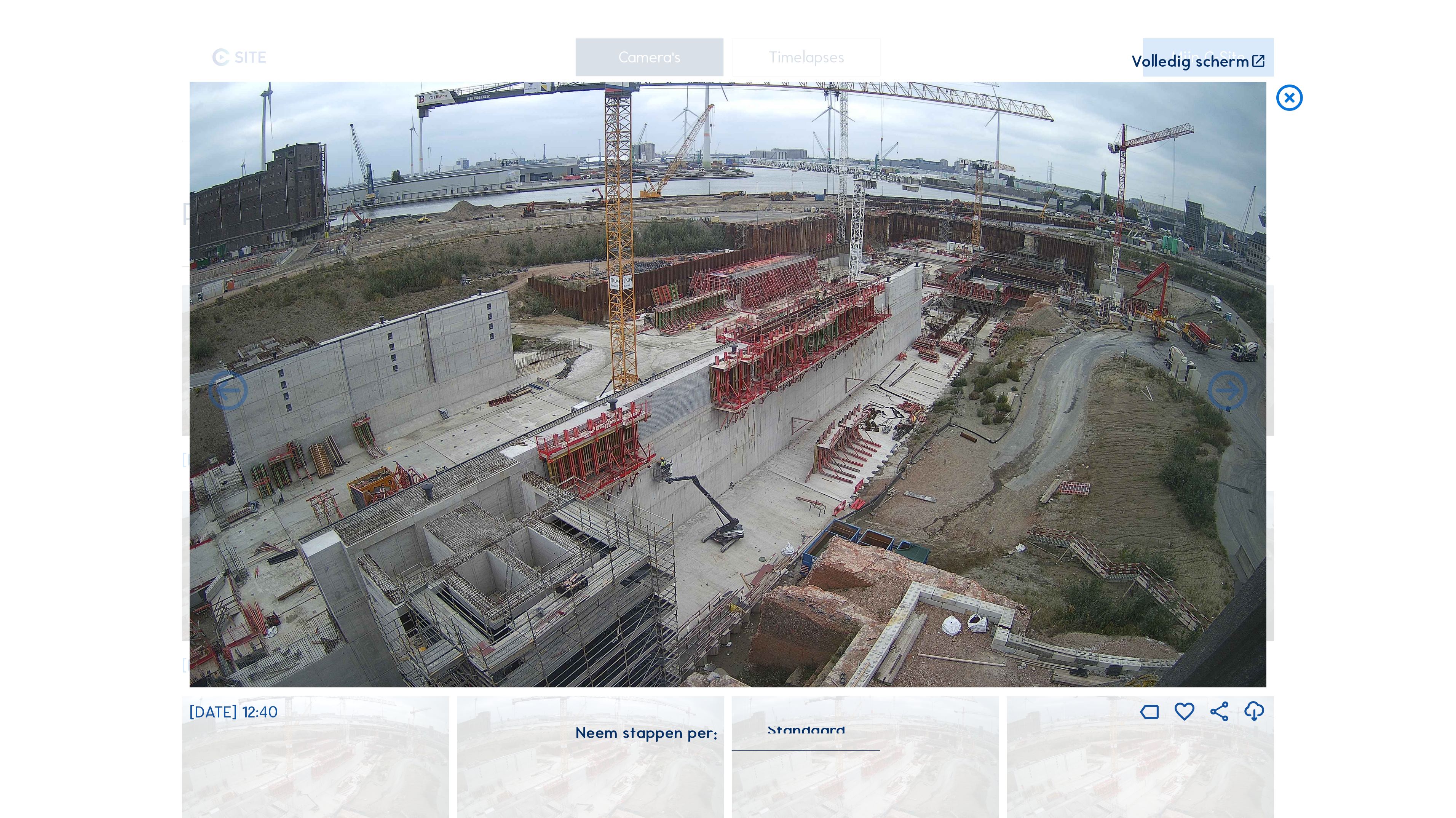
click at [230, 393] on icon at bounding box center [228, 392] width 48 height 48
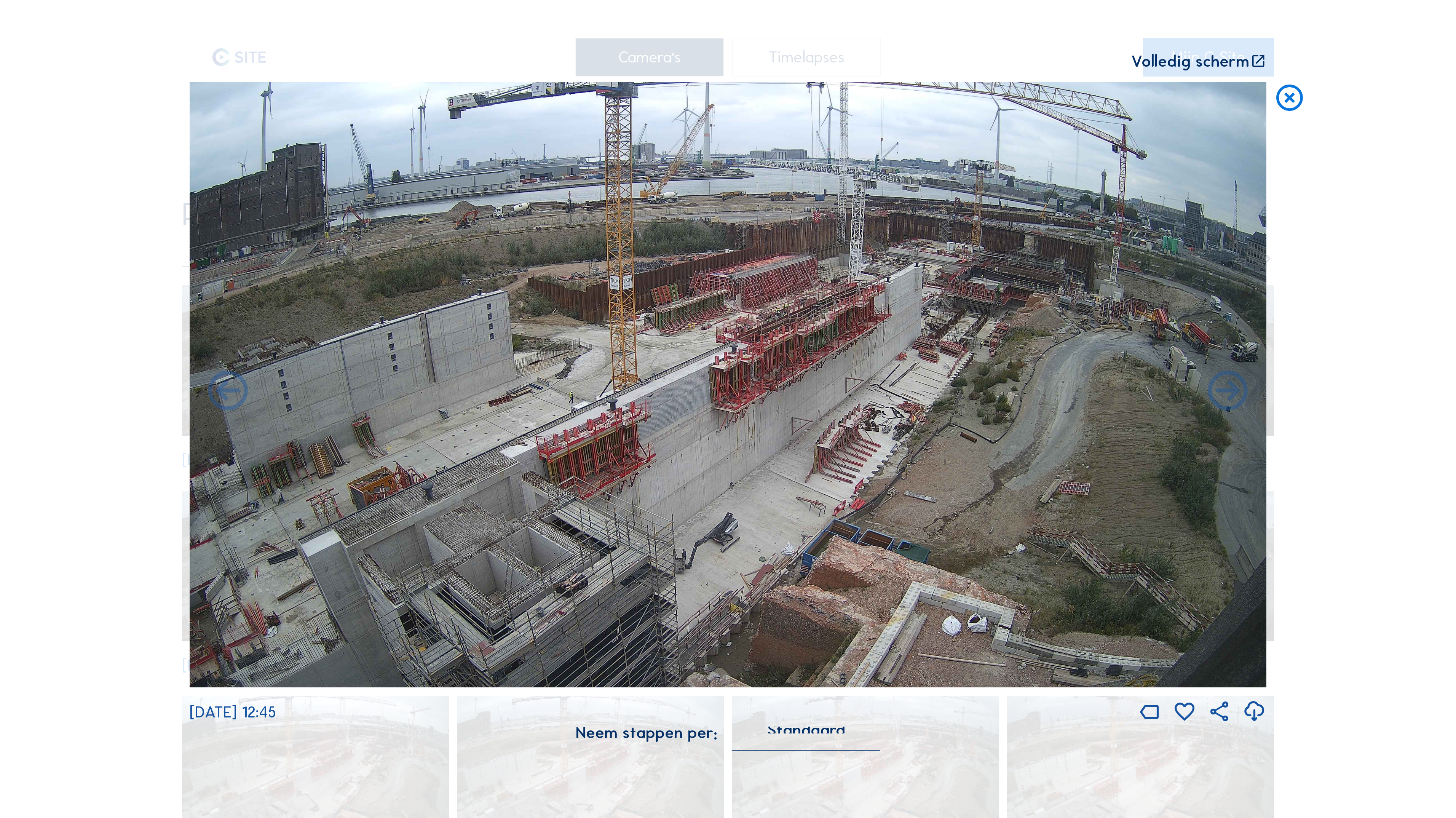
click at [230, 393] on icon at bounding box center [228, 392] width 48 height 48
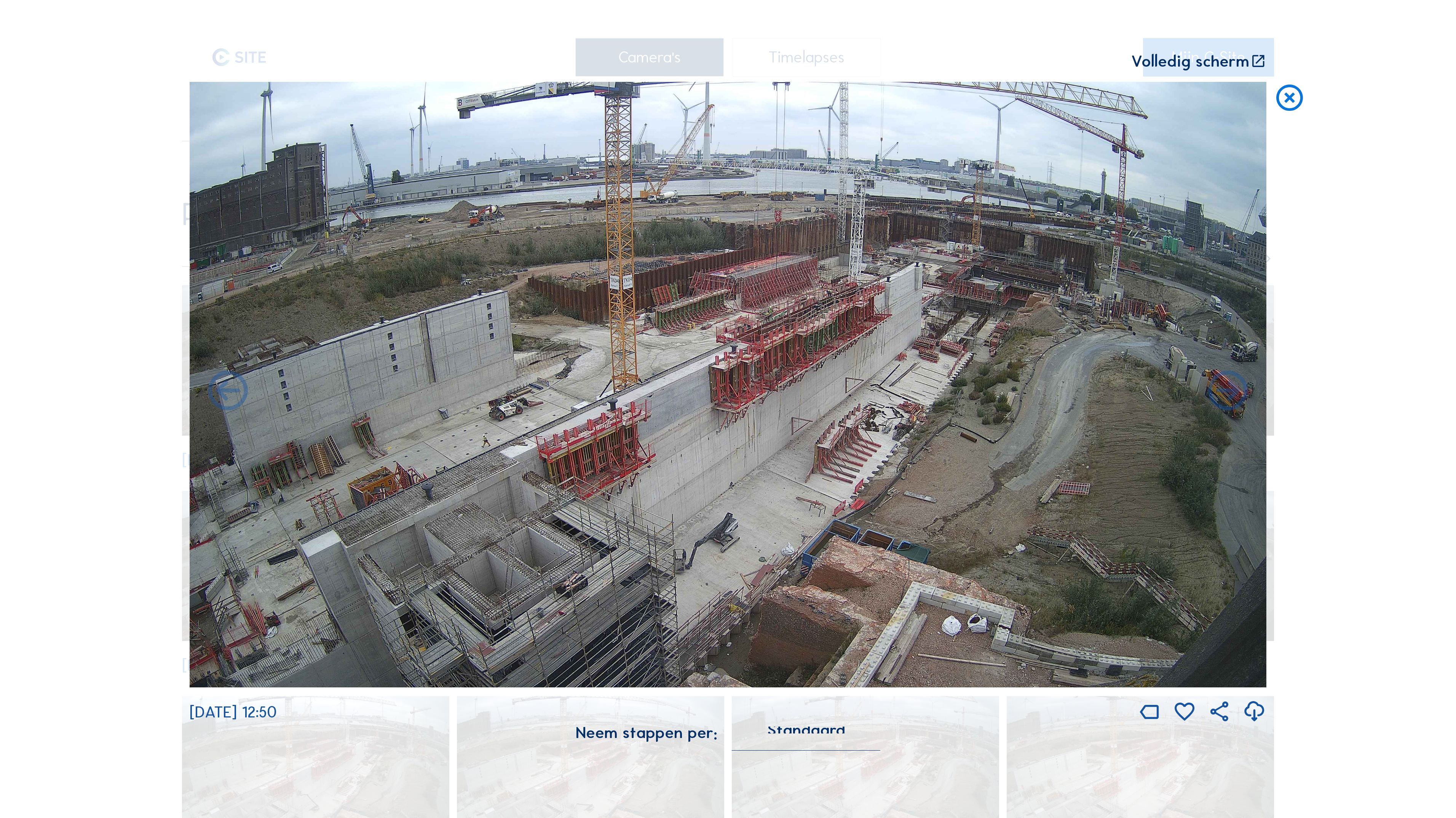
click at [230, 393] on icon at bounding box center [228, 392] width 48 height 48
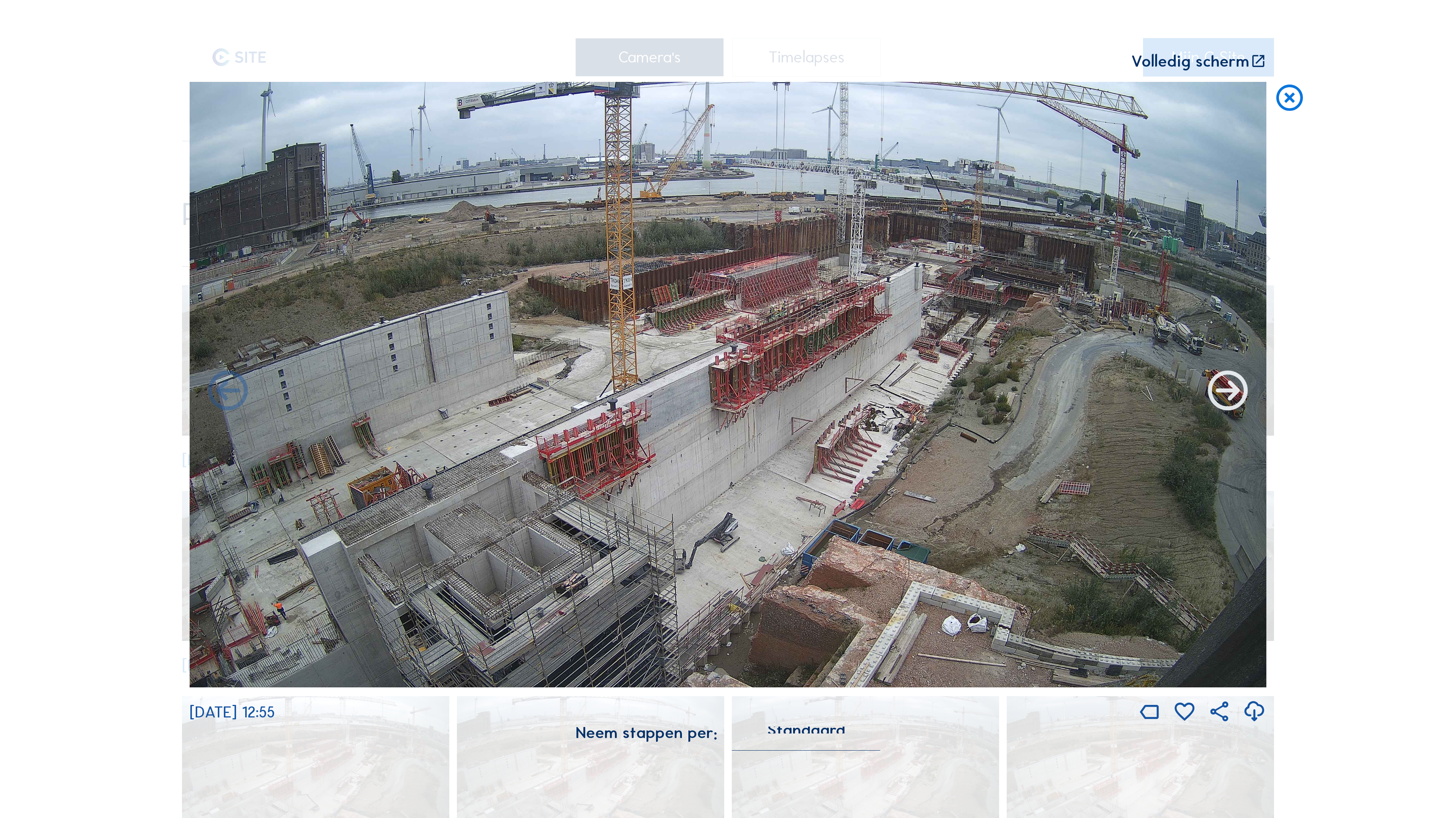
click at [1223, 390] on icon at bounding box center [1228, 392] width 48 height 48
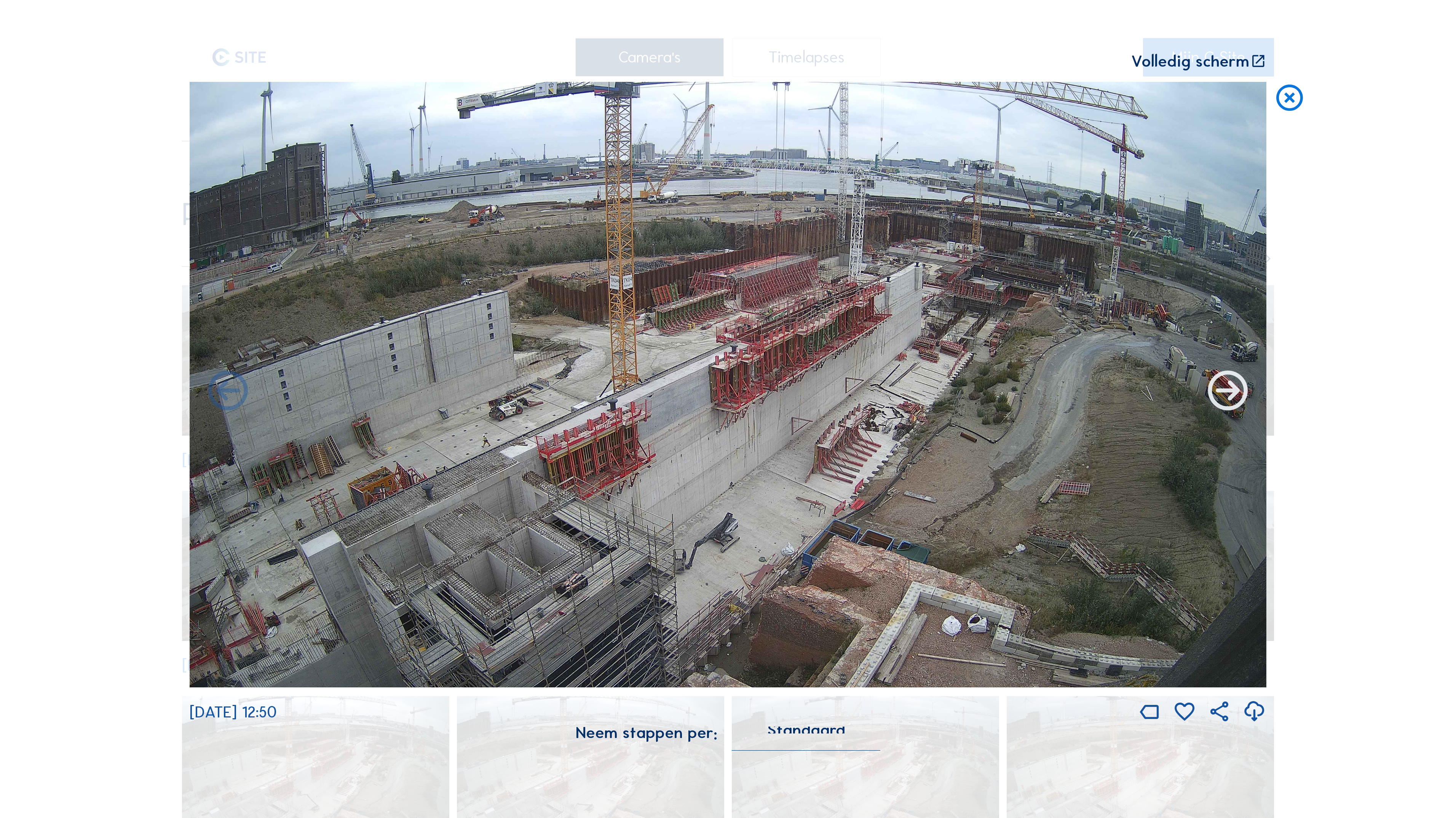
click at [1222, 390] on icon at bounding box center [1228, 392] width 48 height 48
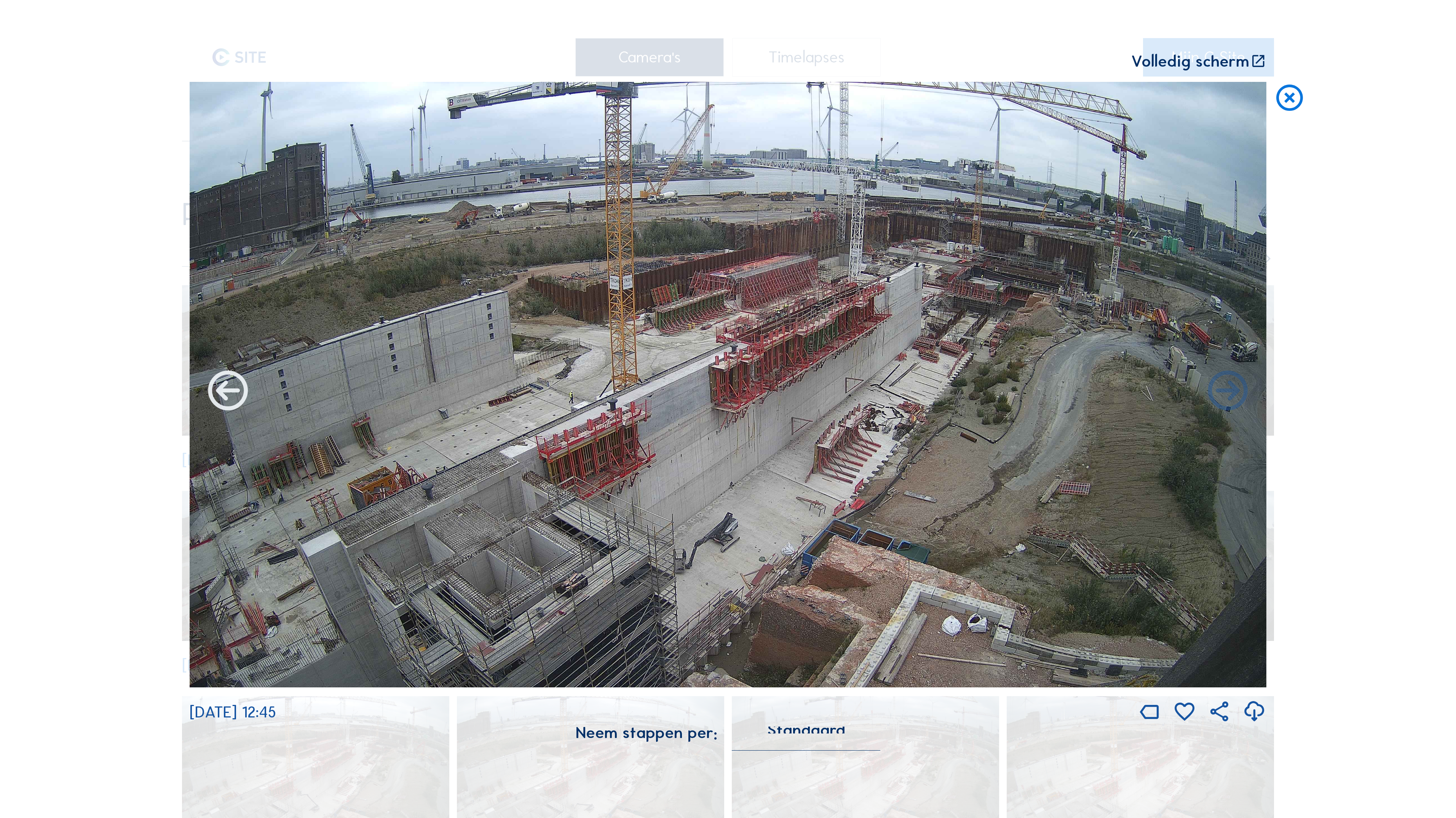
click at [224, 394] on icon at bounding box center [228, 392] width 48 height 48
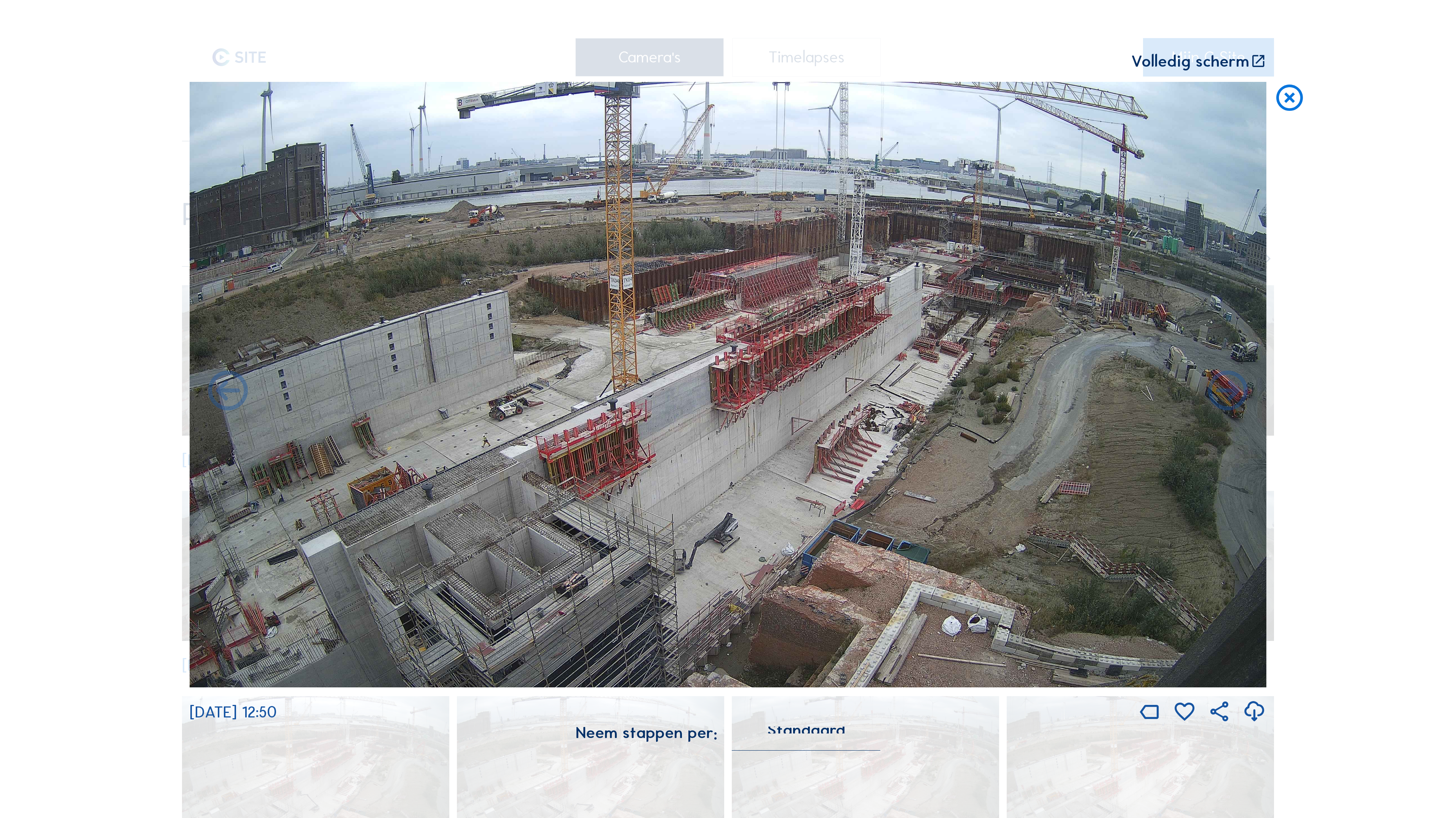
click at [224, 394] on icon at bounding box center [228, 392] width 48 height 48
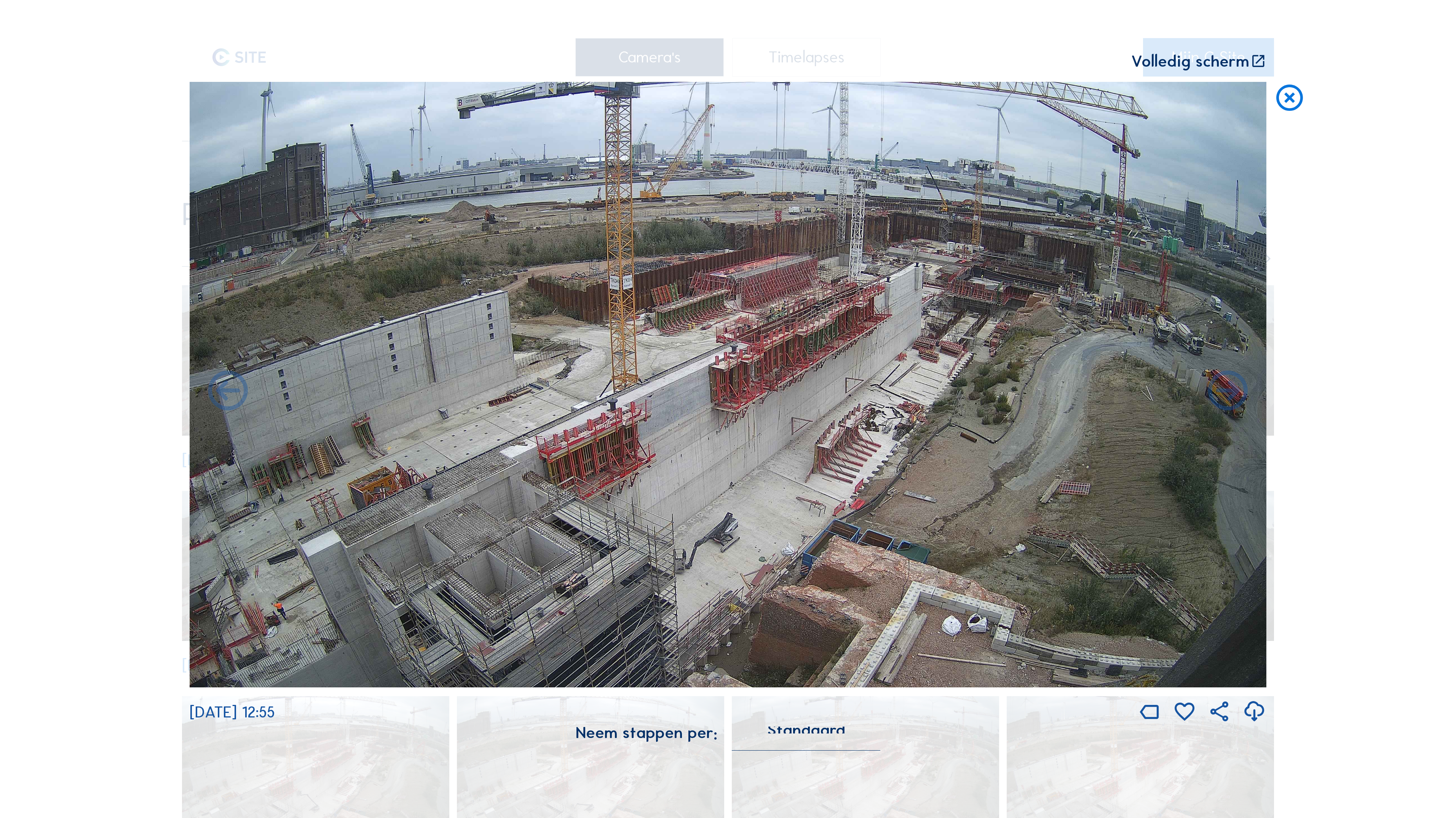
click at [224, 394] on icon at bounding box center [228, 392] width 48 height 48
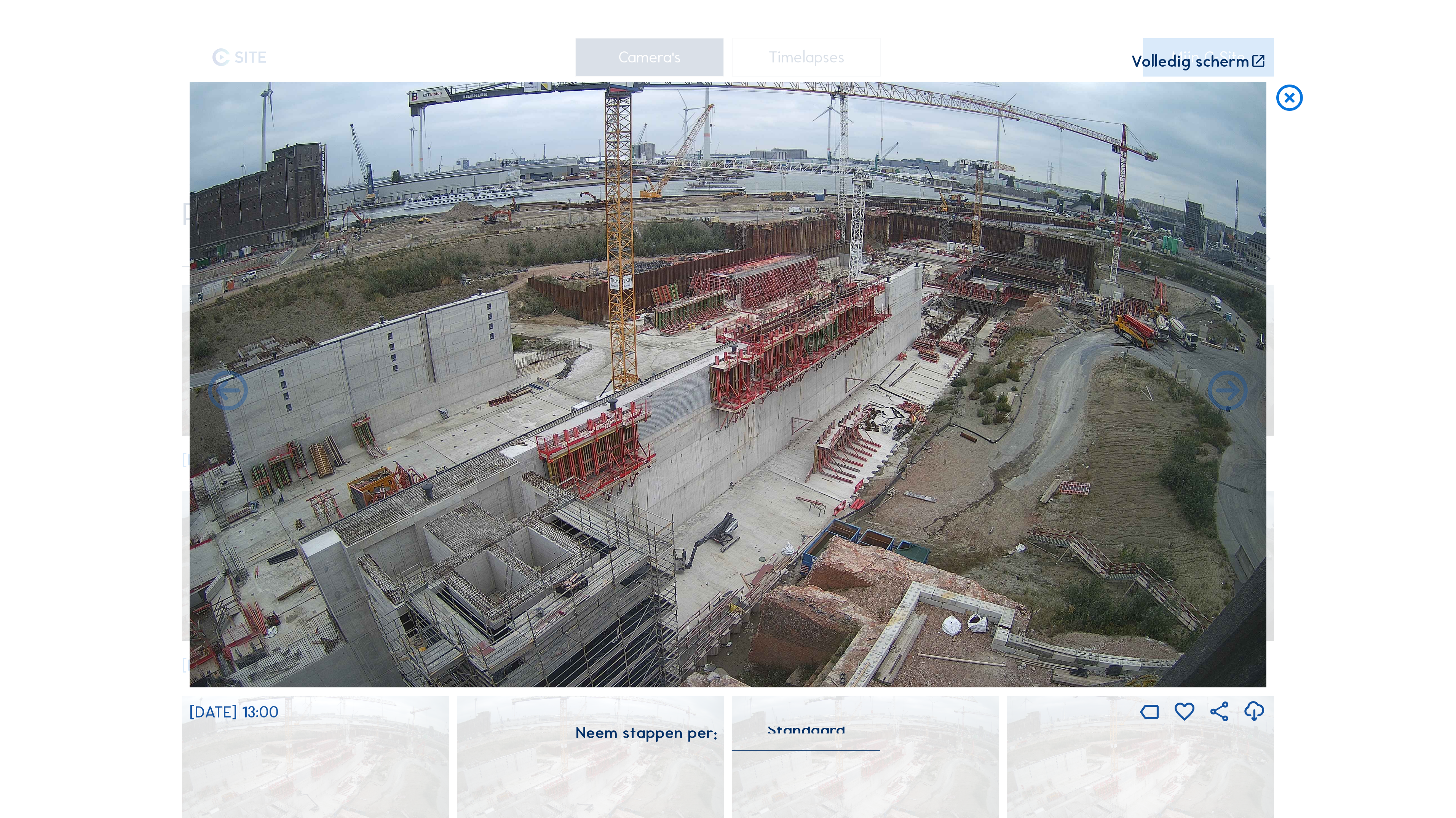
click at [224, 394] on icon at bounding box center [228, 392] width 48 height 48
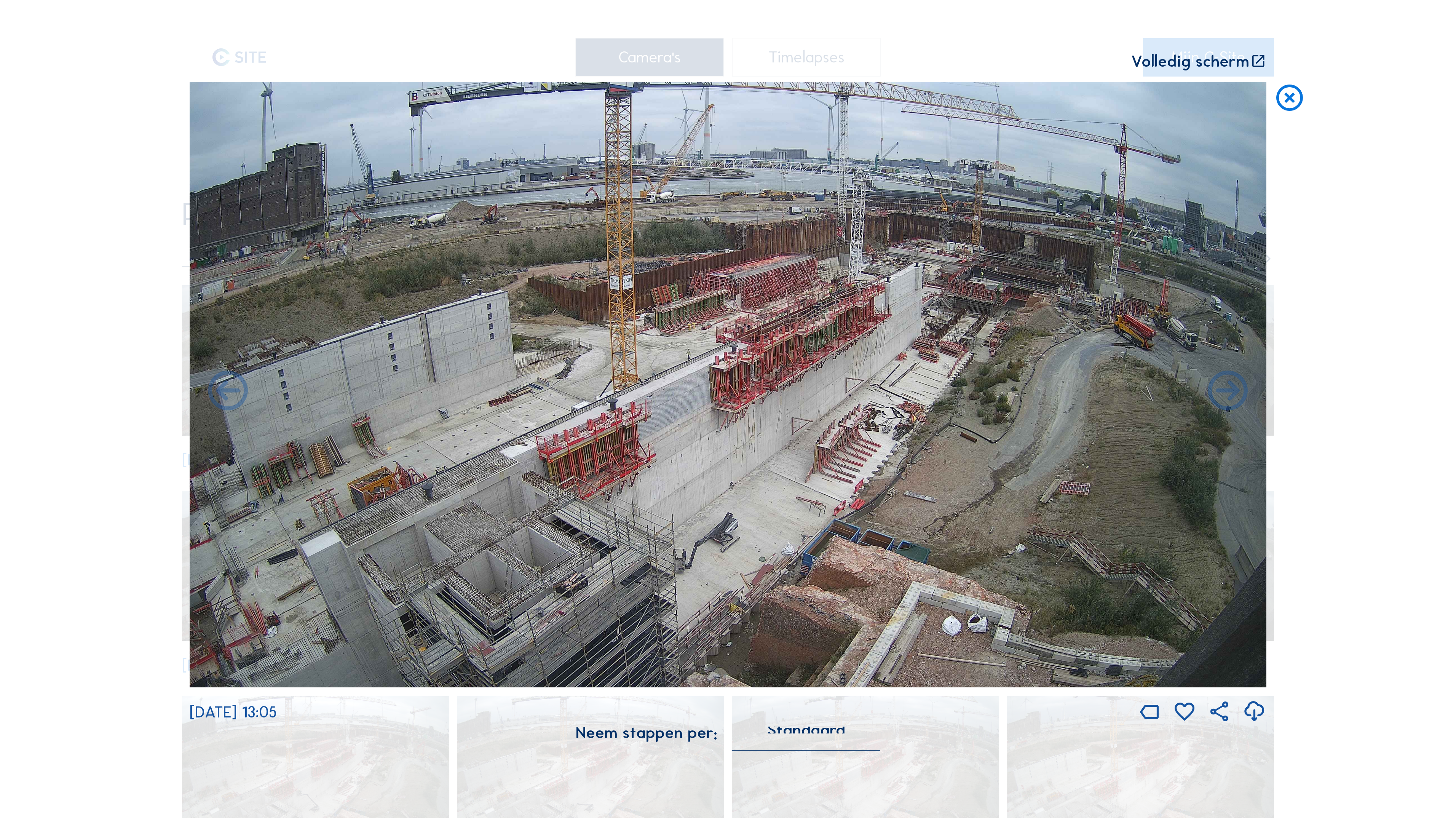
click at [224, 394] on icon at bounding box center [228, 392] width 48 height 48
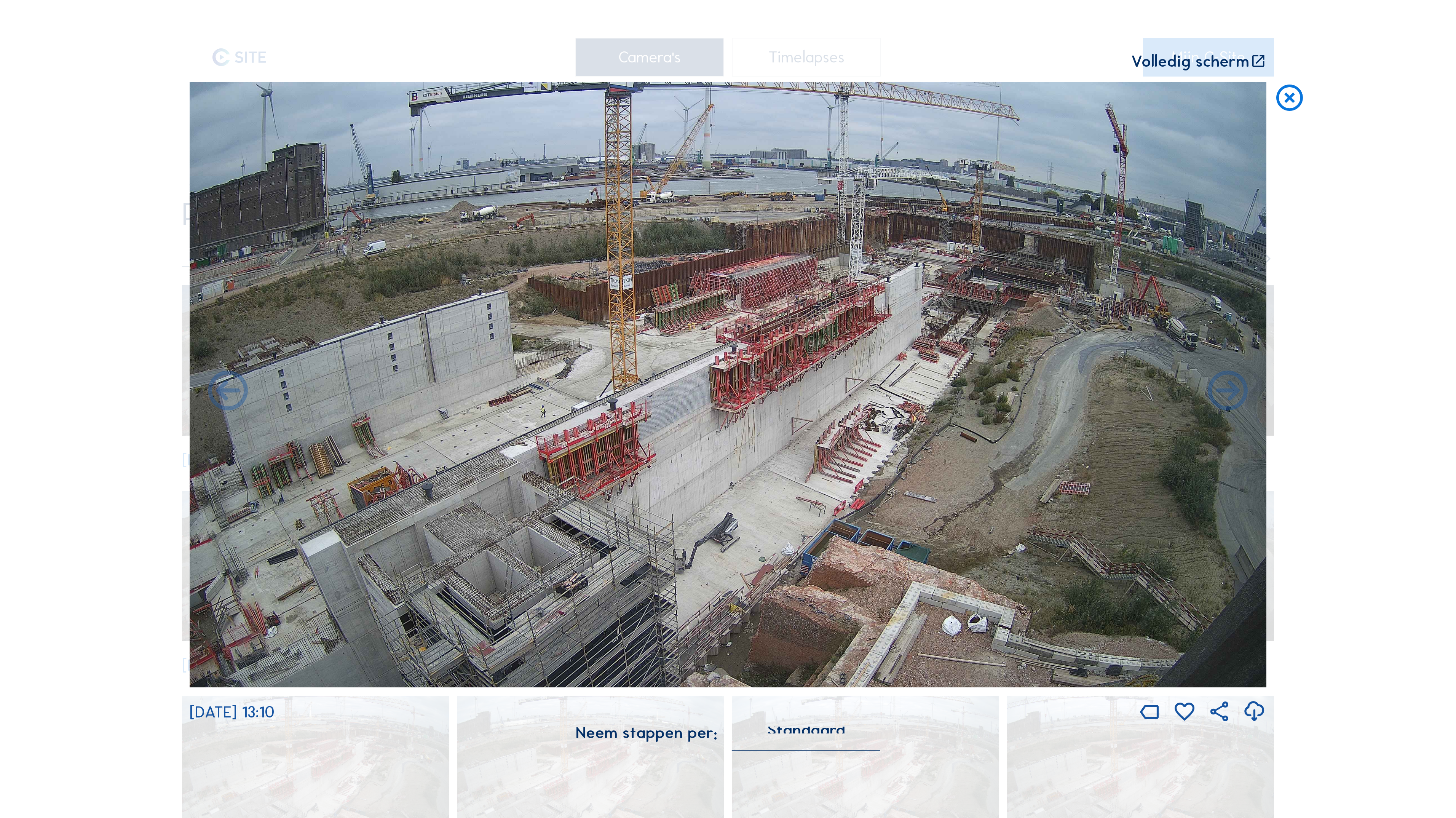
click at [224, 394] on icon at bounding box center [228, 392] width 48 height 48
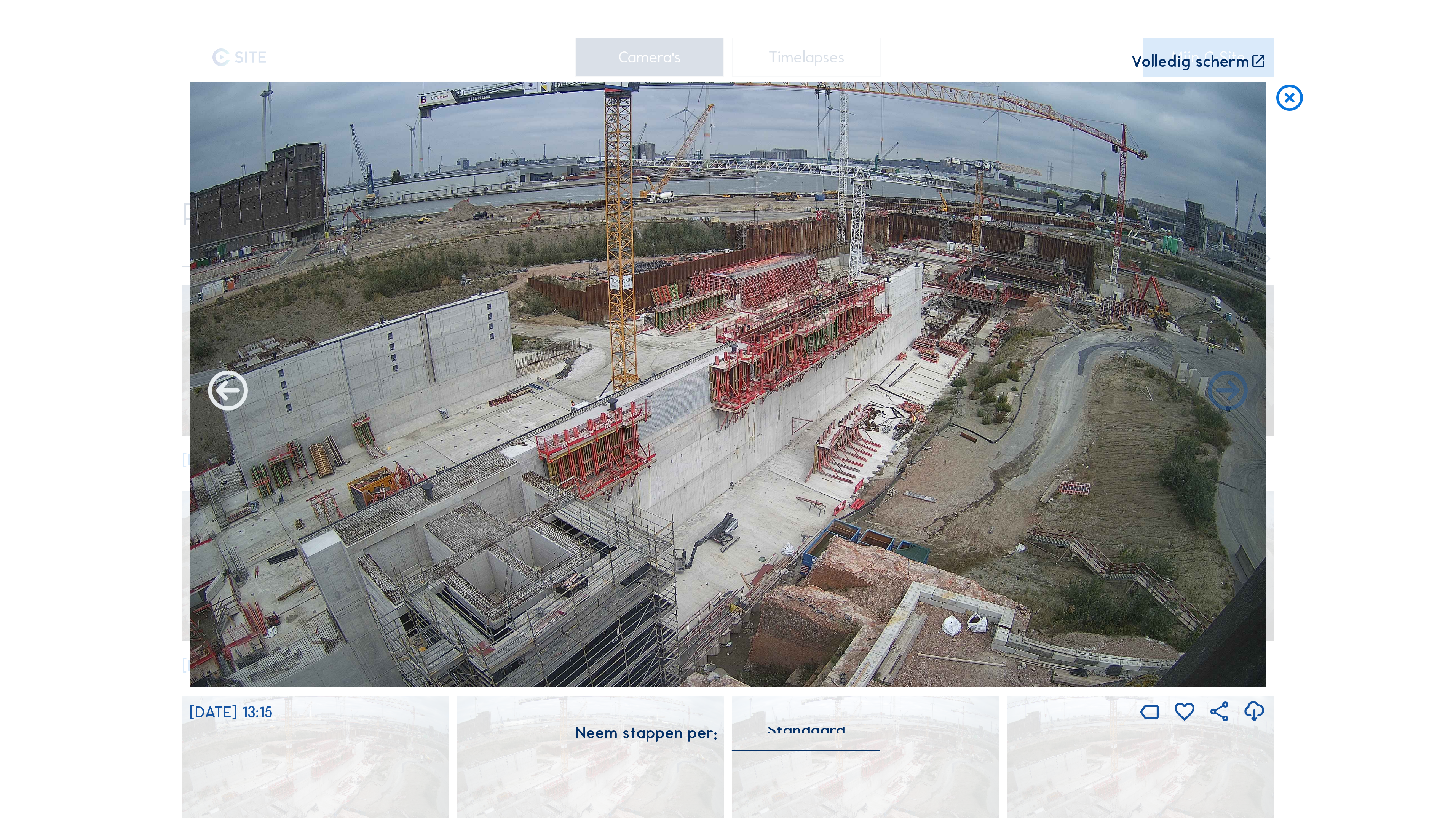
click at [224, 394] on icon at bounding box center [228, 392] width 48 height 48
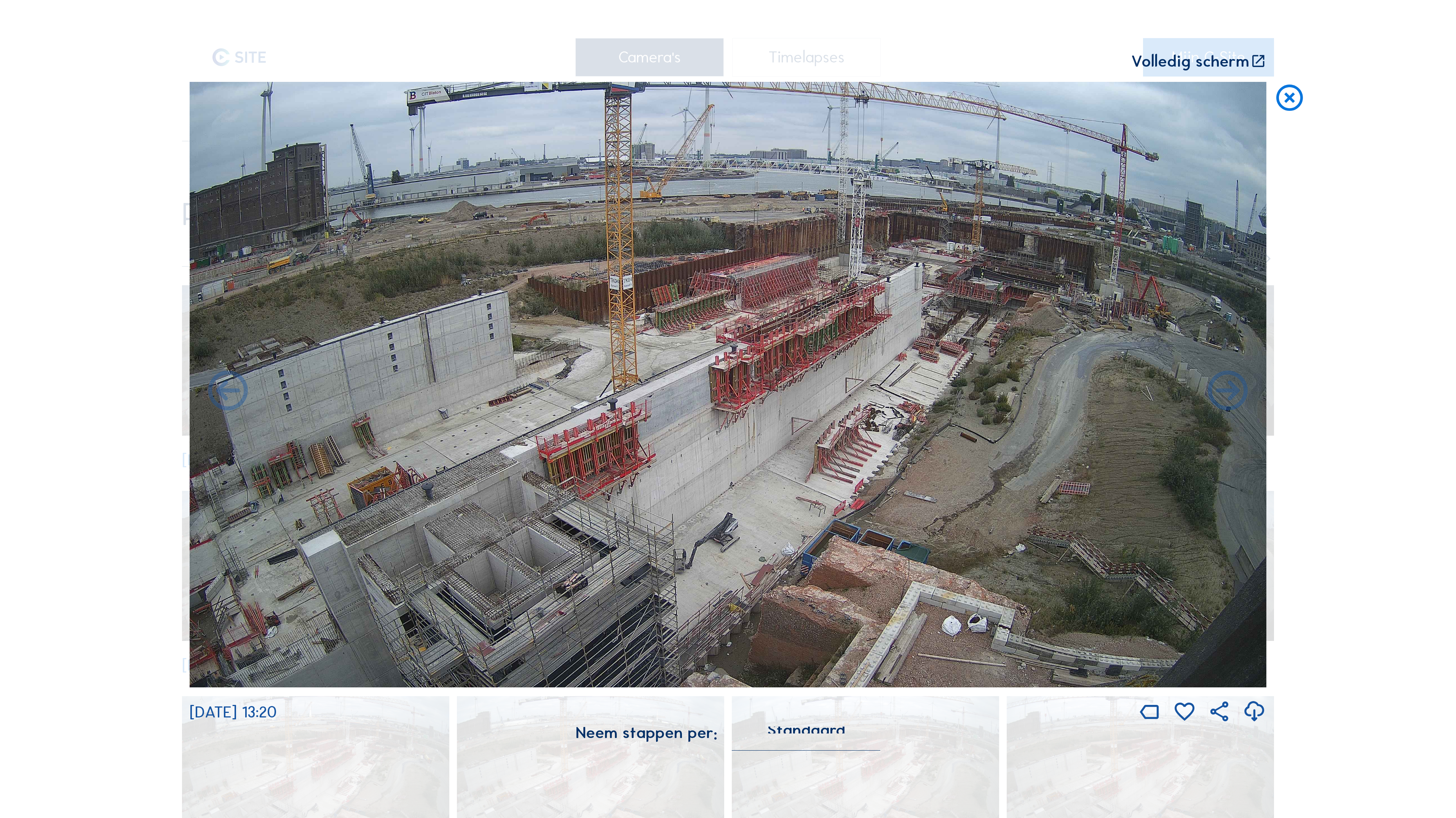
click at [224, 394] on icon at bounding box center [228, 392] width 48 height 48
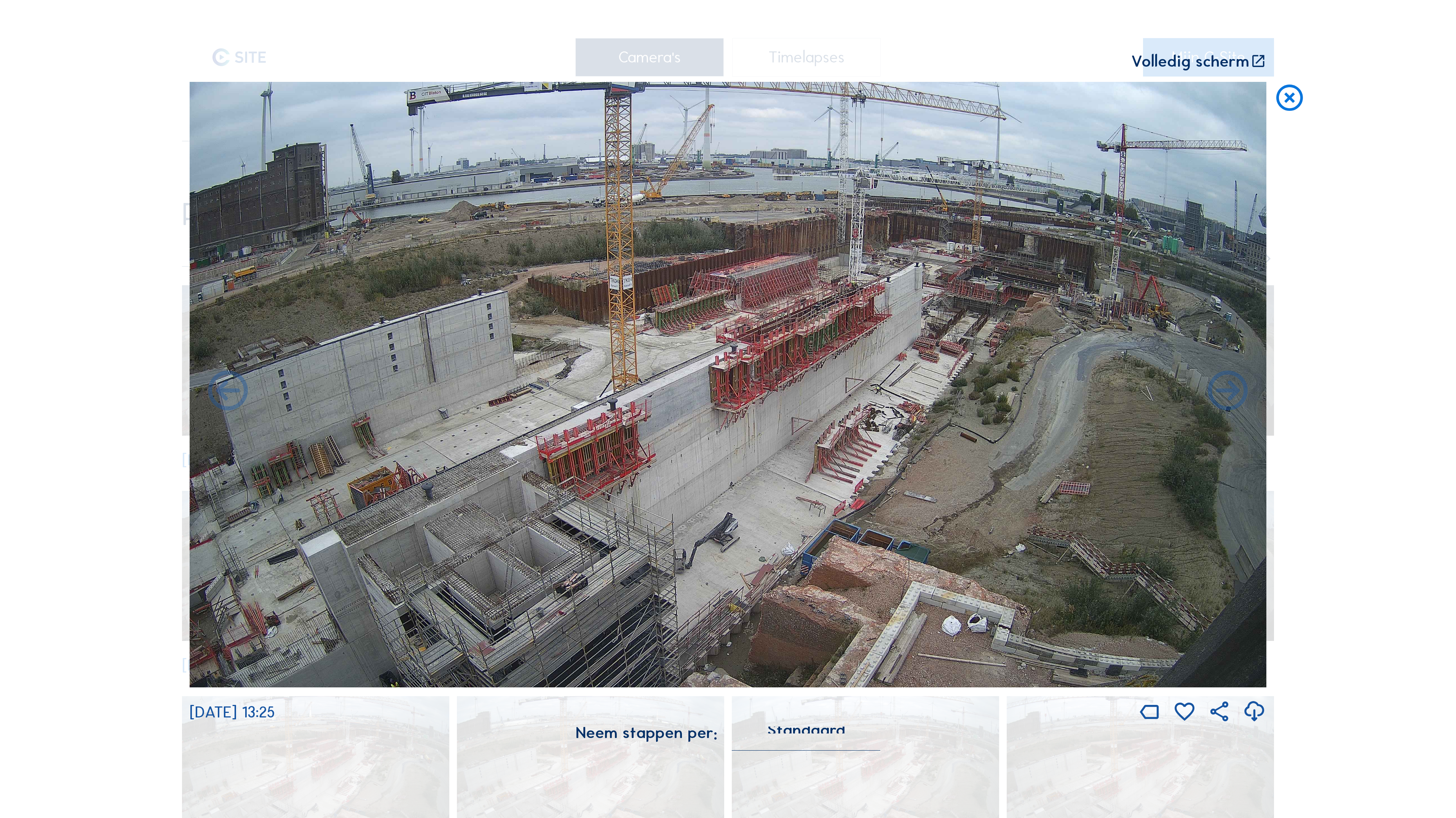
click at [224, 394] on icon at bounding box center [228, 392] width 48 height 48
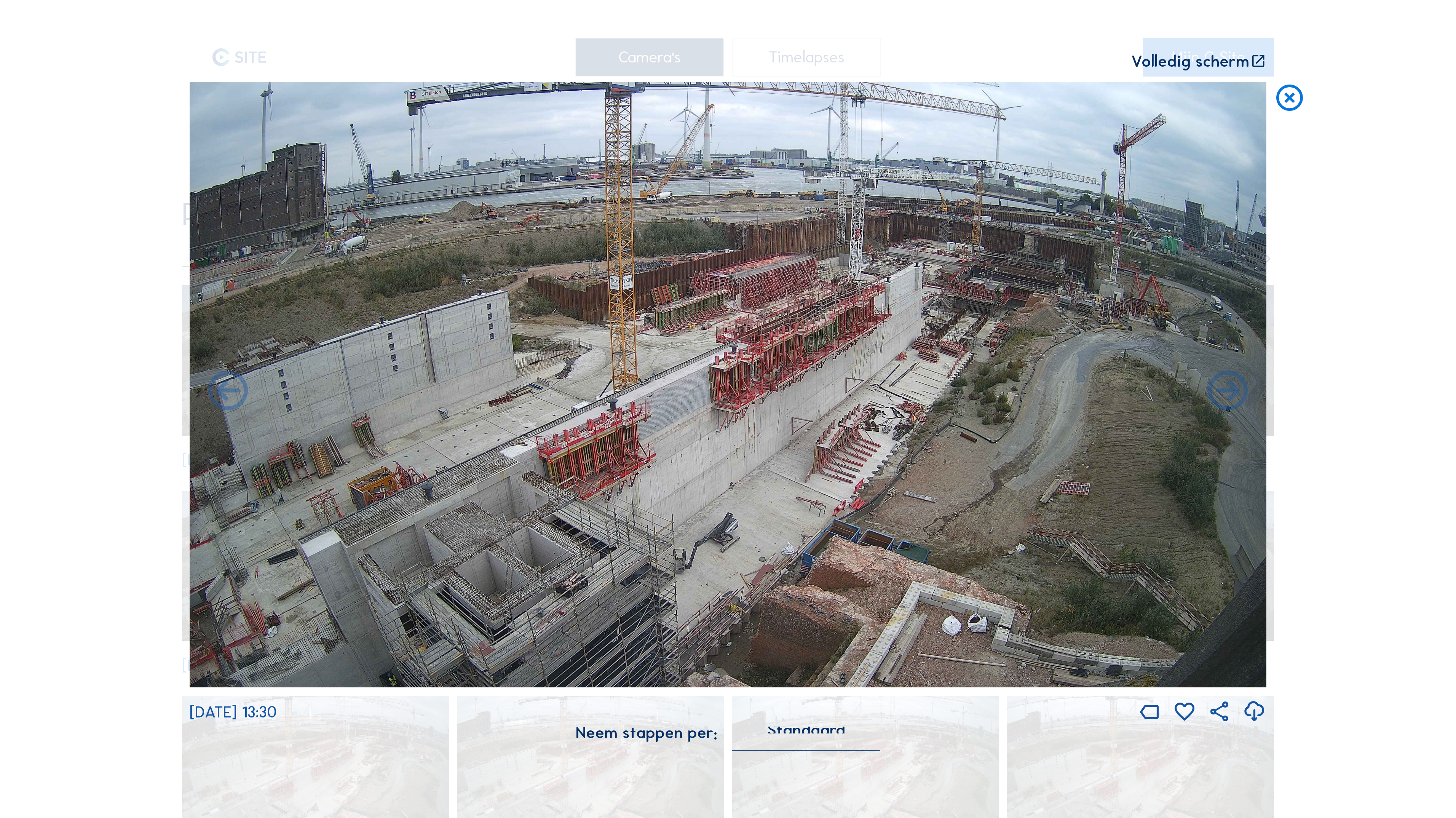
click at [224, 394] on icon at bounding box center [228, 392] width 48 height 48
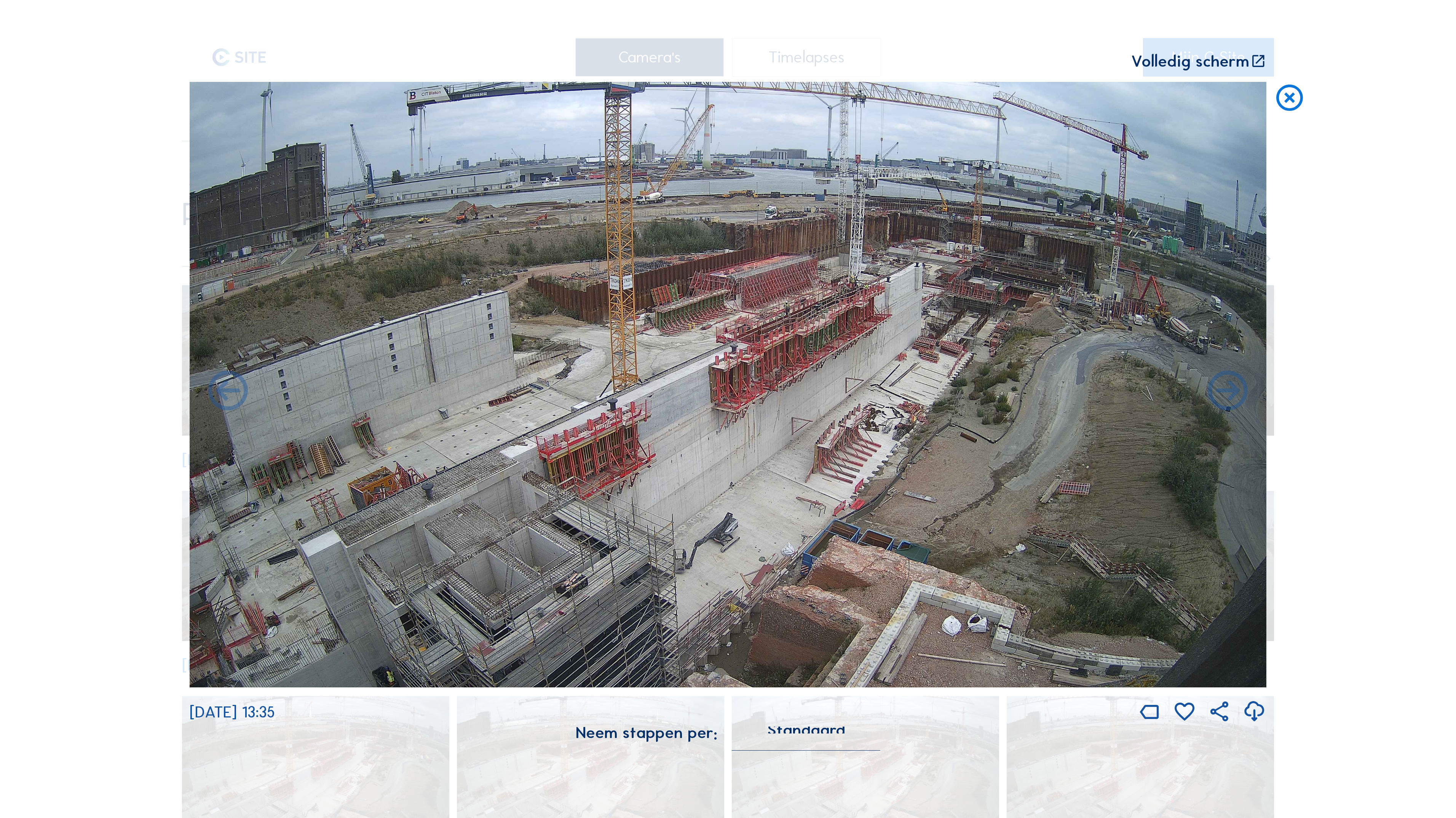
click at [224, 394] on icon at bounding box center [228, 392] width 48 height 48
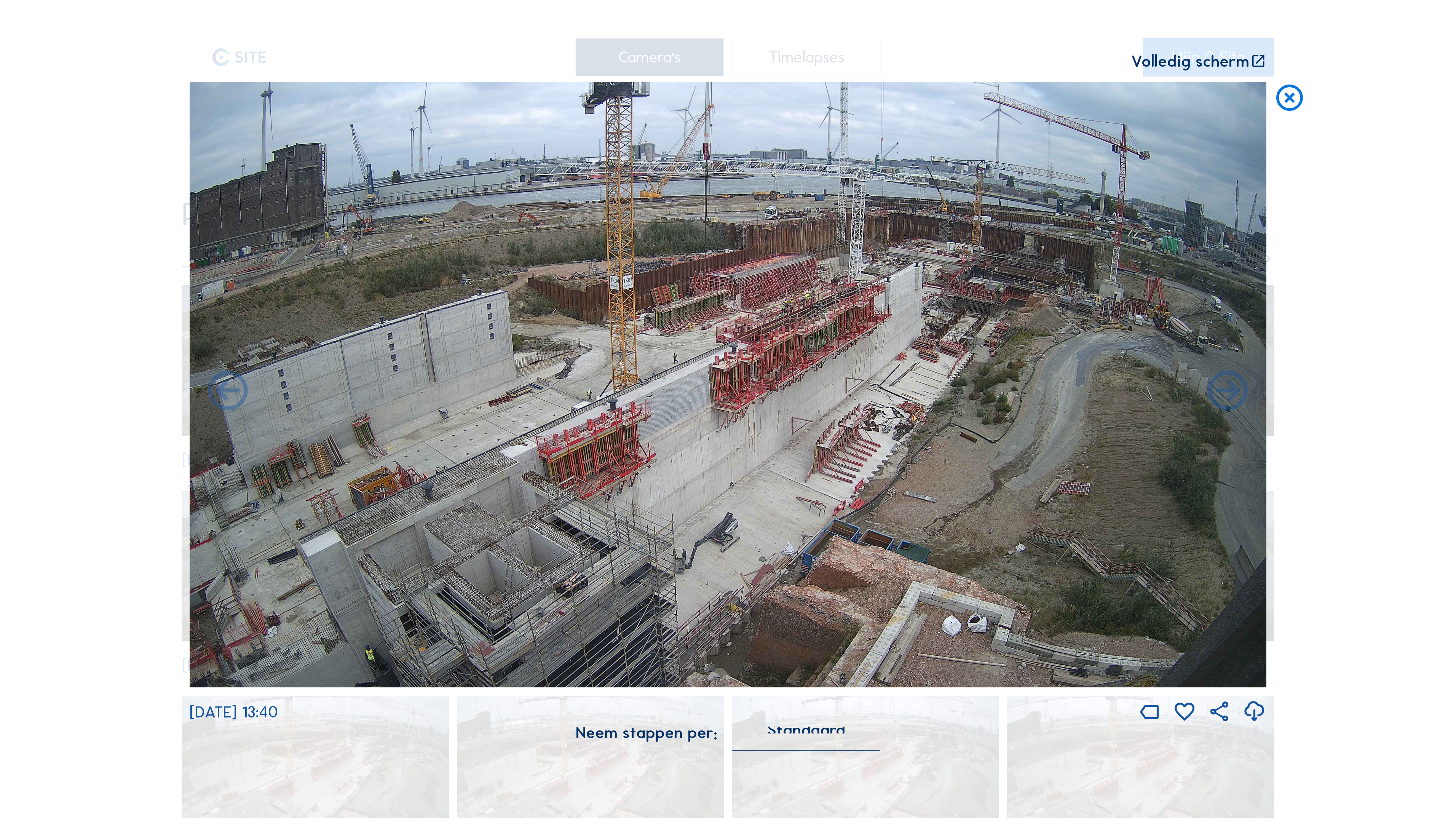
click at [224, 394] on icon at bounding box center [228, 392] width 48 height 48
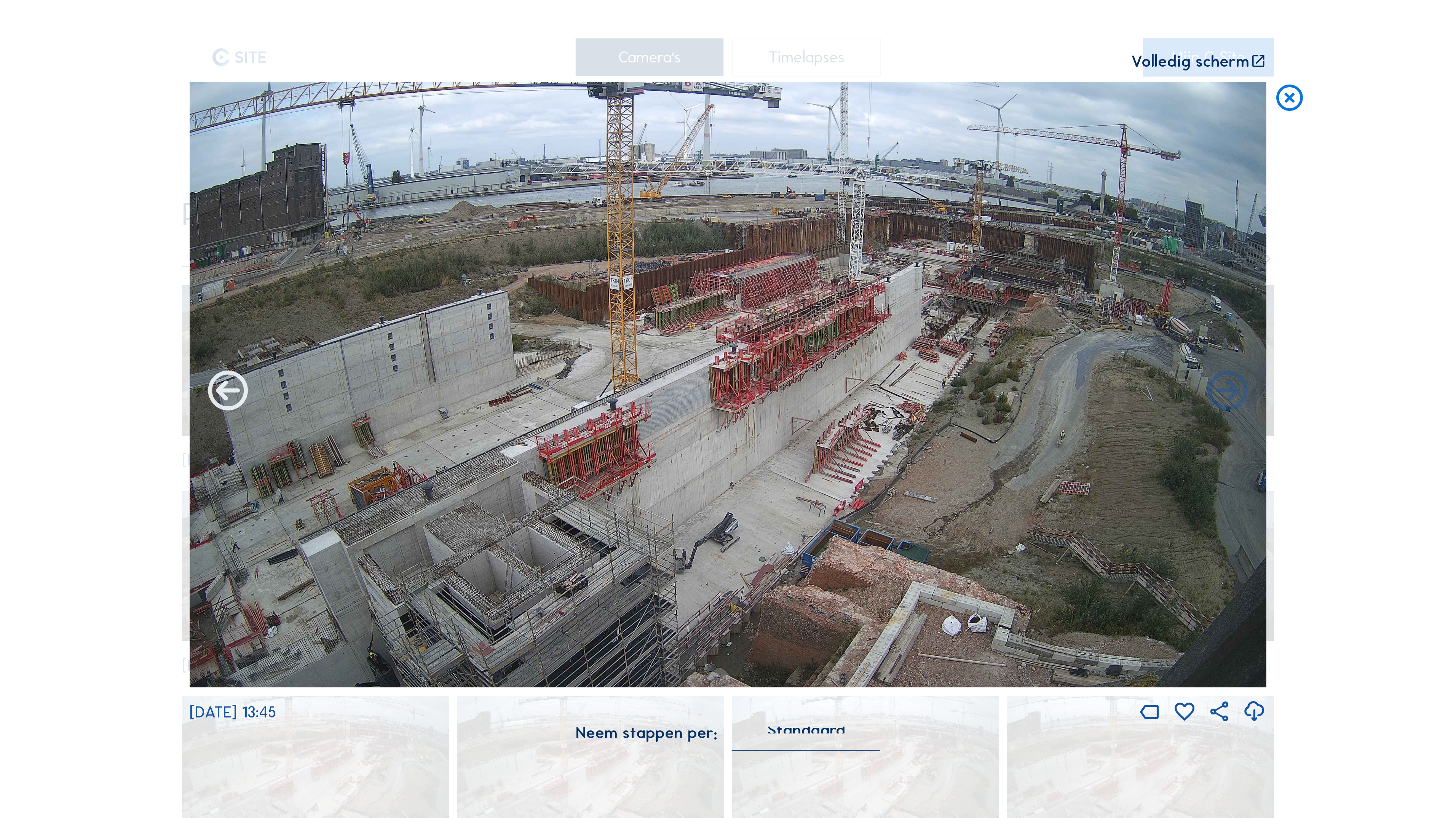
click at [224, 393] on icon at bounding box center [228, 392] width 48 height 48
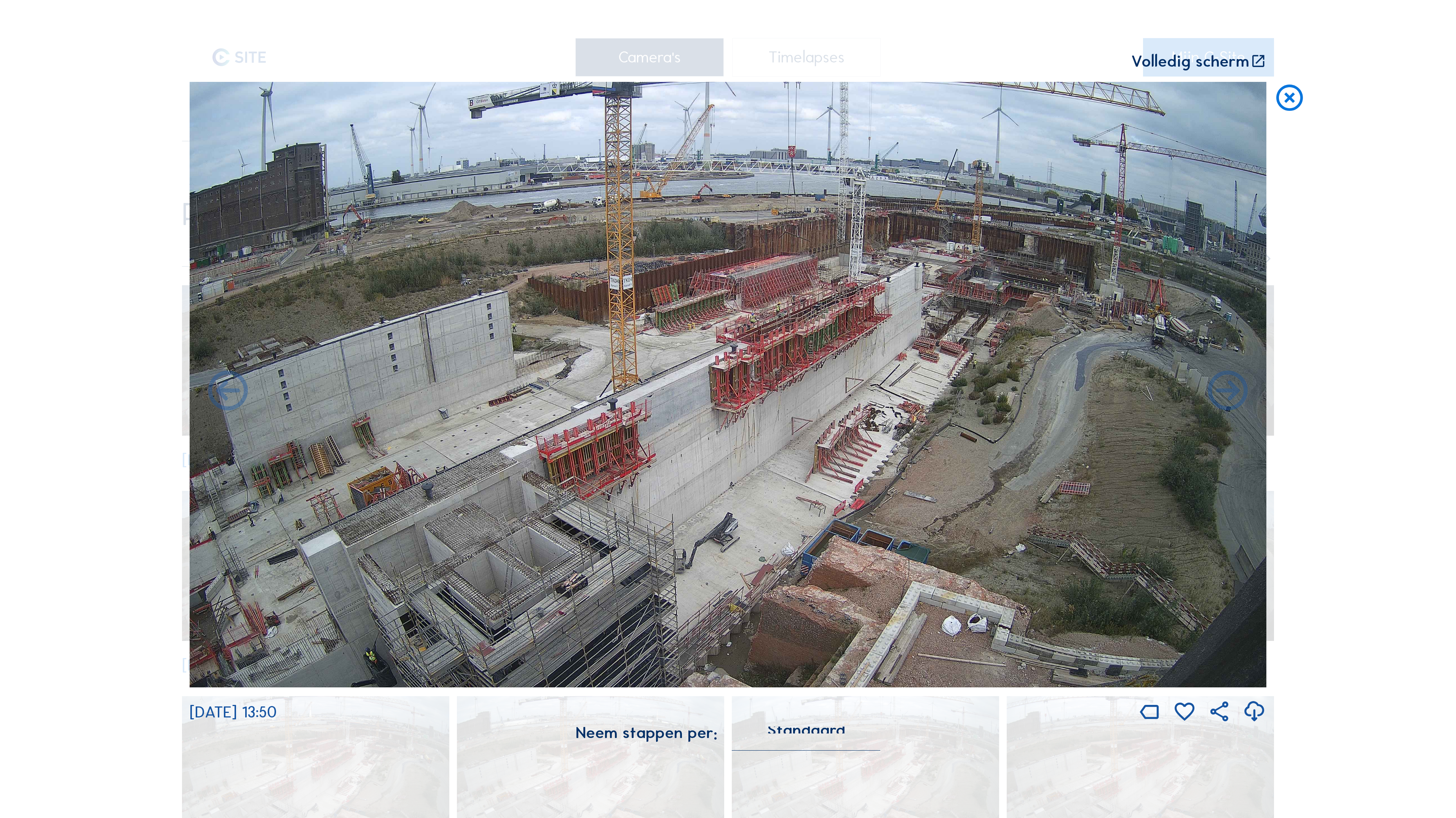
click at [224, 393] on icon at bounding box center [228, 392] width 48 height 48
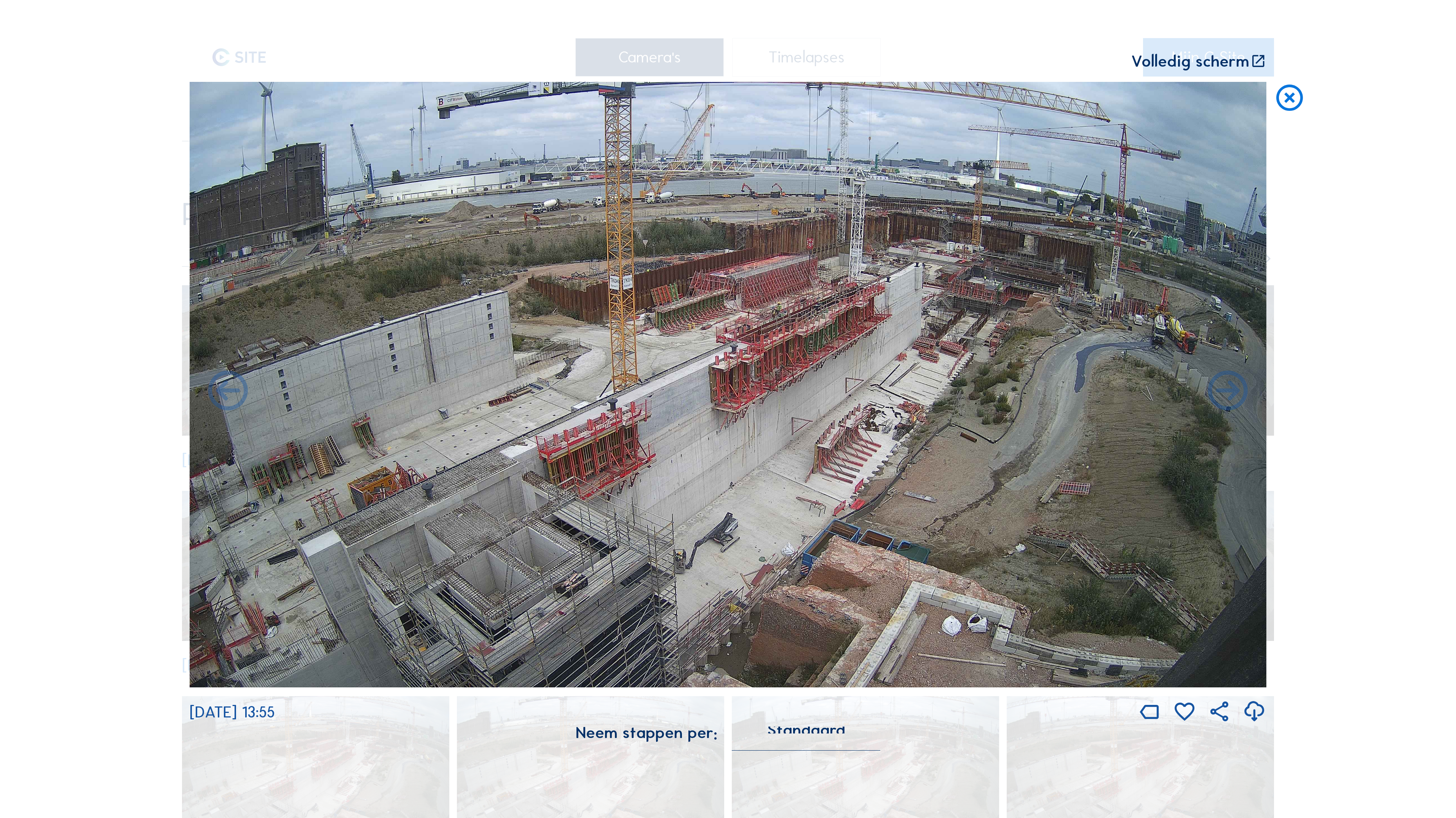
click at [224, 393] on icon at bounding box center [228, 392] width 48 height 48
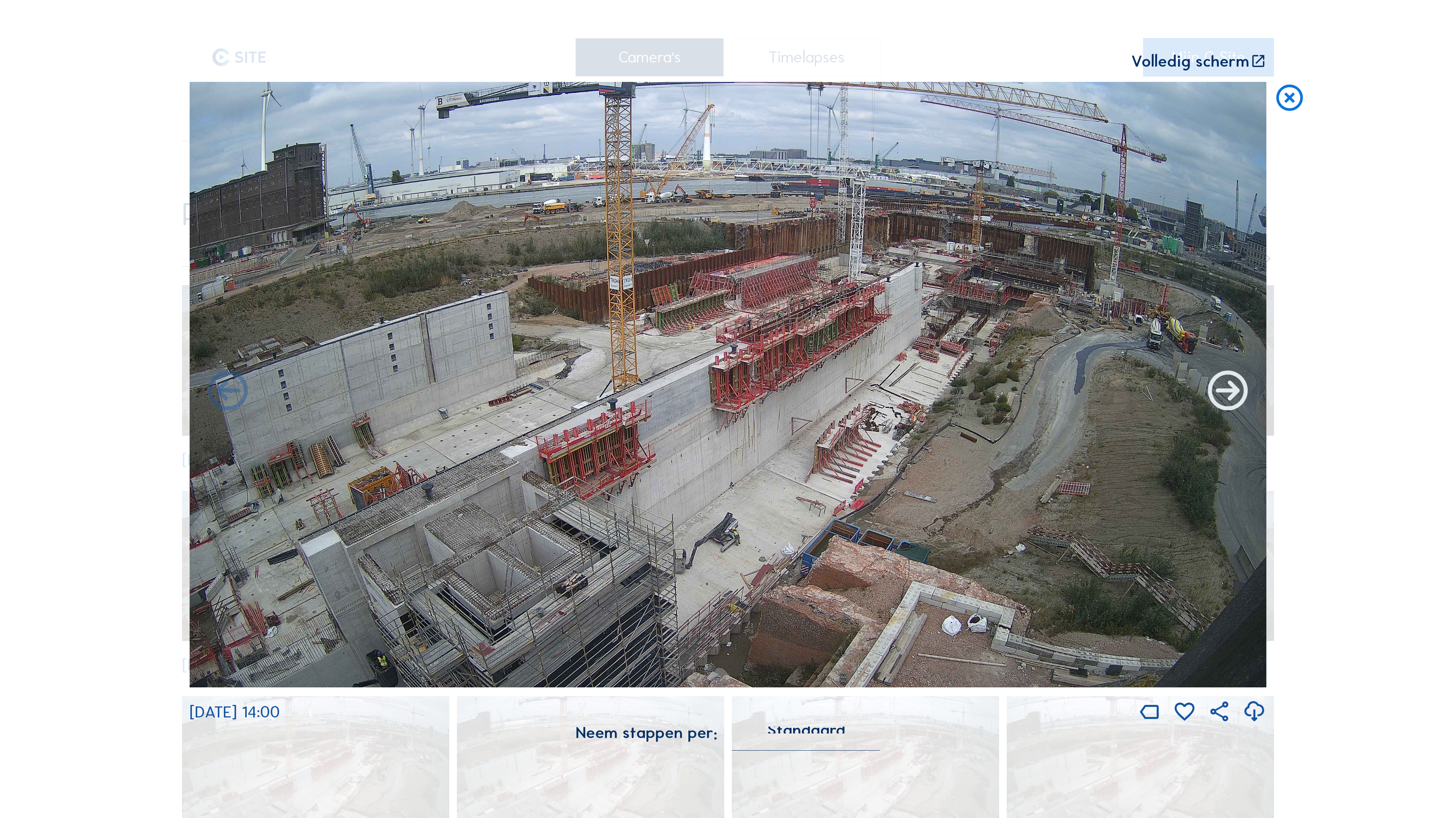
click at [1241, 391] on icon at bounding box center [1228, 392] width 48 height 48
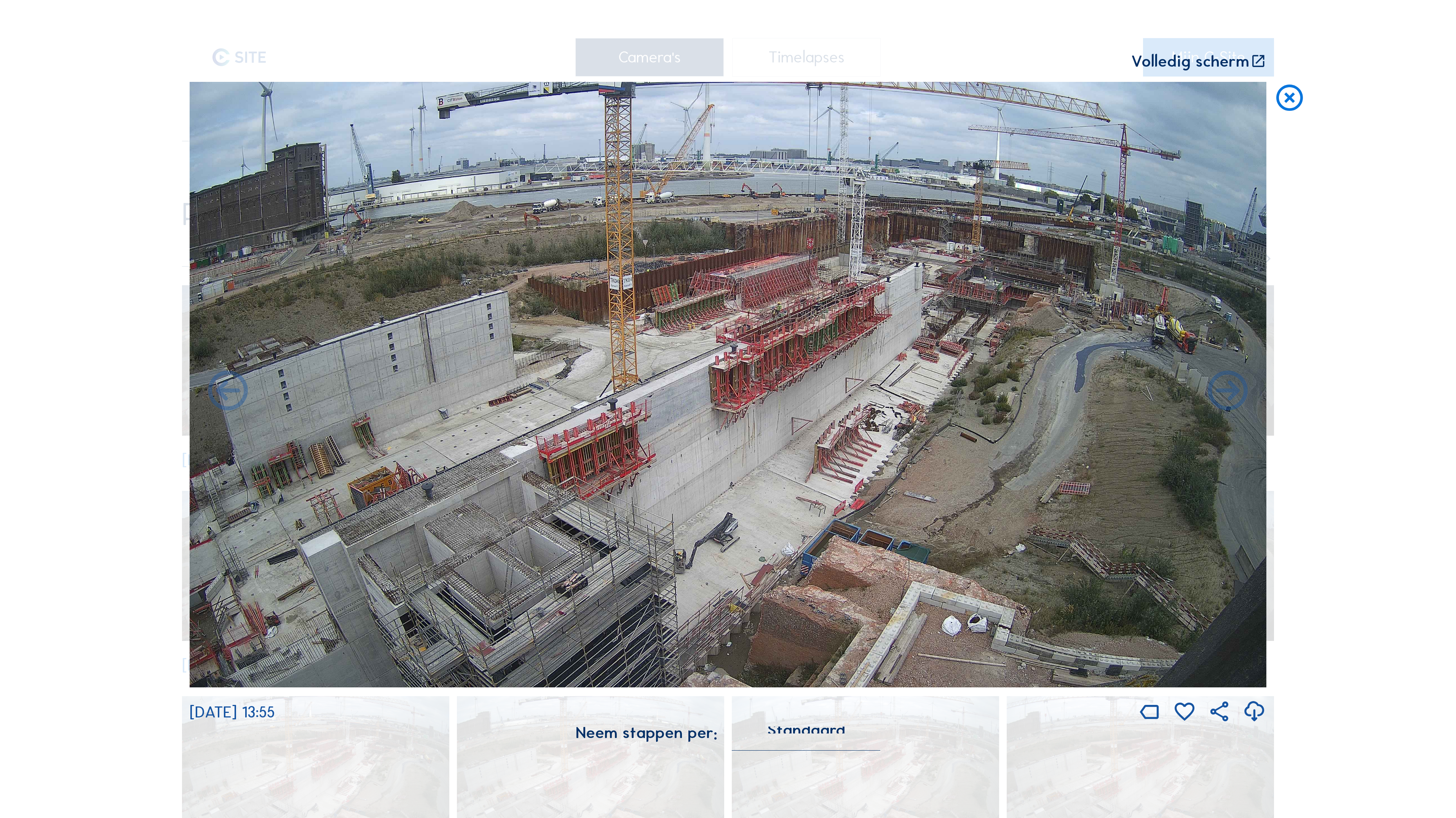
click at [1241, 391] on icon at bounding box center [1228, 392] width 48 height 48
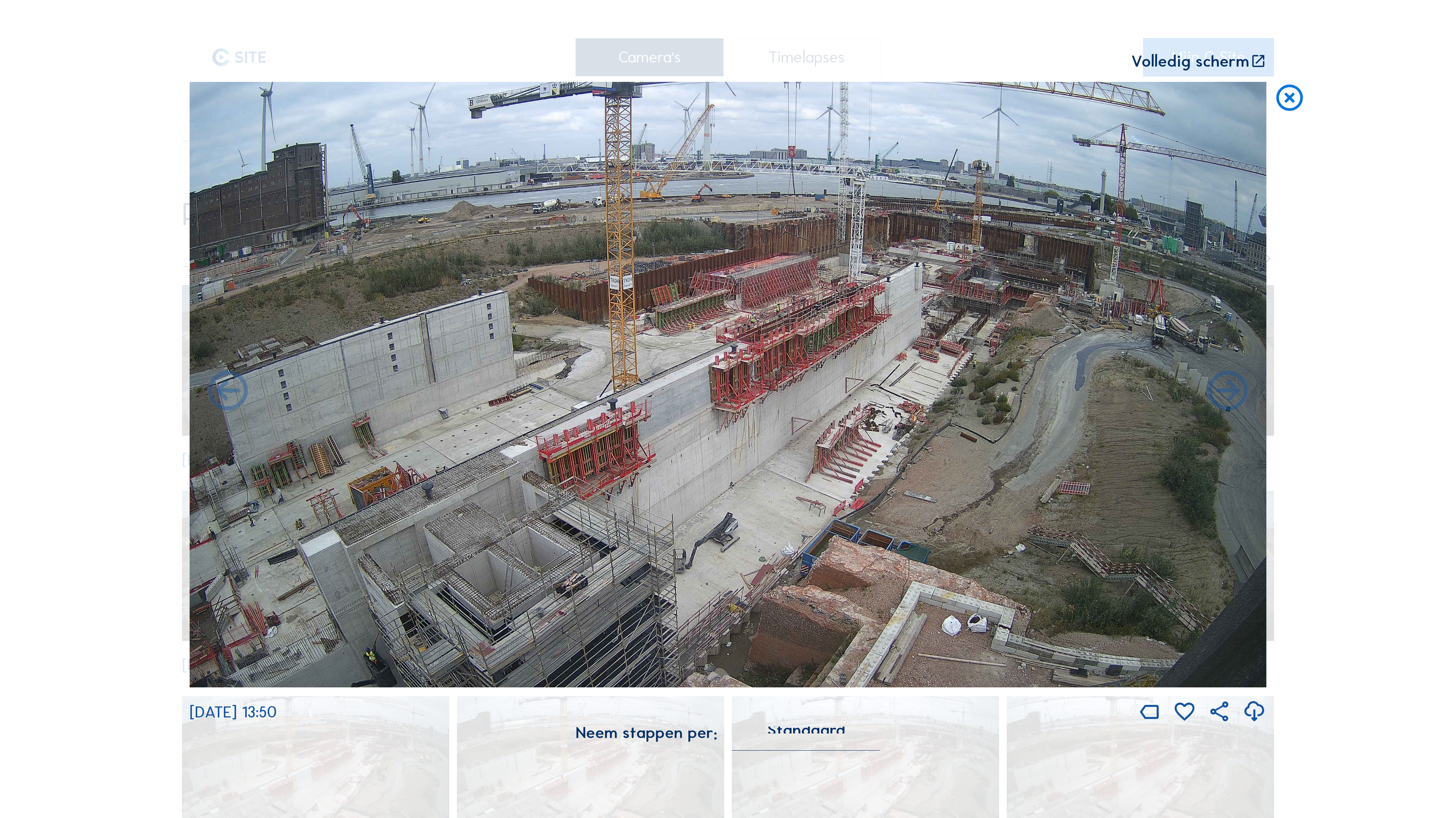
click at [1241, 391] on icon at bounding box center [1228, 392] width 48 height 48
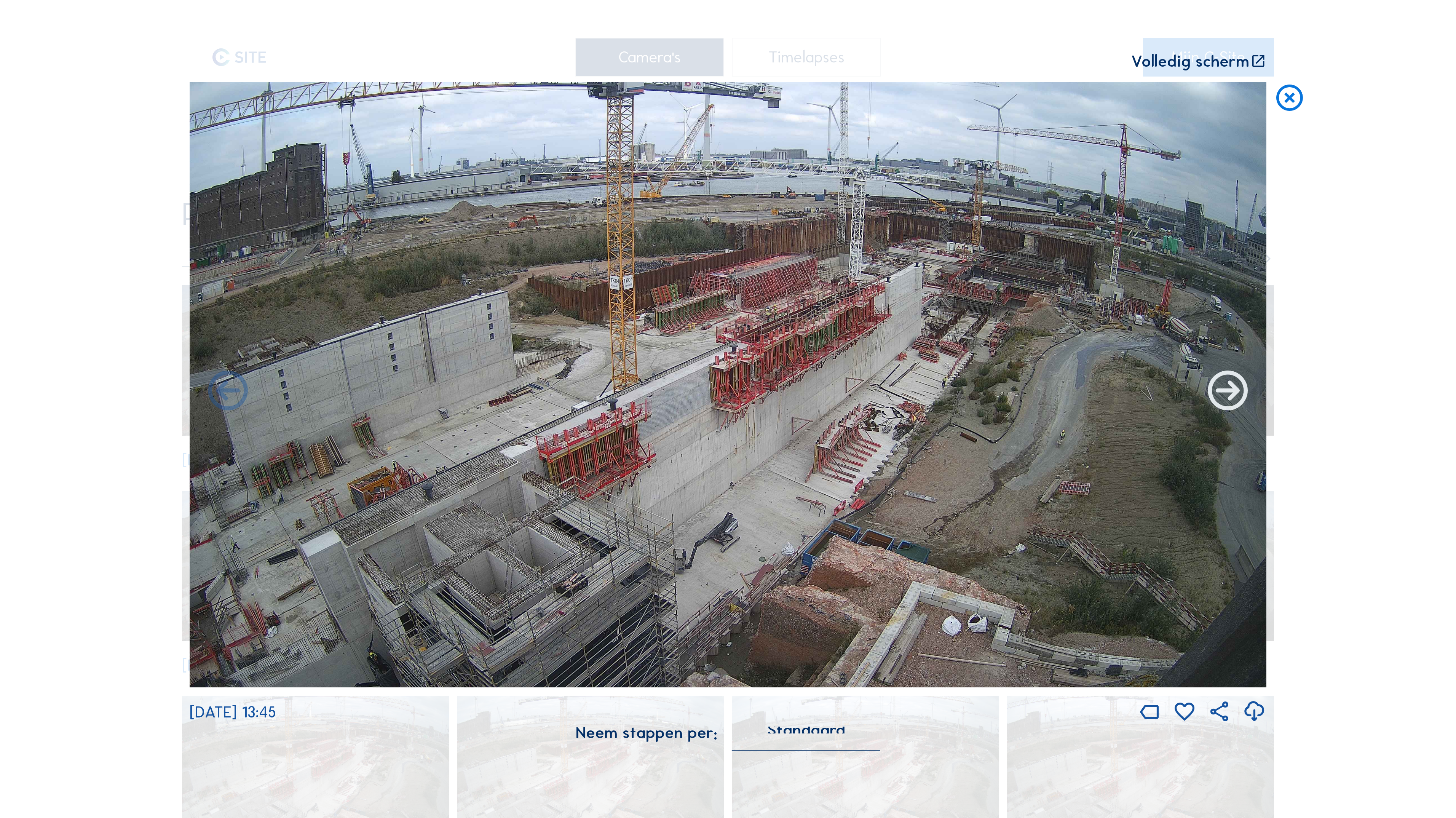
click at [1241, 393] on icon at bounding box center [1228, 392] width 48 height 48
click at [1224, 390] on icon at bounding box center [1228, 392] width 48 height 48
click at [1228, 392] on icon at bounding box center [1228, 392] width 48 height 48
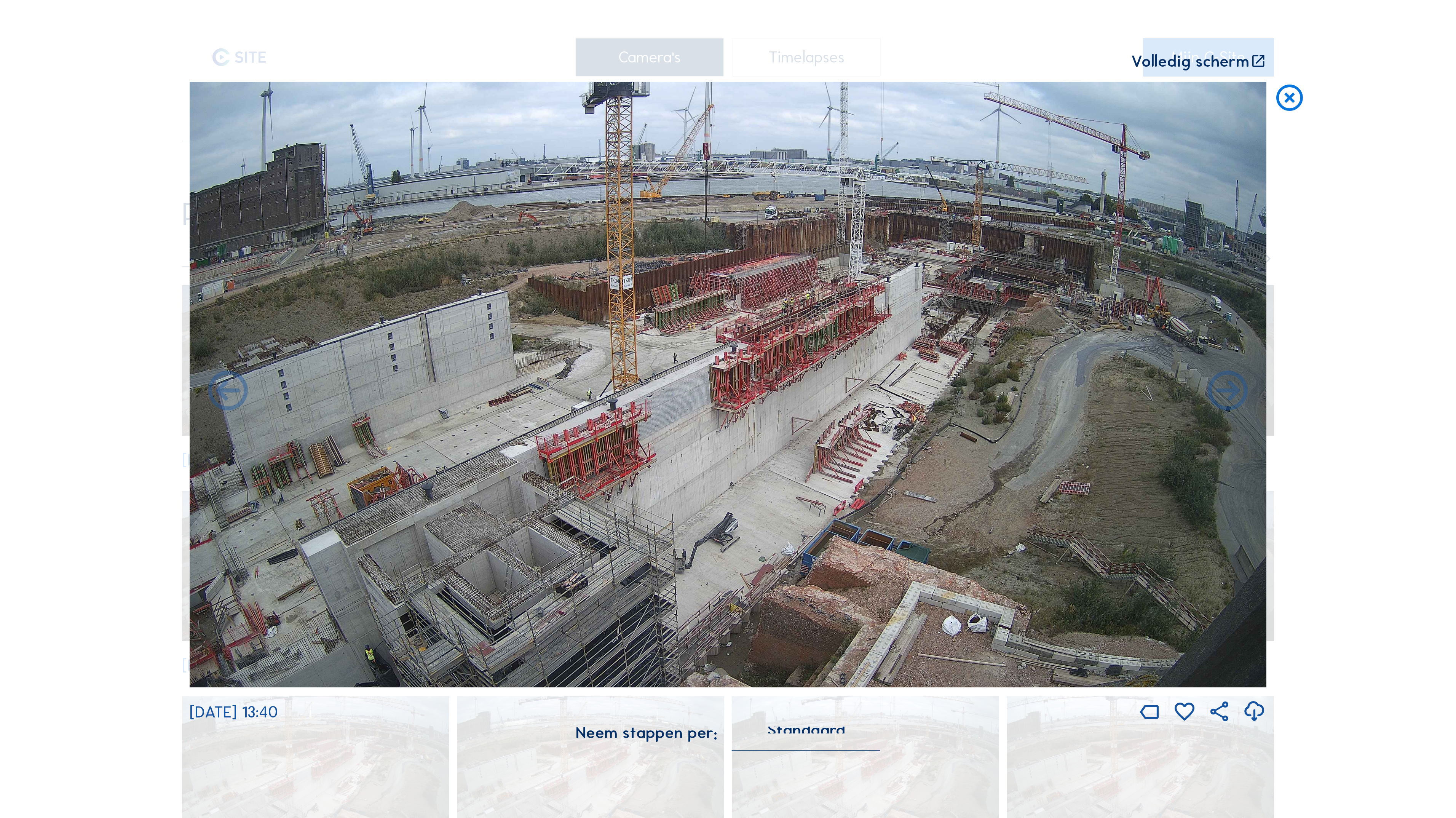
click at [1228, 392] on icon at bounding box center [1228, 392] width 48 height 48
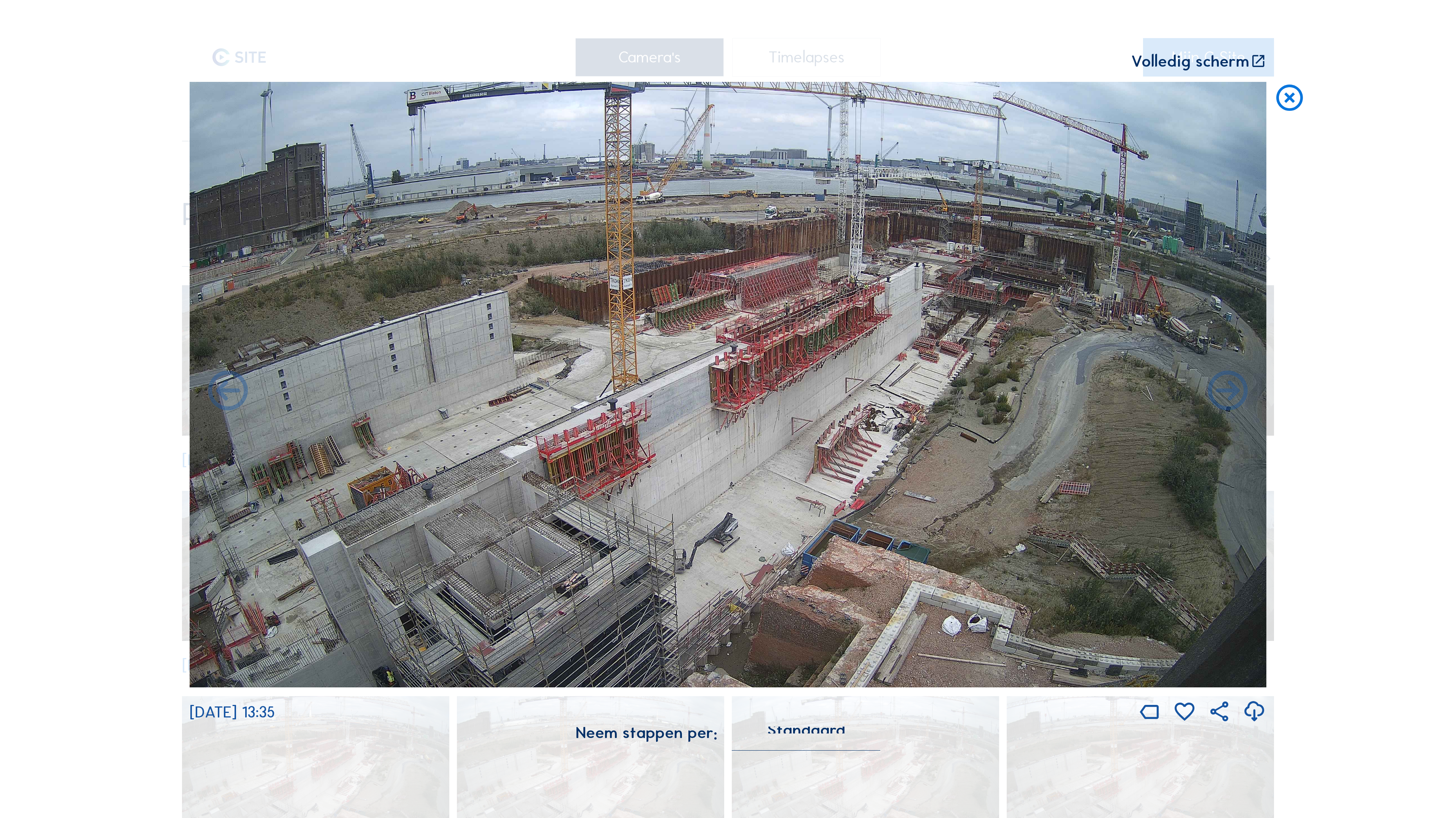
click at [1228, 392] on icon at bounding box center [1228, 392] width 48 height 48
